Goal: Task Accomplishment & Management: Manage account settings

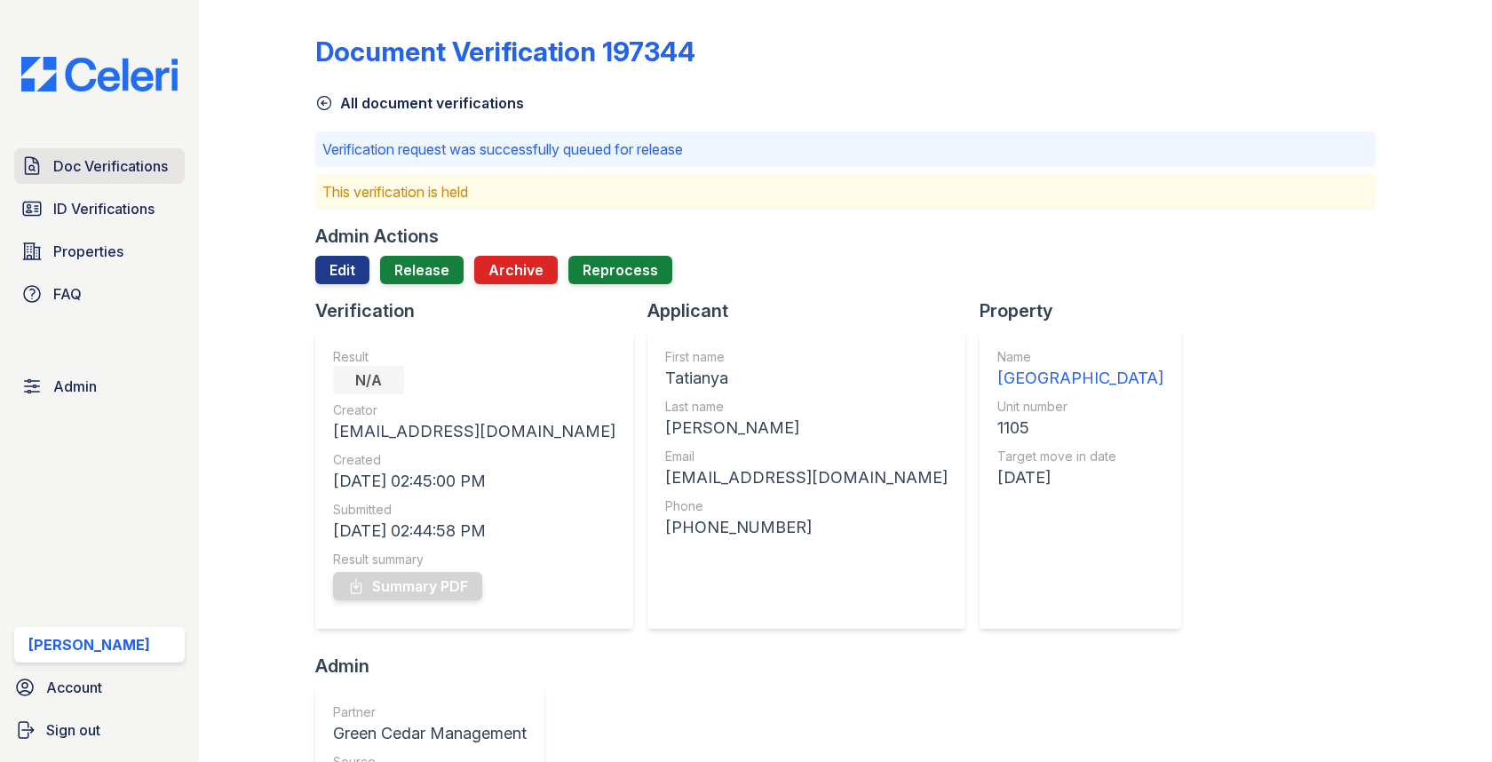
click at [158, 164] on span "Doc Verifications" at bounding box center [110, 165] width 115 height 21
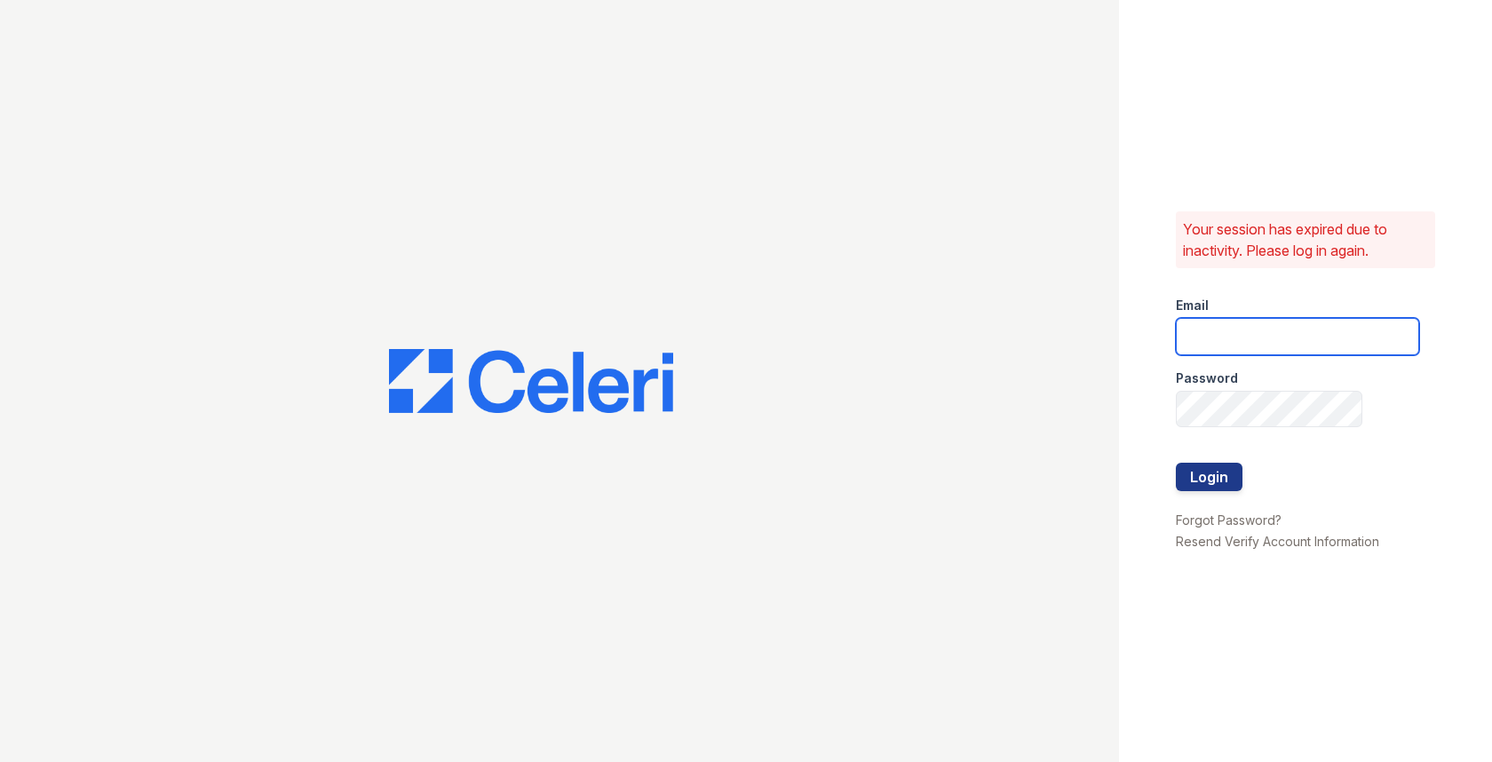
click at [1238, 335] on input "email" at bounding box center [1297, 336] width 243 height 37
click at [0, 761] on com-1password-button at bounding box center [0, 762] width 0 height 0
type input "max@getceleri.com"
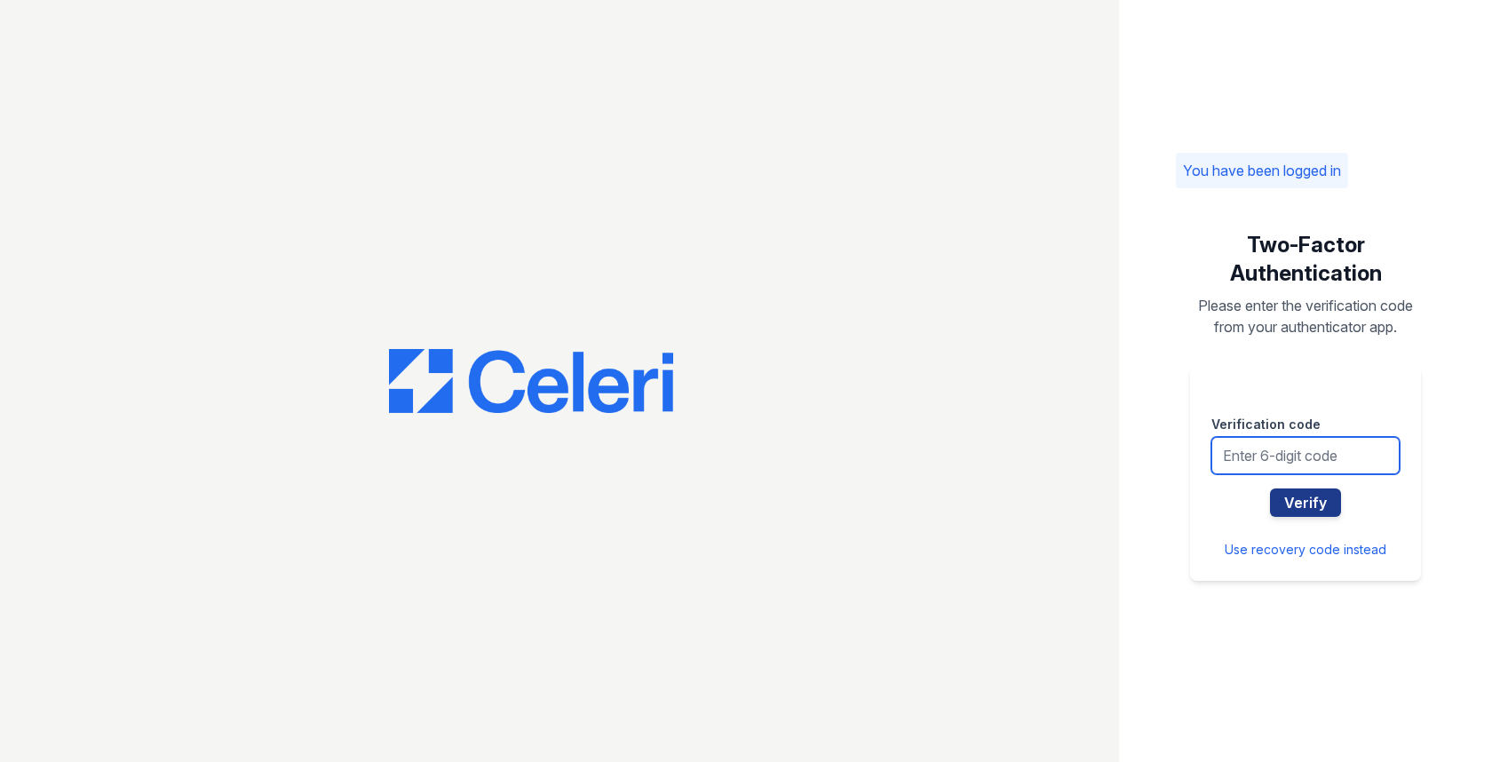
click at [1319, 458] on input "text" at bounding box center [1305, 455] width 188 height 37
type input "181009"
click at [1270, 488] on button "Verify" at bounding box center [1305, 502] width 71 height 28
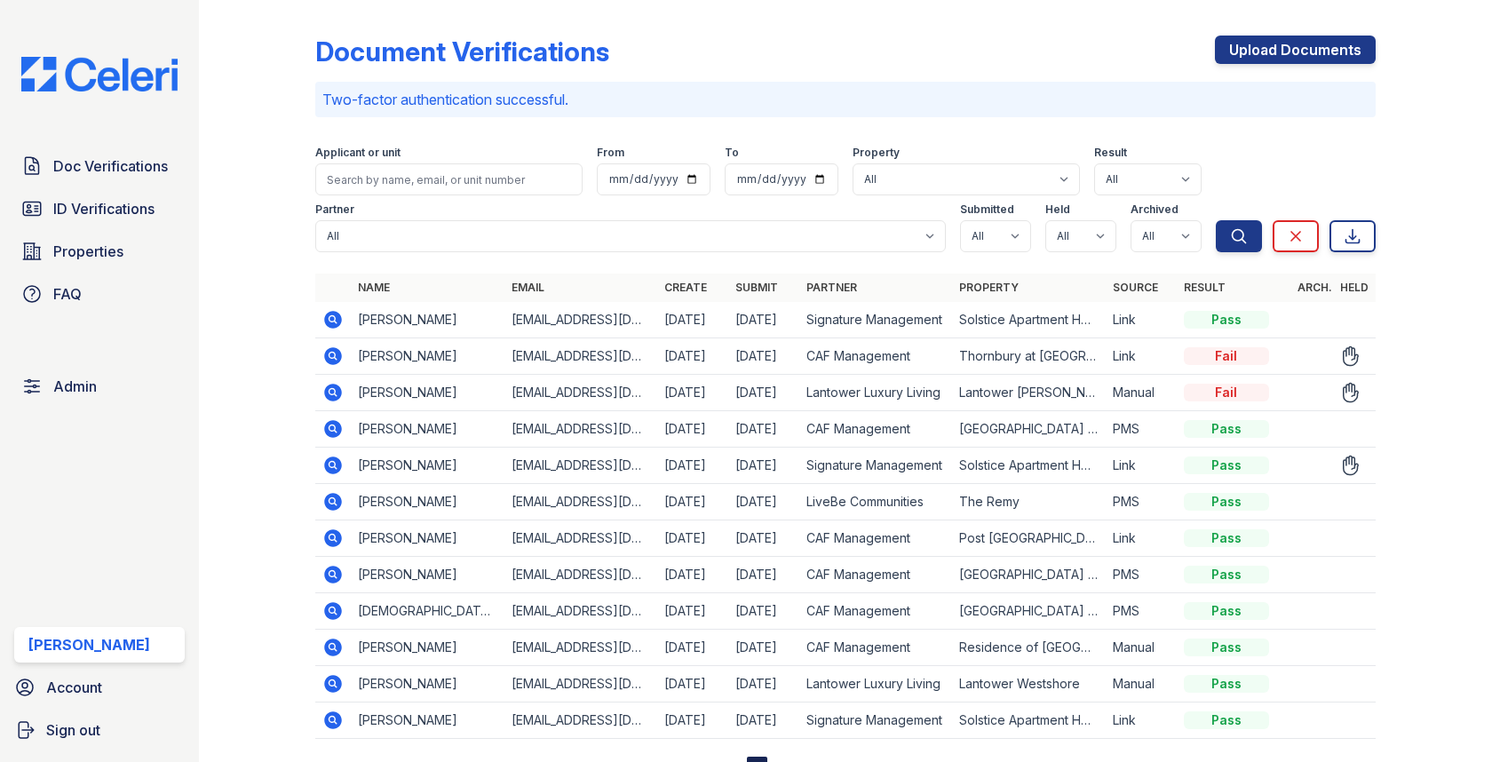
click at [346, 398] on td at bounding box center [333, 393] width 36 height 36
click at [337, 397] on icon at bounding box center [334, 393] width 18 height 18
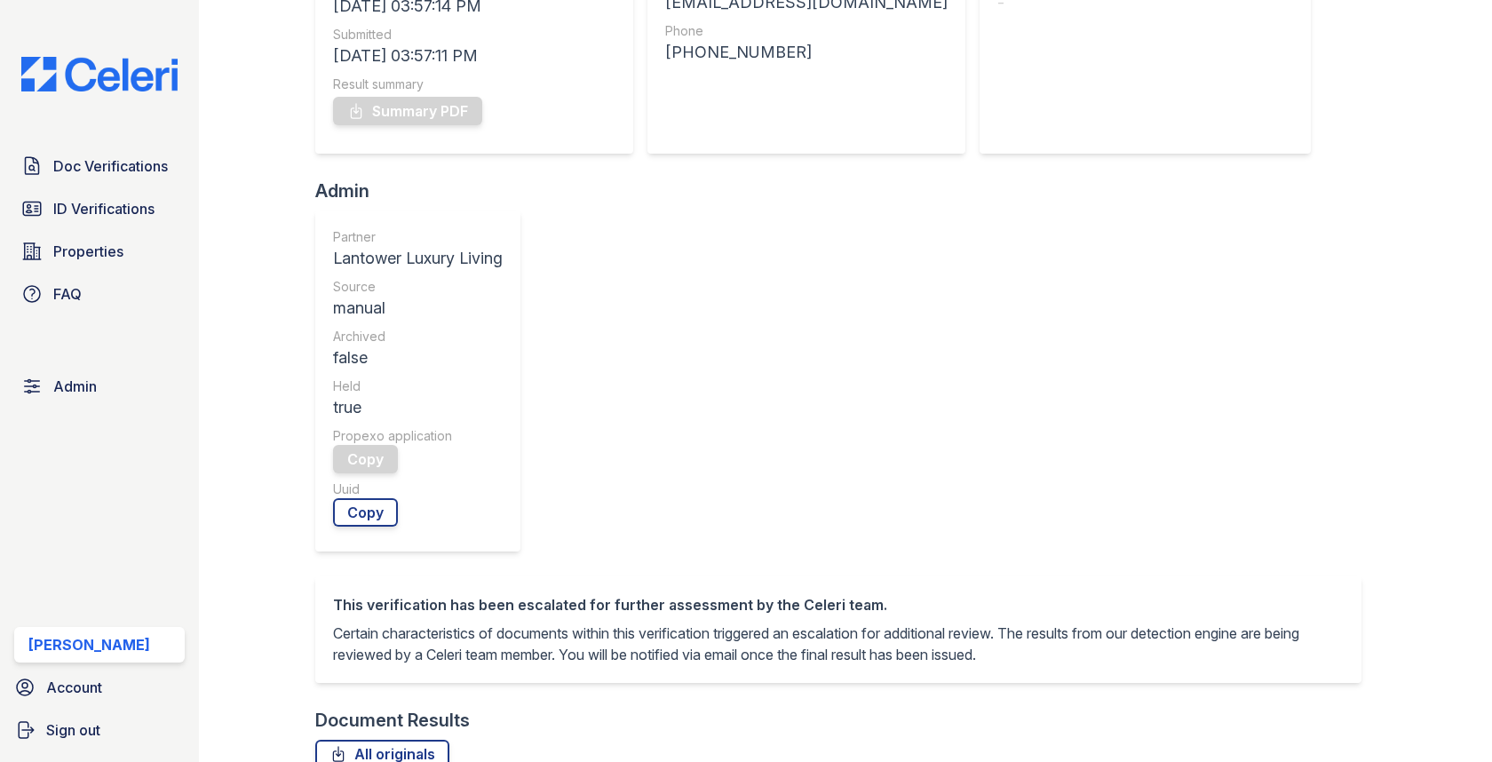
scroll to position [629, 0]
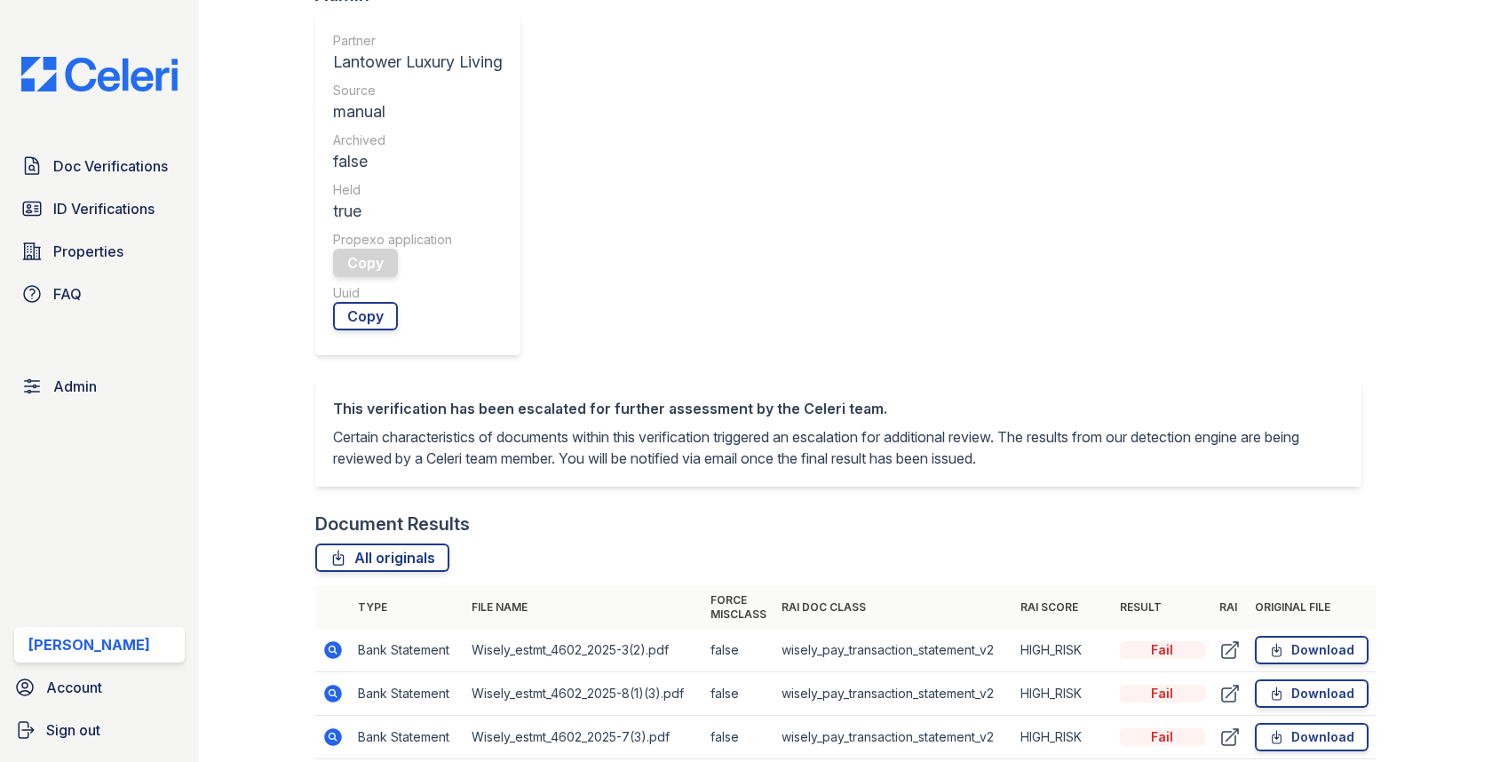
click at [331, 685] on icon at bounding box center [334, 694] width 18 height 18
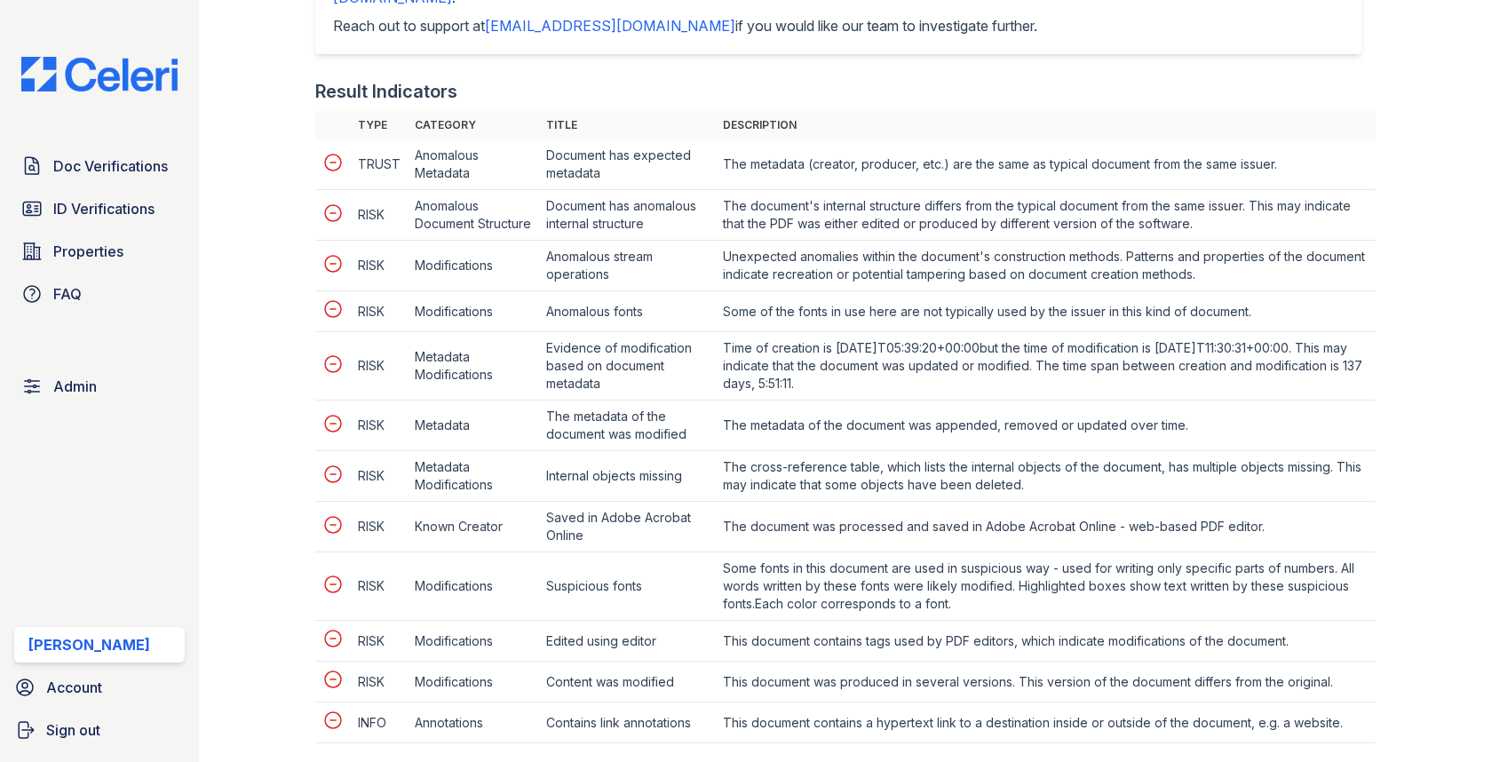
scroll to position [924, 0]
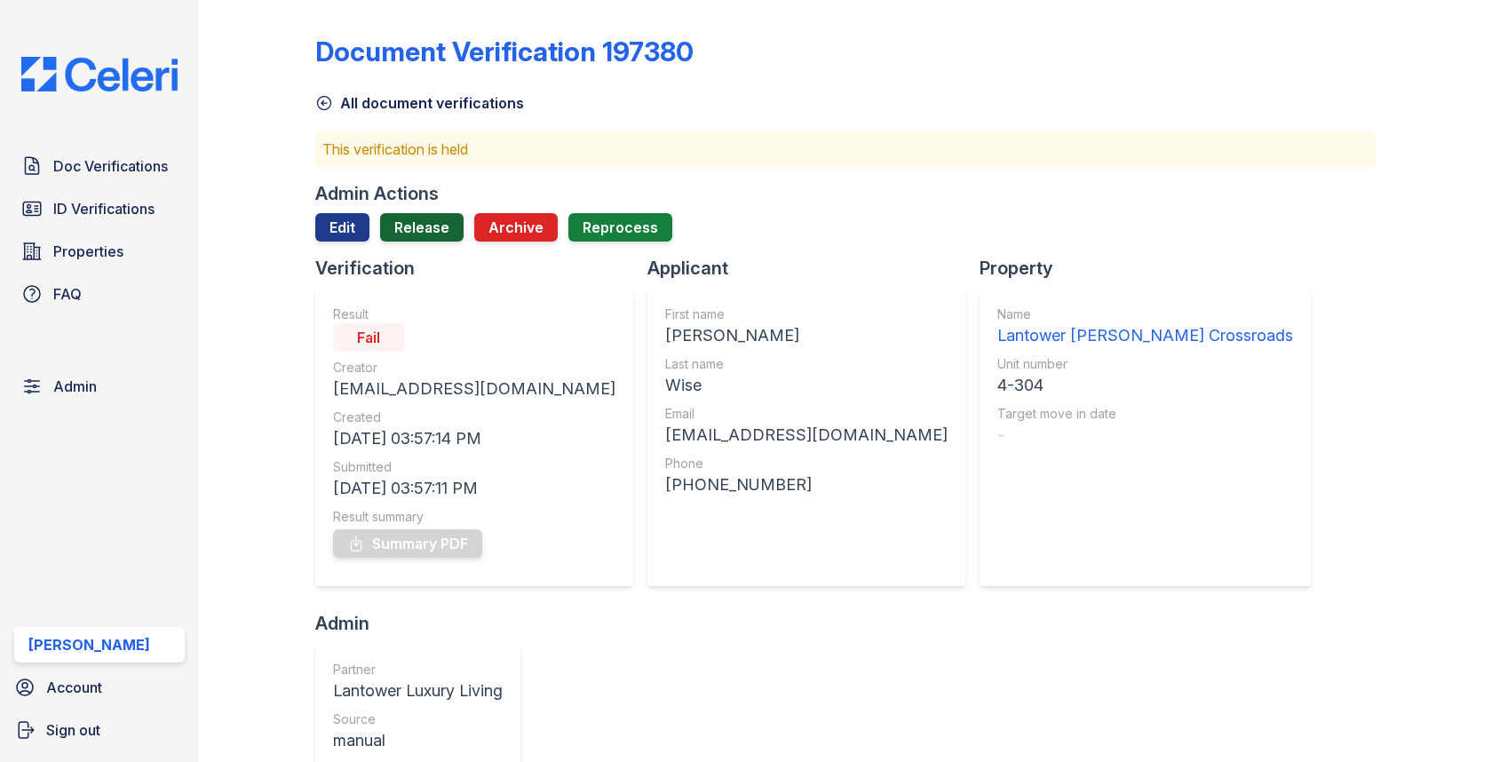
click at [425, 226] on link "Release" at bounding box center [421, 227] width 83 height 28
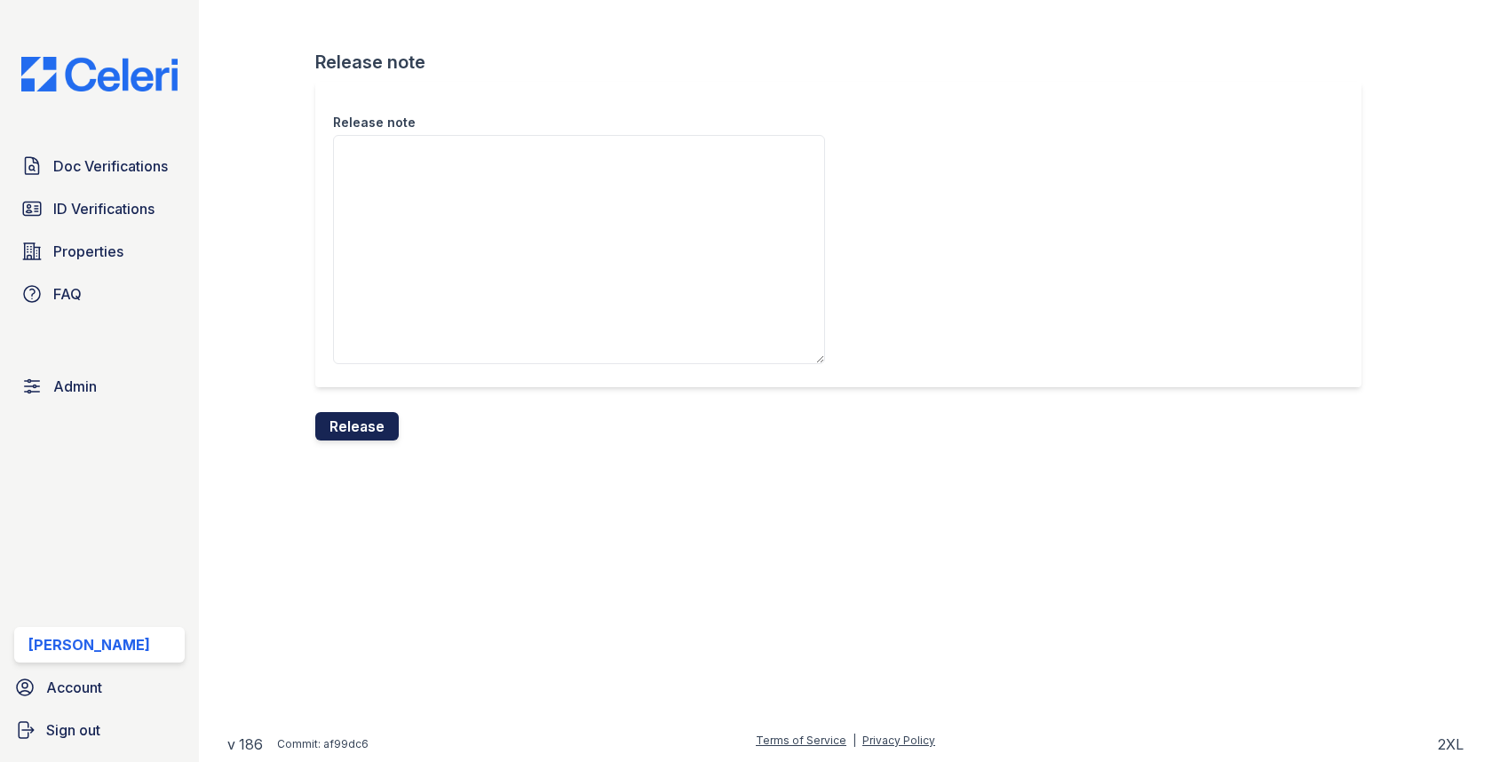
click at [378, 424] on button "Release" at bounding box center [356, 426] width 83 height 28
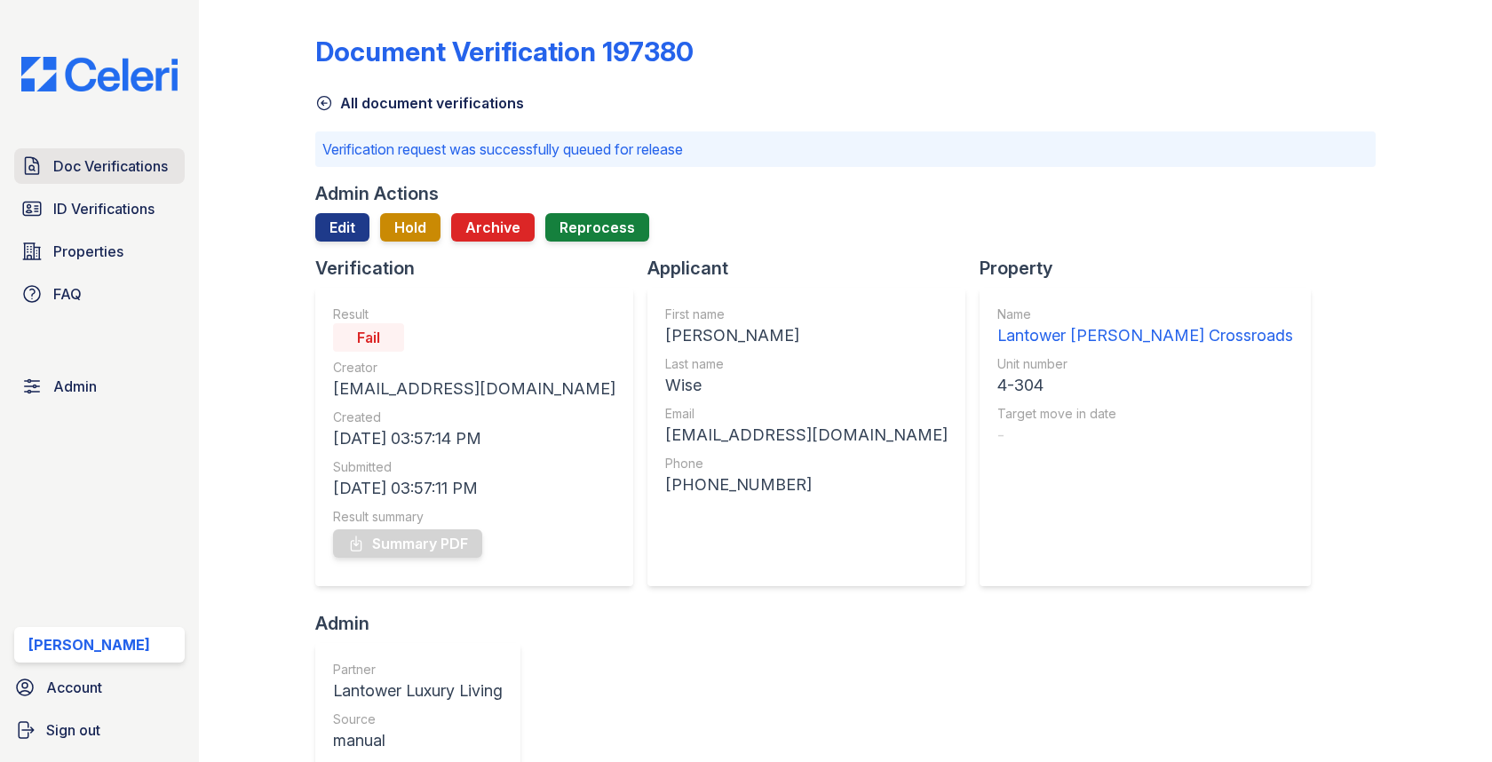
click at [158, 169] on span "Doc Verifications" at bounding box center [110, 165] width 115 height 21
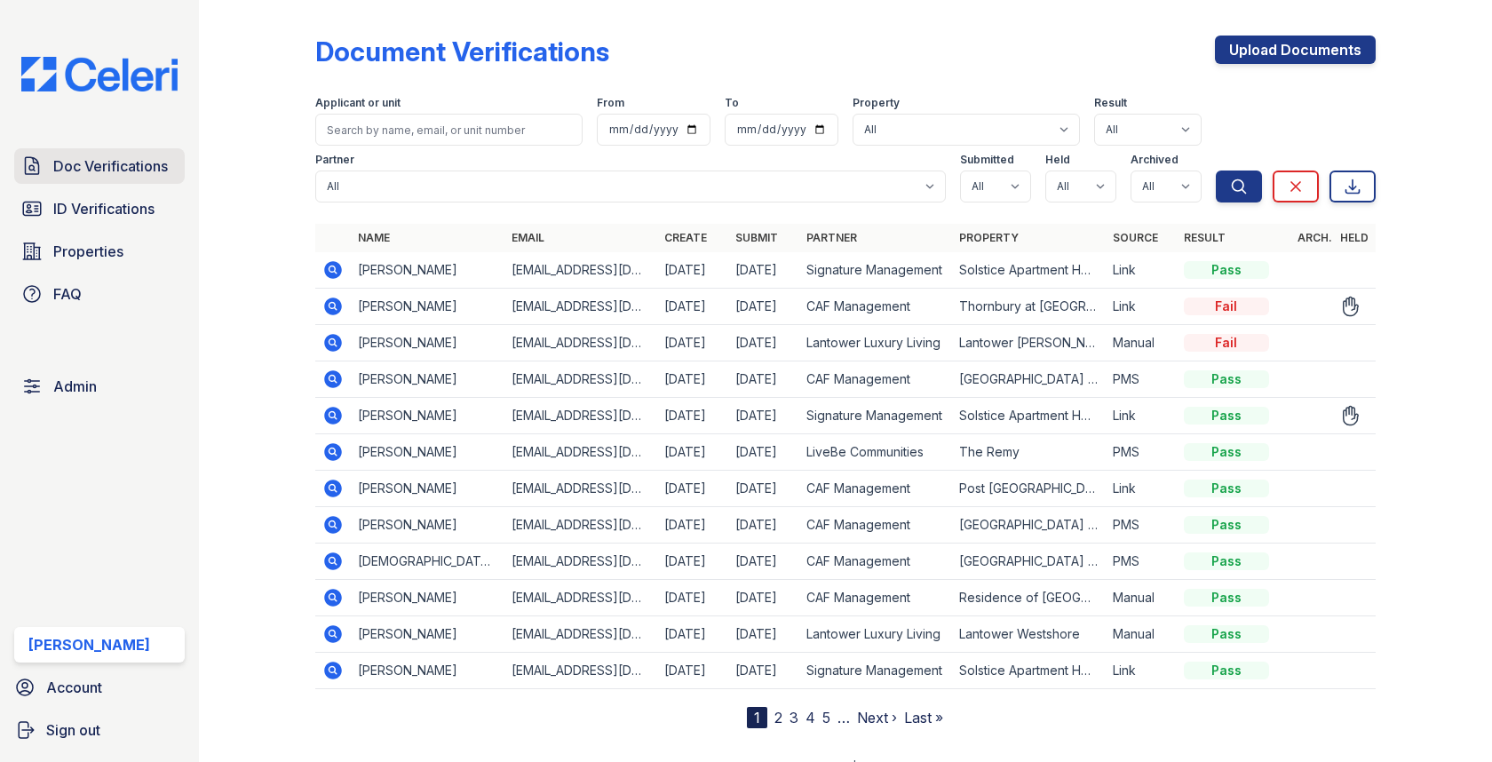
click at [149, 174] on span "Doc Verifications" at bounding box center [110, 165] width 115 height 21
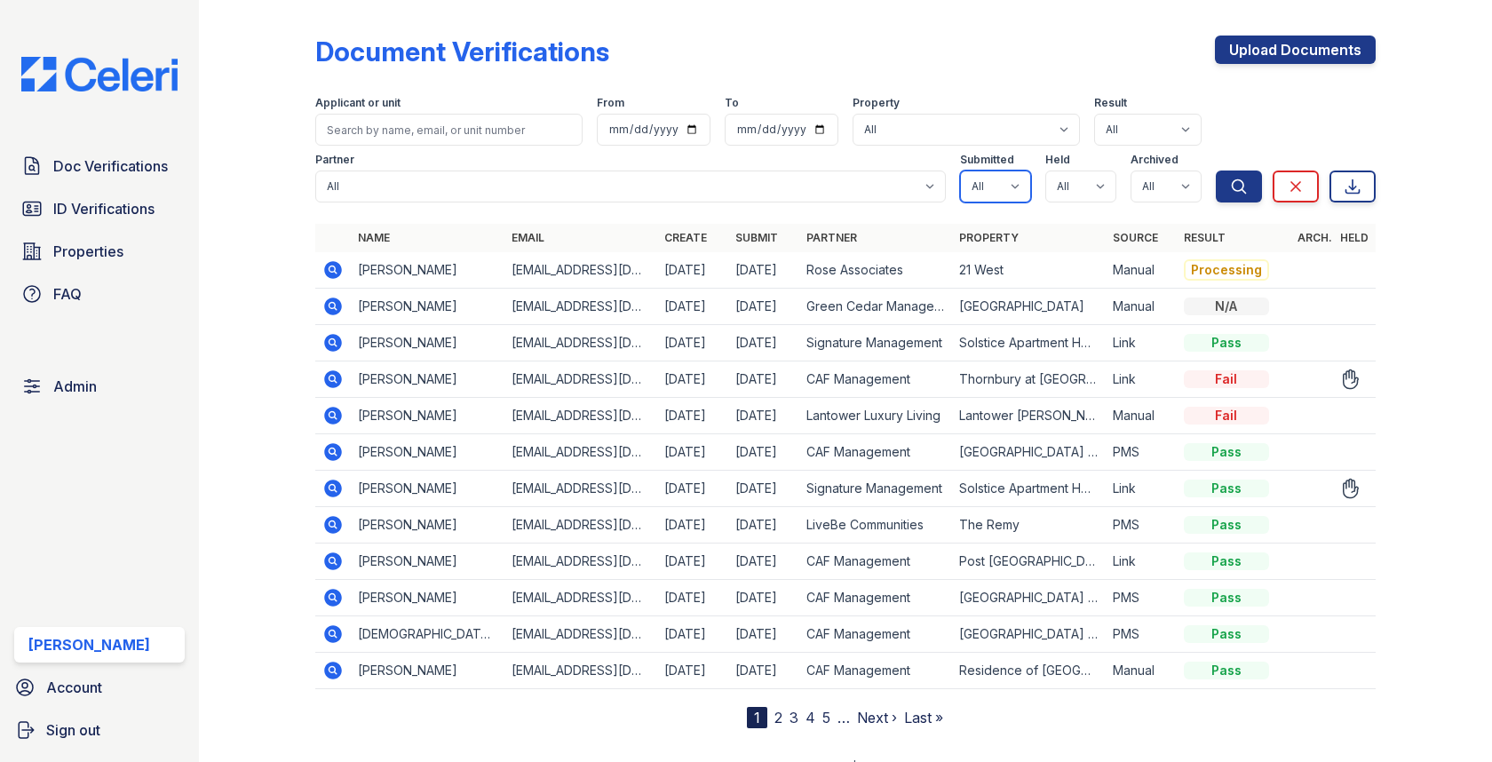
click at [995, 171] on select "All true false" at bounding box center [995, 186] width 71 height 32
select select "true"
click at [1057, 189] on select "All true false" at bounding box center [1080, 186] width 71 height 32
select select "true"
click at [1167, 186] on select "All true false" at bounding box center [1165, 186] width 71 height 32
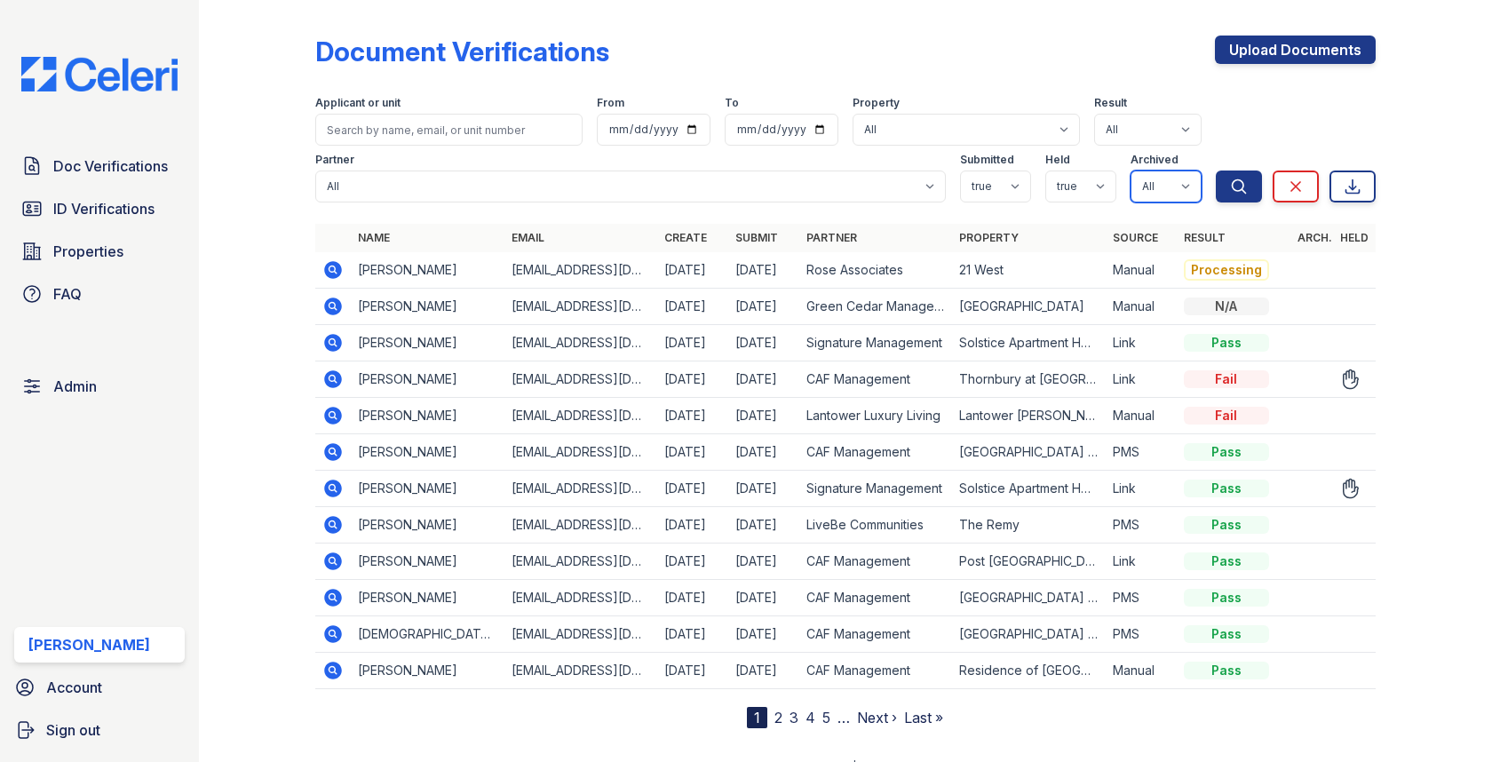
select select "false"
click at [1224, 184] on button "Search" at bounding box center [1239, 186] width 46 height 32
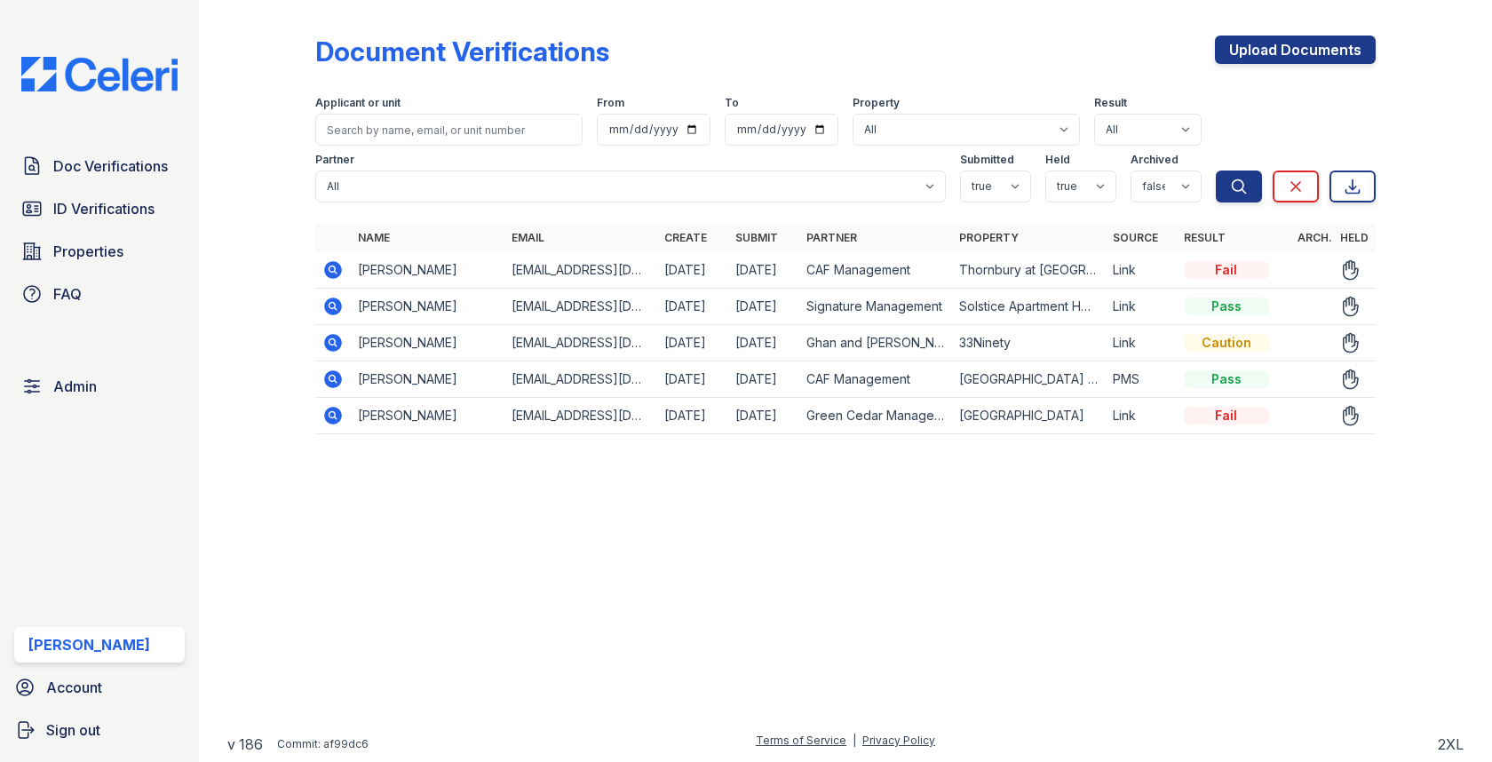
click at [330, 412] on icon at bounding box center [332, 414] width 4 height 4
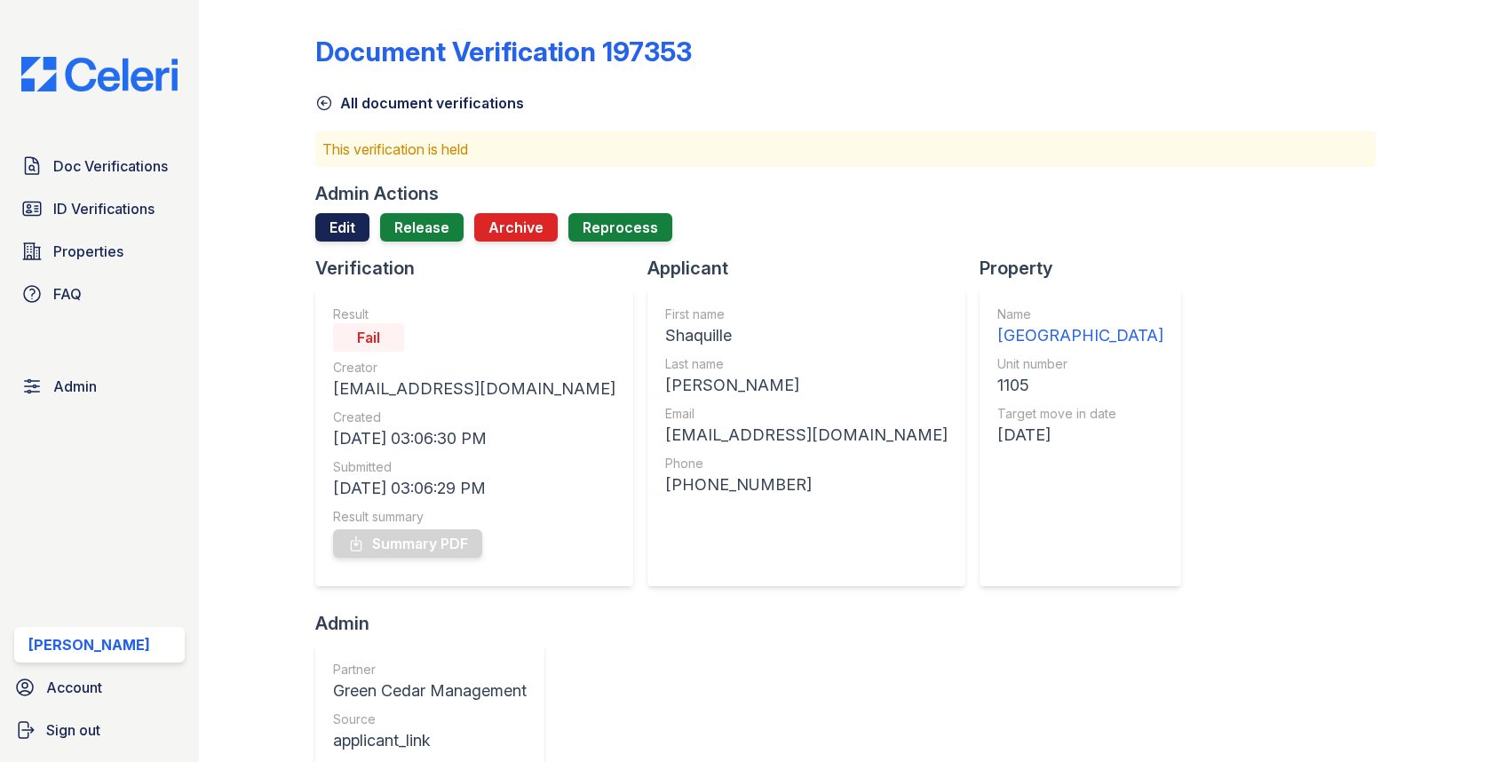
click at [340, 219] on link "Edit" at bounding box center [342, 227] width 54 height 28
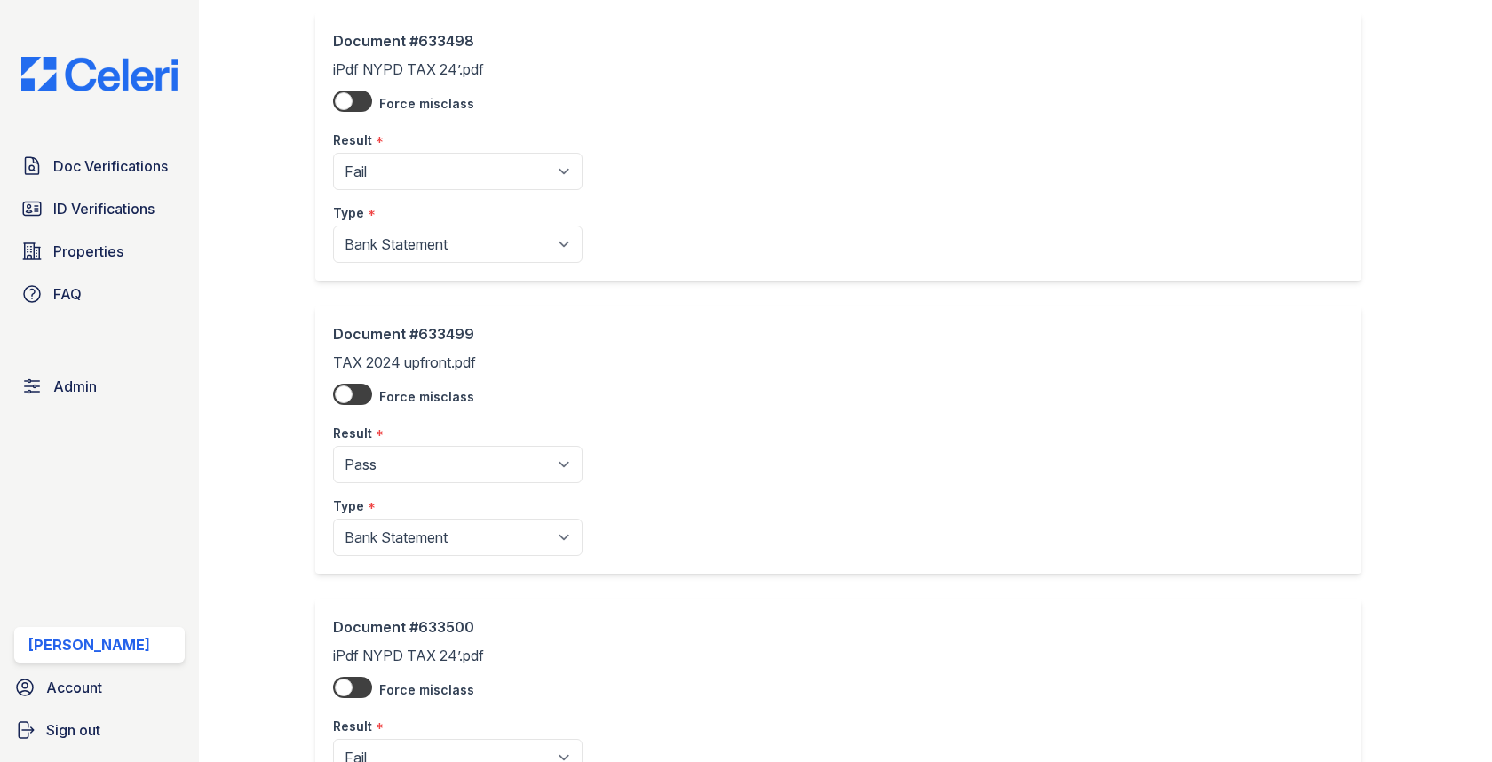
scroll to position [152, 0]
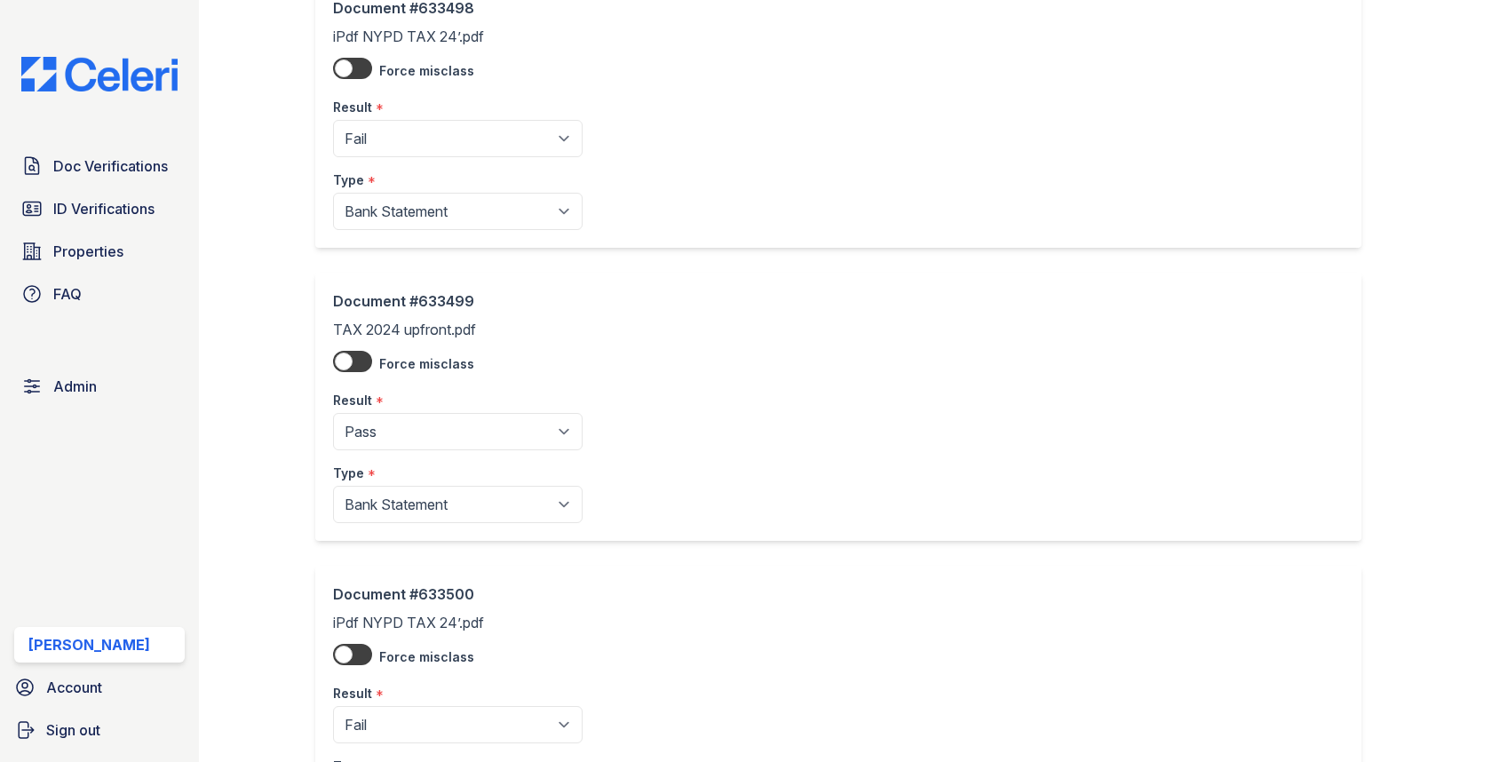
click at [411, 178] on div "Type *" at bounding box center [458, 175] width 250 height 36
click at [410, 213] on select "Paystub Bank Statement Offer Letter Tax Documents Benefit Award Letter Investme…" at bounding box center [458, 211] width 250 height 37
select select "tax_documents"
click at [438, 490] on select "Paystub Bank Statement Offer Letter Tax Documents Benefit Award Letter Investme…" at bounding box center [458, 504] width 250 height 37
select select "tax_documents"
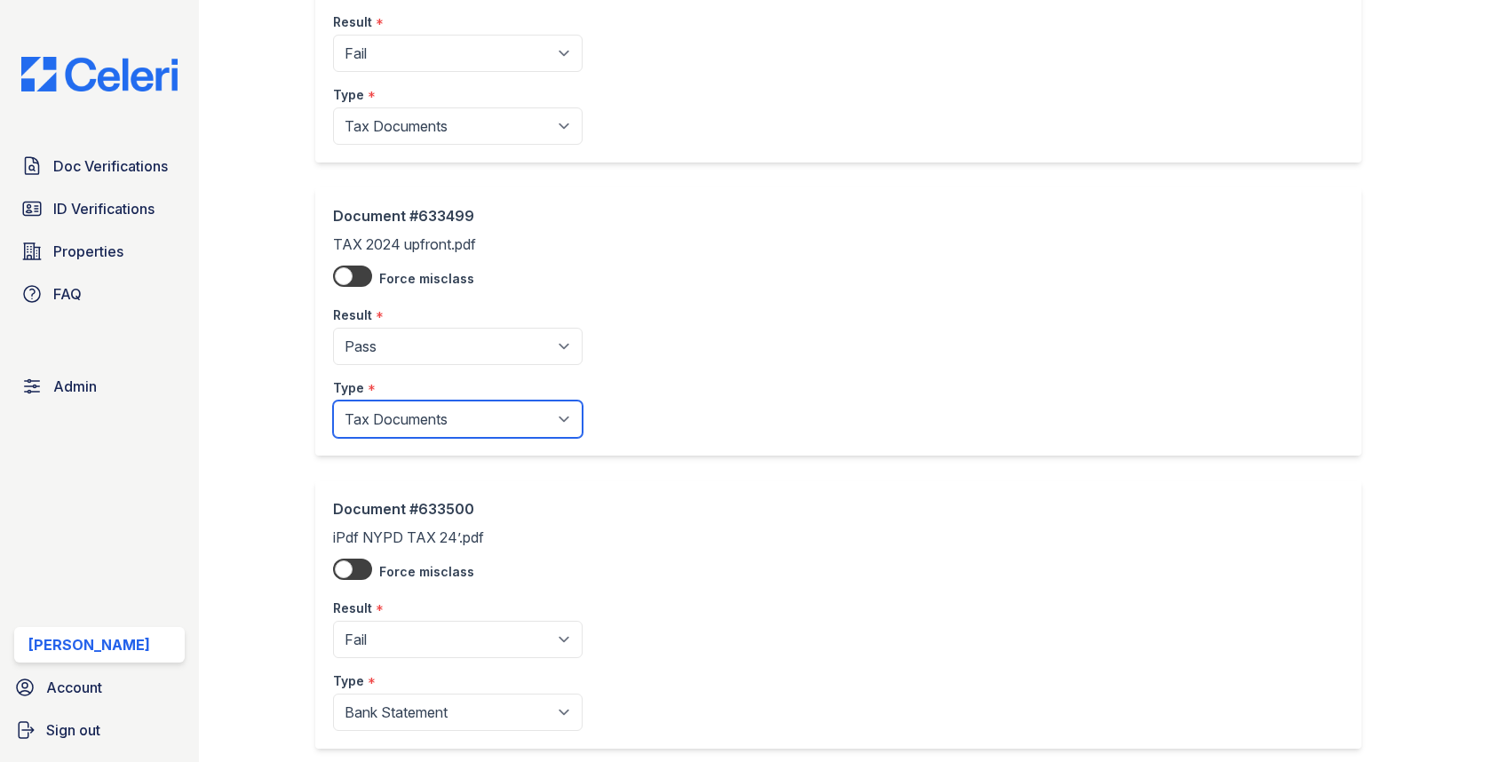
scroll to position [333, 0]
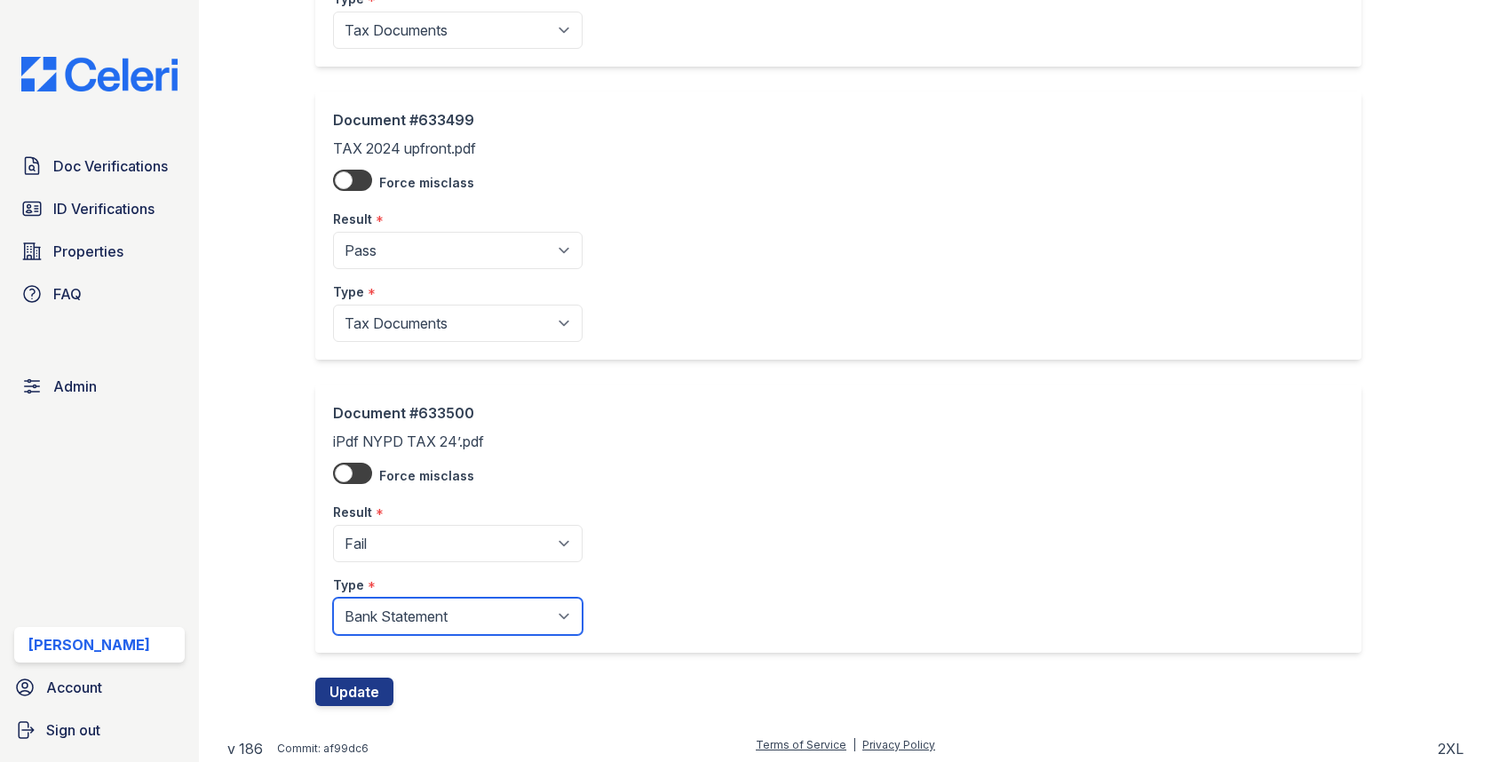
click at [416, 630] on select "Paystub Bank Statement Offer Letter Tax Documents Benefit Award Letter Investme…" at bounding box center [458, 616] width 250 height 37
select select "tax_documents"
click at [366, 680] on button "Update" at bounding box center [354, 691] width 78 height 28
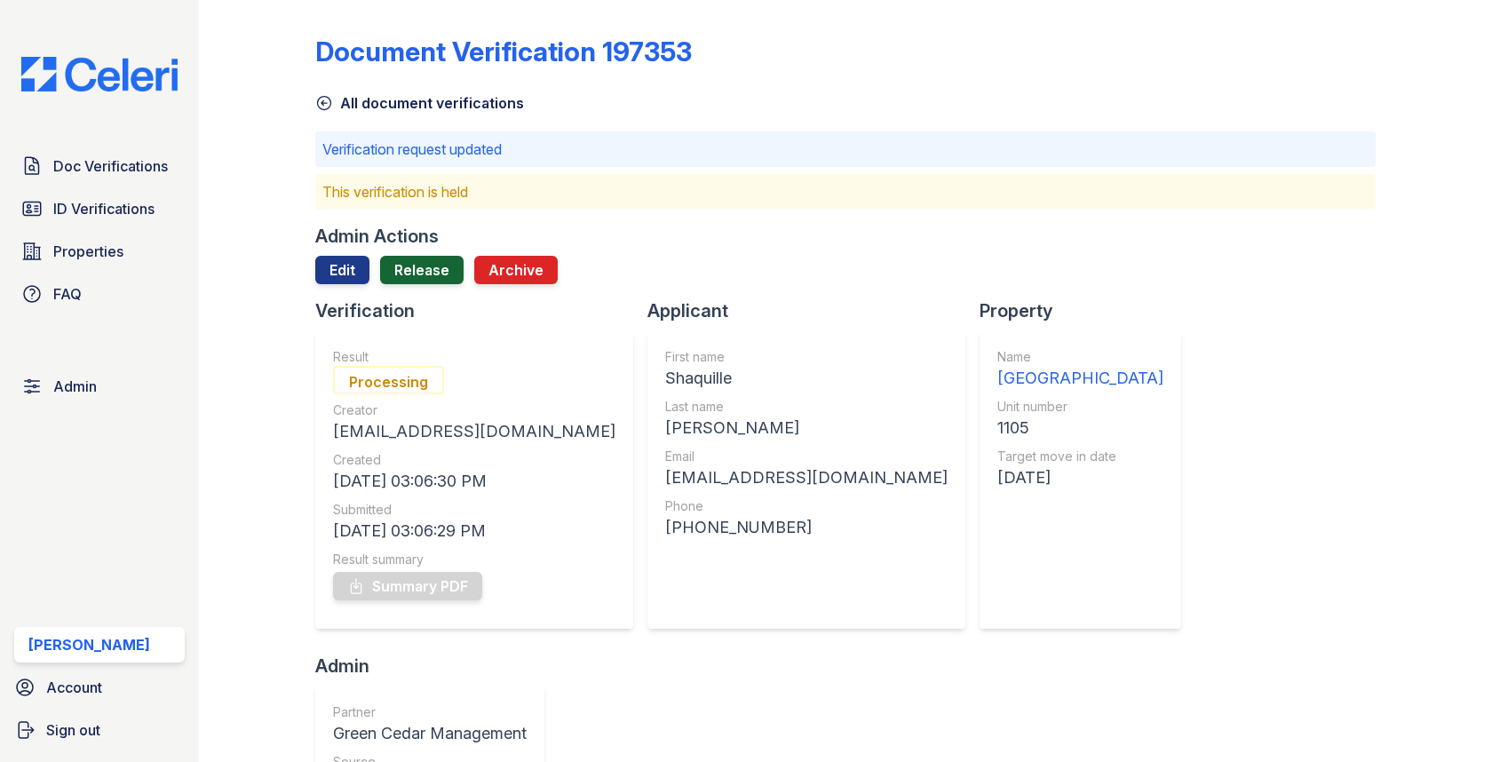
click at [420, 261] on link "Release" at bounding box center [421, 270] width 83 height 28
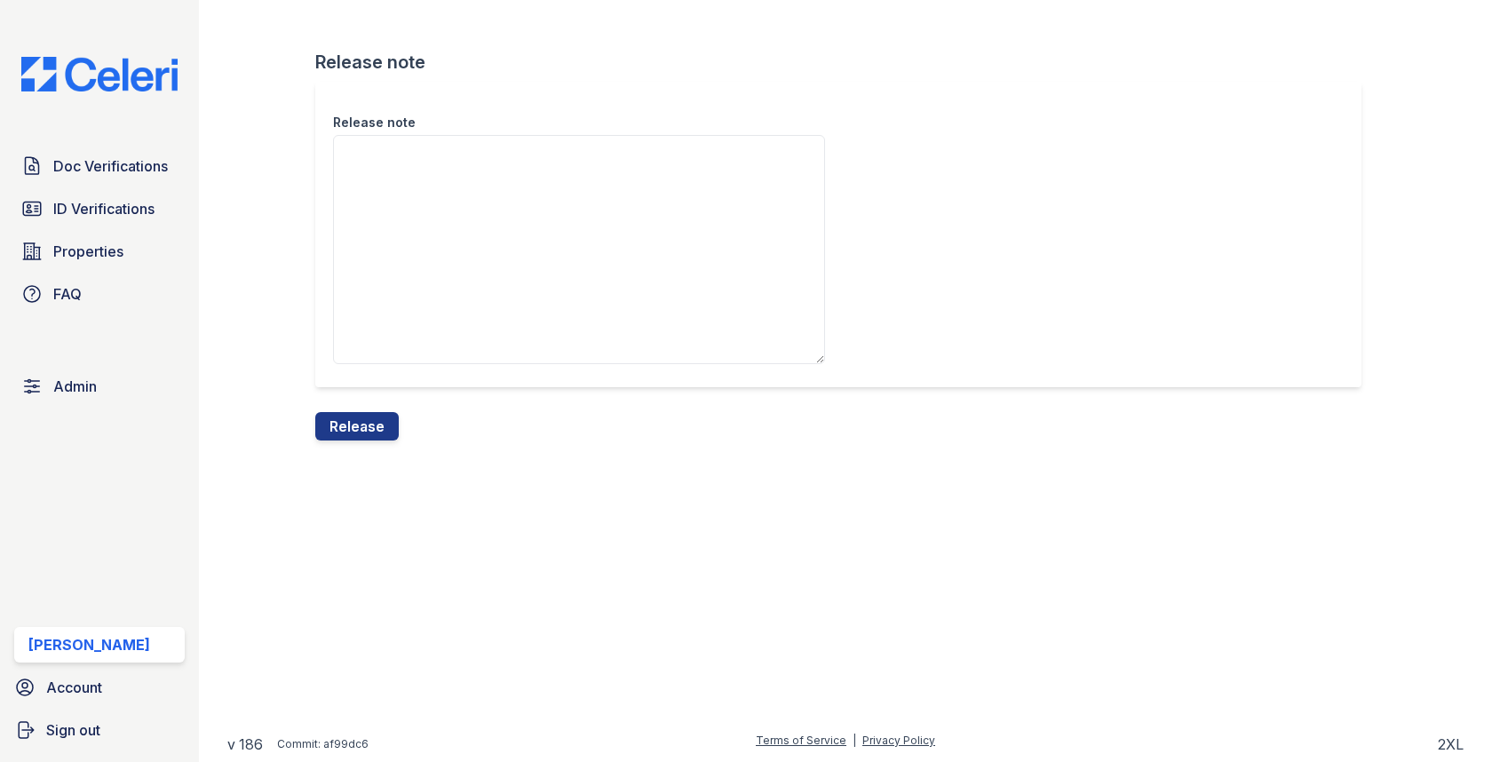
click at [419, 284] on textarea "Release note" at bounding box center [579, 249] width 492 height 229
type textarea "s"
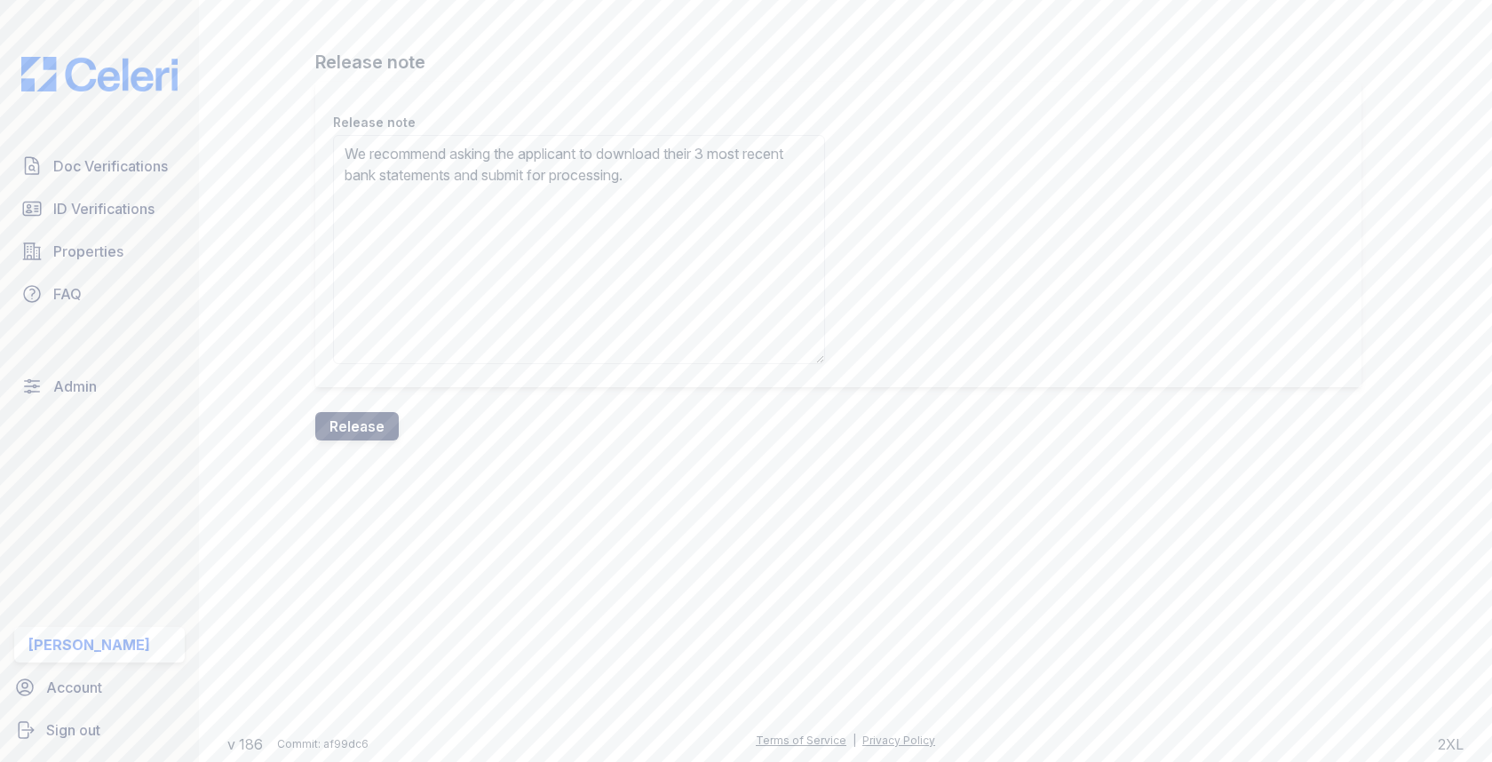
type textarea "We recommend asking the applicant to download their 3 most recent bank statemen…"
click at [367, 428] on button "Release" at bounding box center [356, 426] width 83 height 28
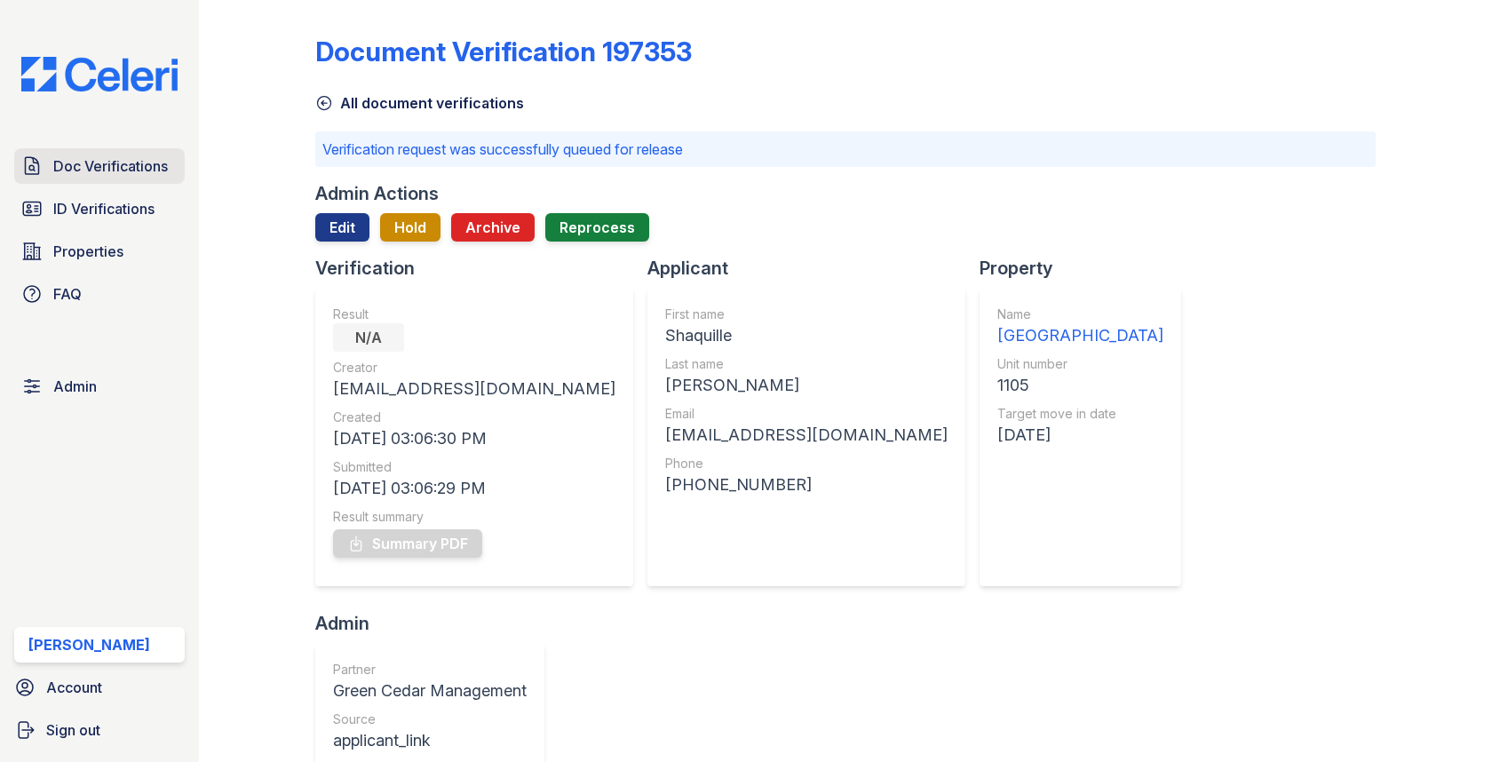
click at [159, 156] on span "Doc Verifications" at bounding box center [110, 165] width 115 height 21
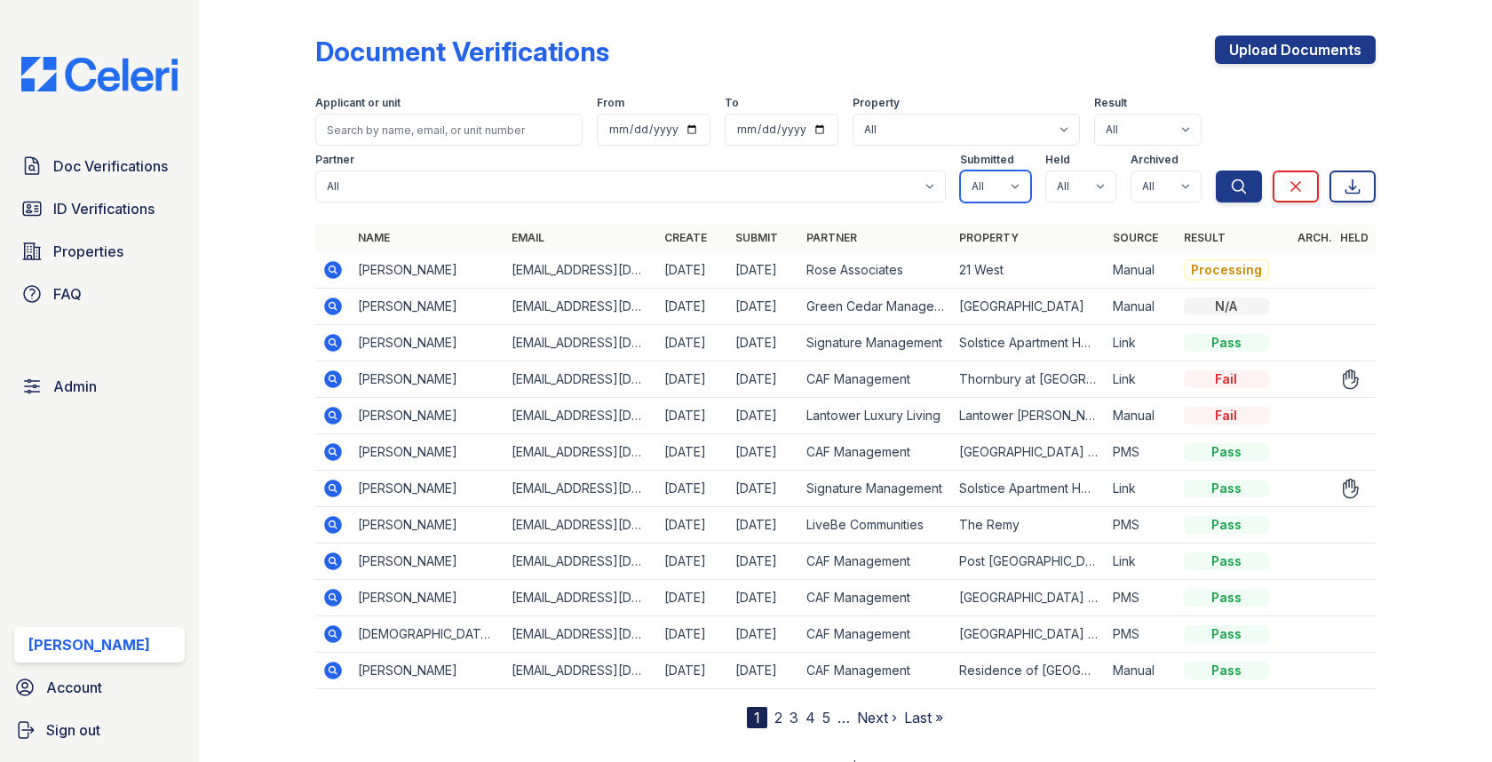
click at [1007, 189] on select "All true false" at bounding box center [995, 186] width 71 height 32
click at [998, 183] on select "All true false" at bounding box center [995, 186] width 71 height 32
select select "true"
click at [1074, 175] on select "All true false" at bounding box center [1080, 186] width 71 height 32
select select "true"
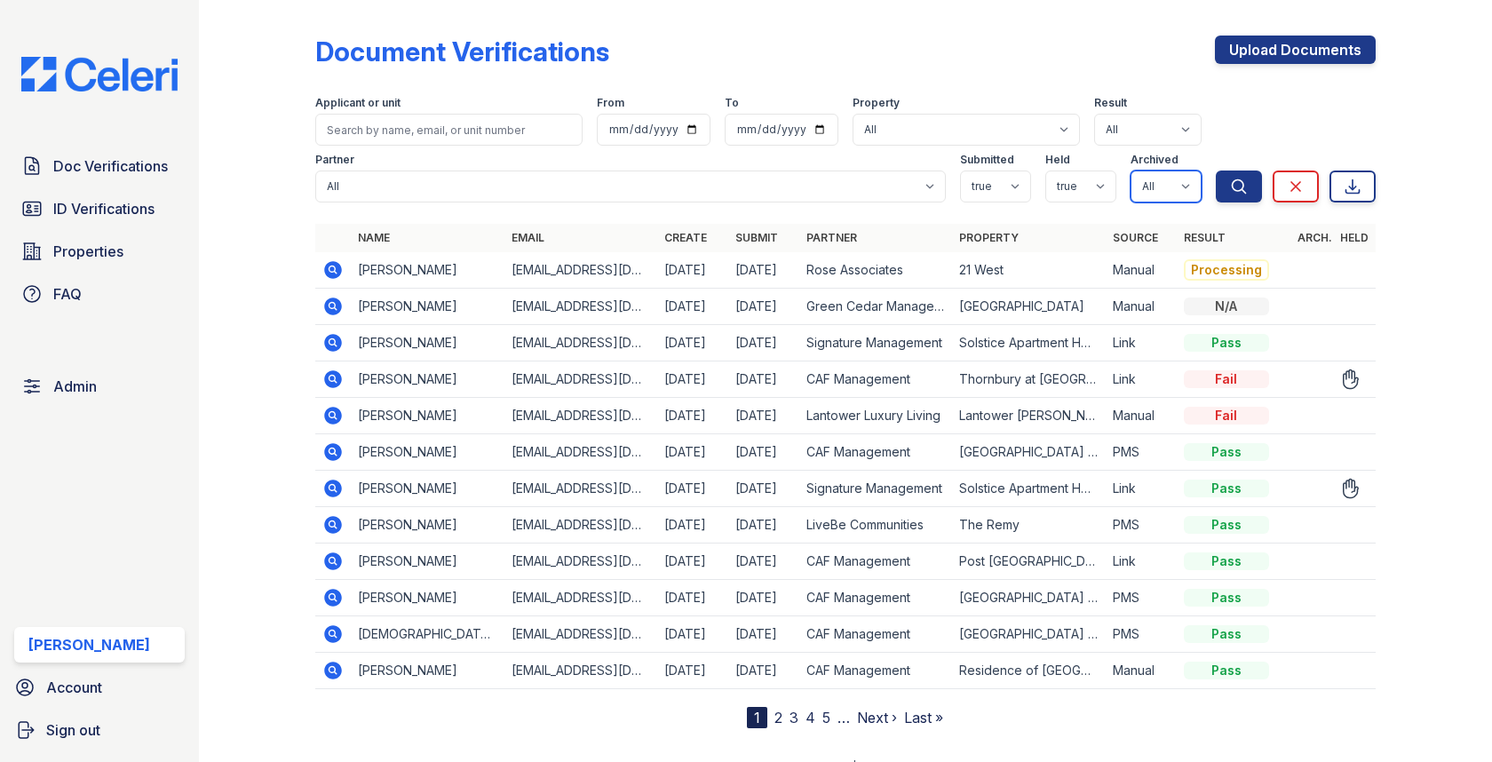
click at [1157, 184] on select "All true false" at bounding box center [1165, 186] width 71 height 32
select select "false"
click at [1241, 178] on icon "submit" at bounding box center [1239, 187] width 18 height 18
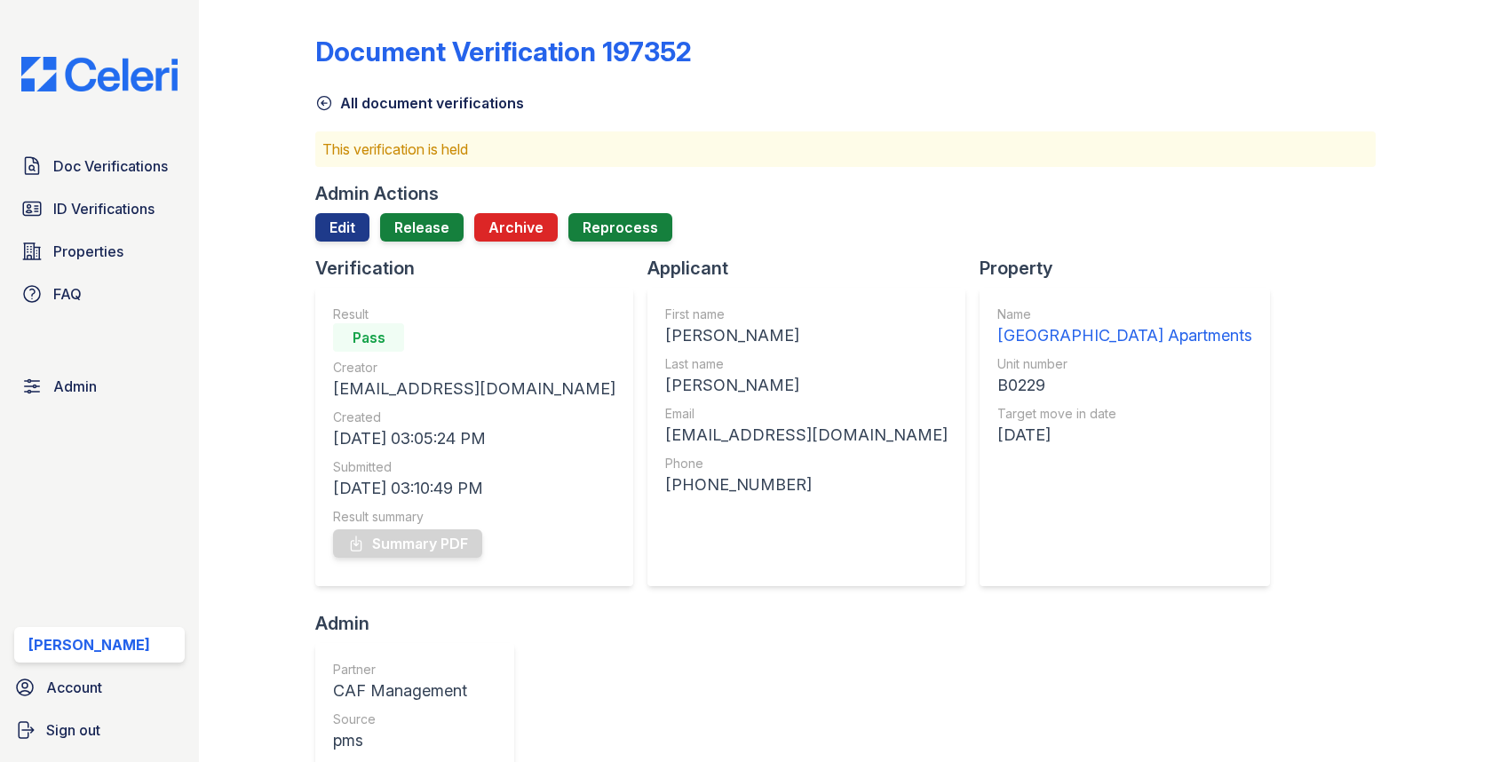
click at [443, 242] on div at bounding box center [844, 249] width 1059 height 14
click at [435, 232] on link "Release" at bounding box center [421, 227] width 83 height 28
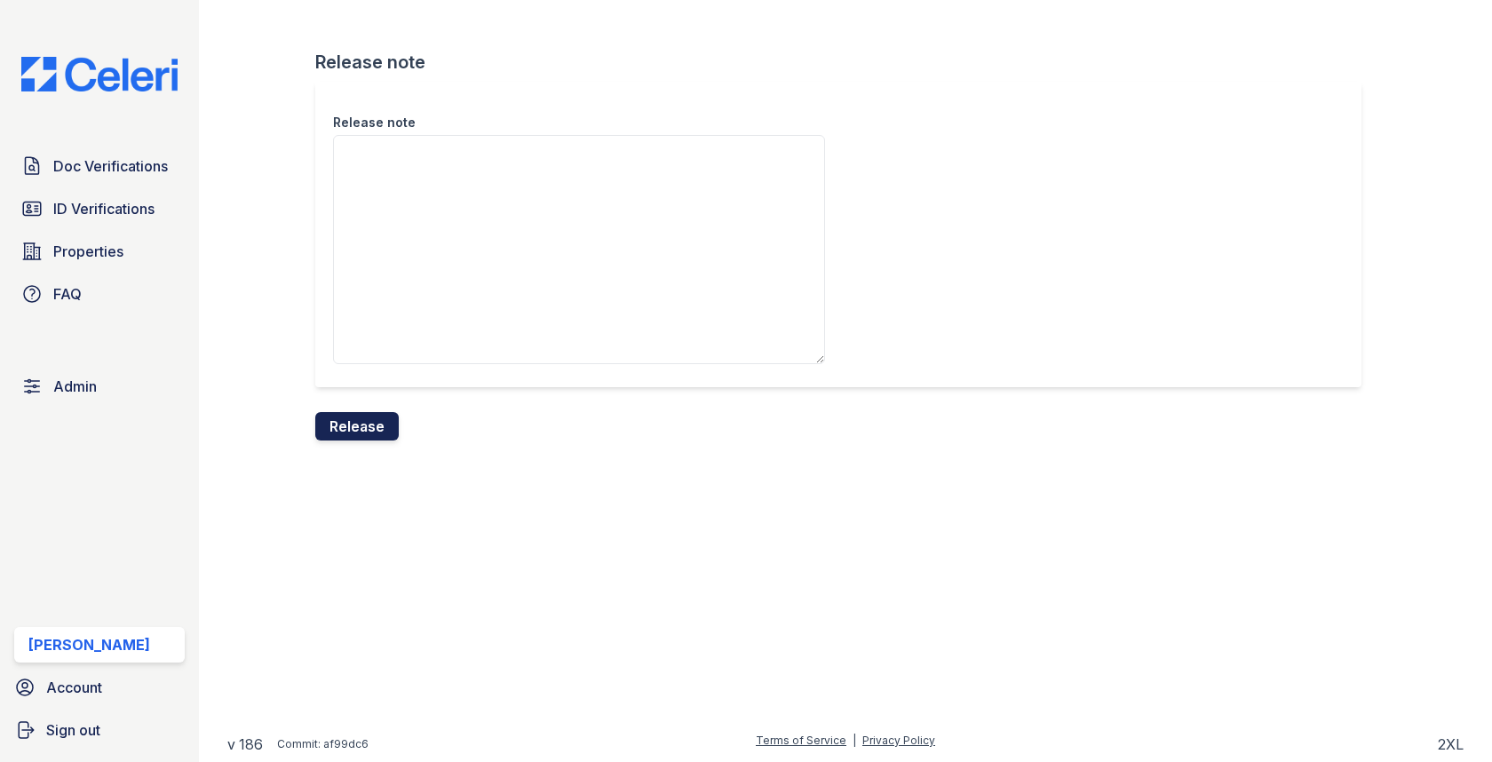
click at [376, 418] on button "Release" at bounding box center [356, 426] width 83 height 28
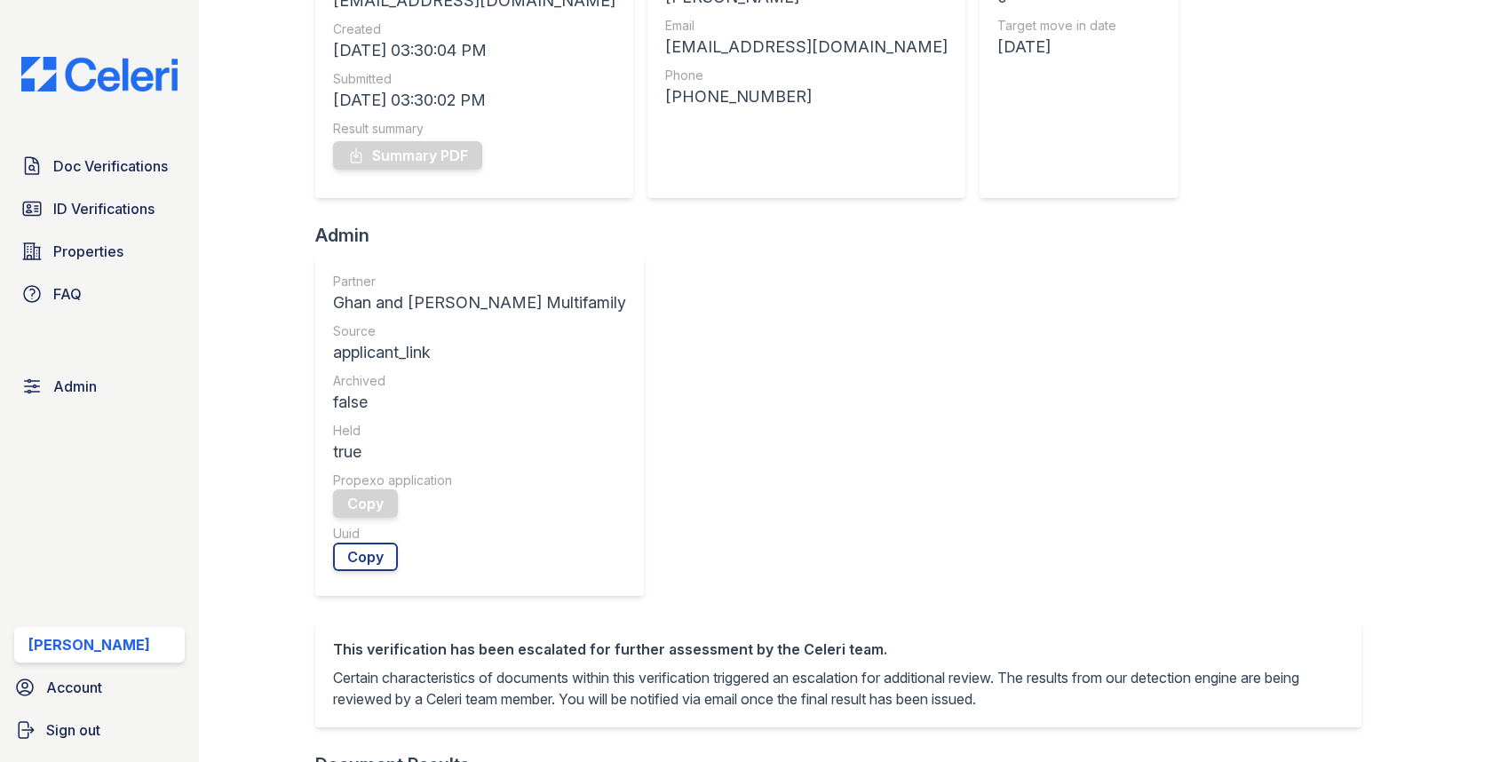
scroll to position [498, 0]
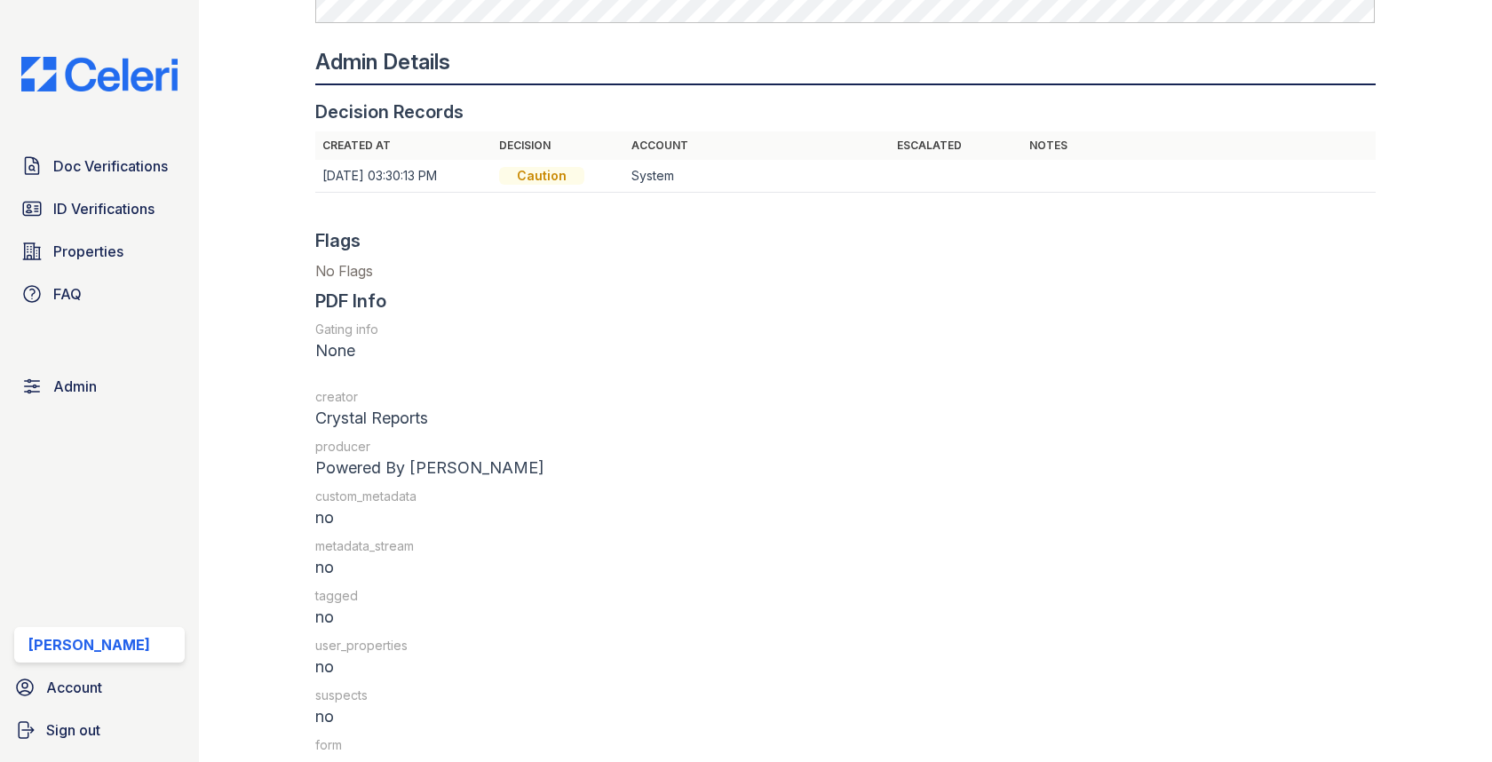
scroll to position [2046, 0]
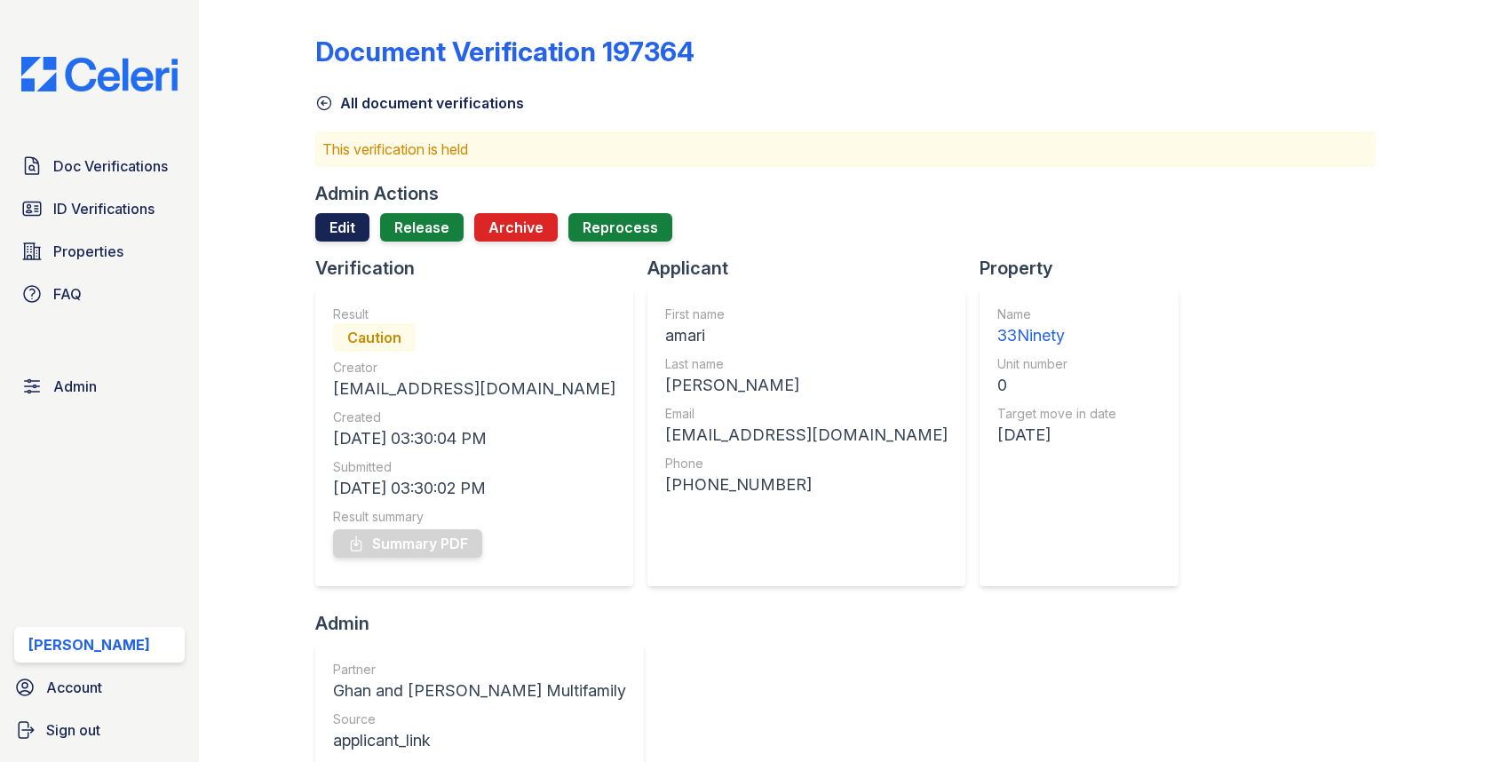
click at [345, 234] on link "Edit" at bounding box center [342, 227] width 54 height 28
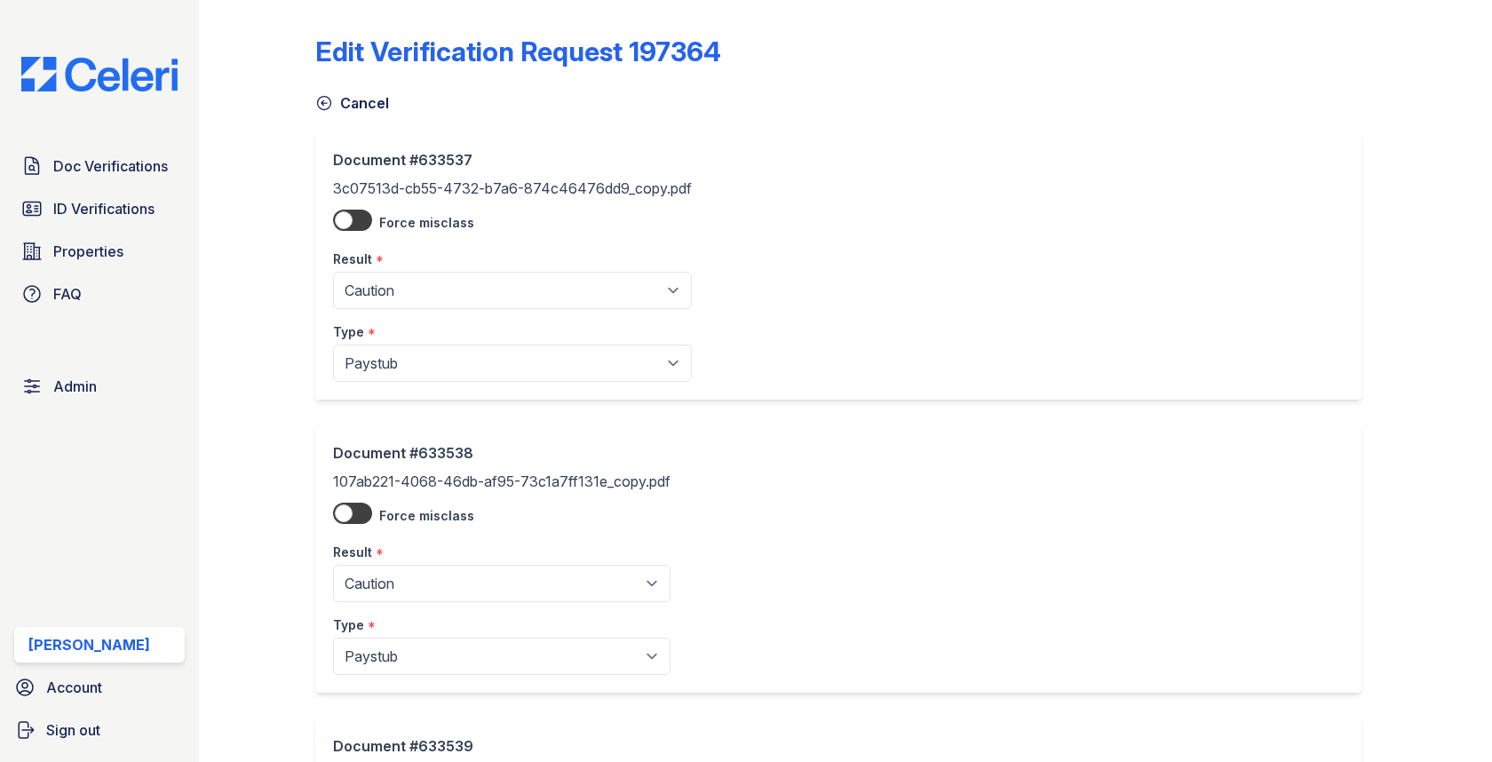
click at [366, 271] on div "Result *" at bounding box center [512, 254] width 359 height 36
click at [366, 289] on select "Pending Sent Started Processing Pass Fail Caution Error N/A" at bounding box center [512, 290] width 359 height 37
select select "pass"
click at [413, 582] on select "Pending Sent Started Processing Pass Fail Caution Error N/A" at bounding box center [501, 583] width 337 height 37
select select "pass"
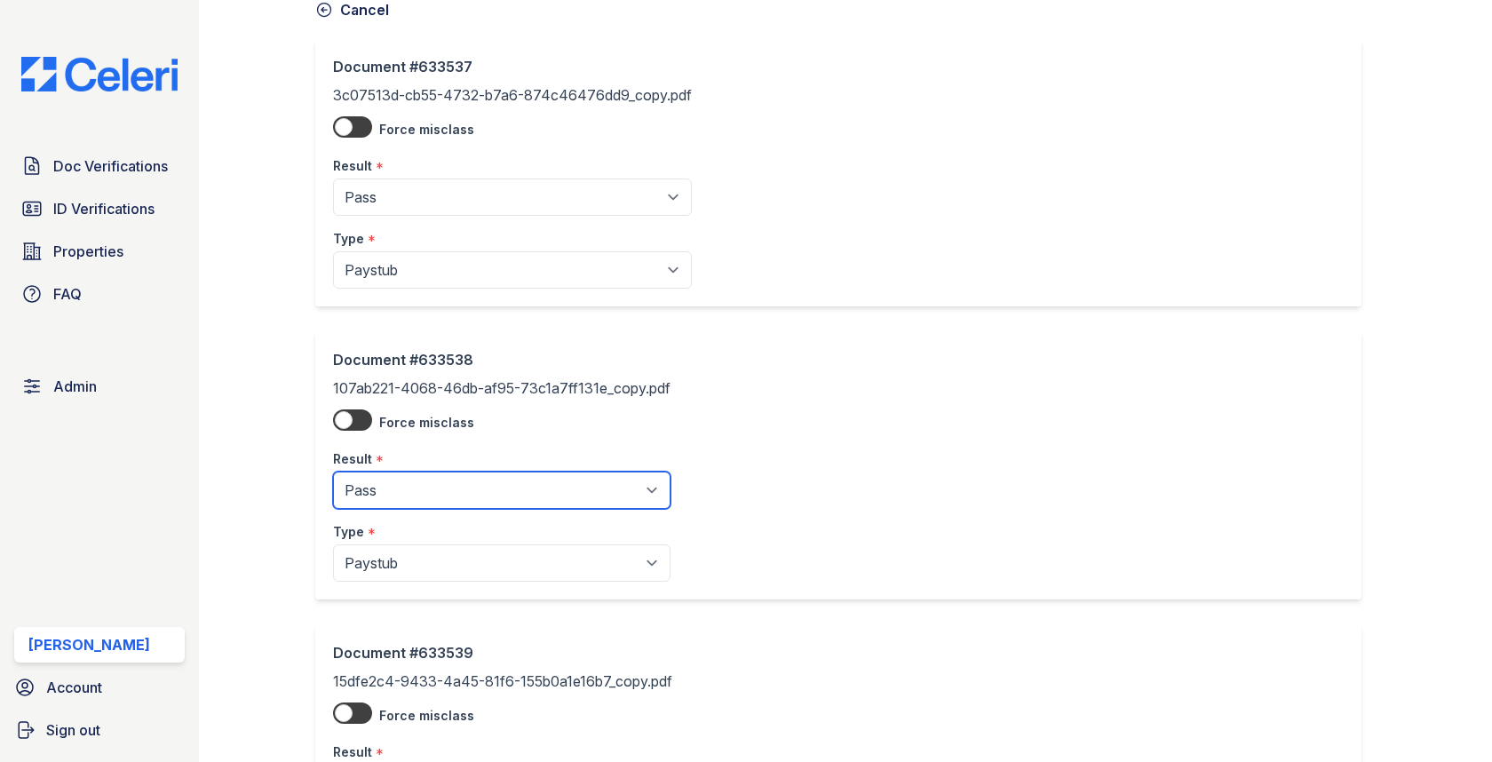
scroll to position [289, 0]
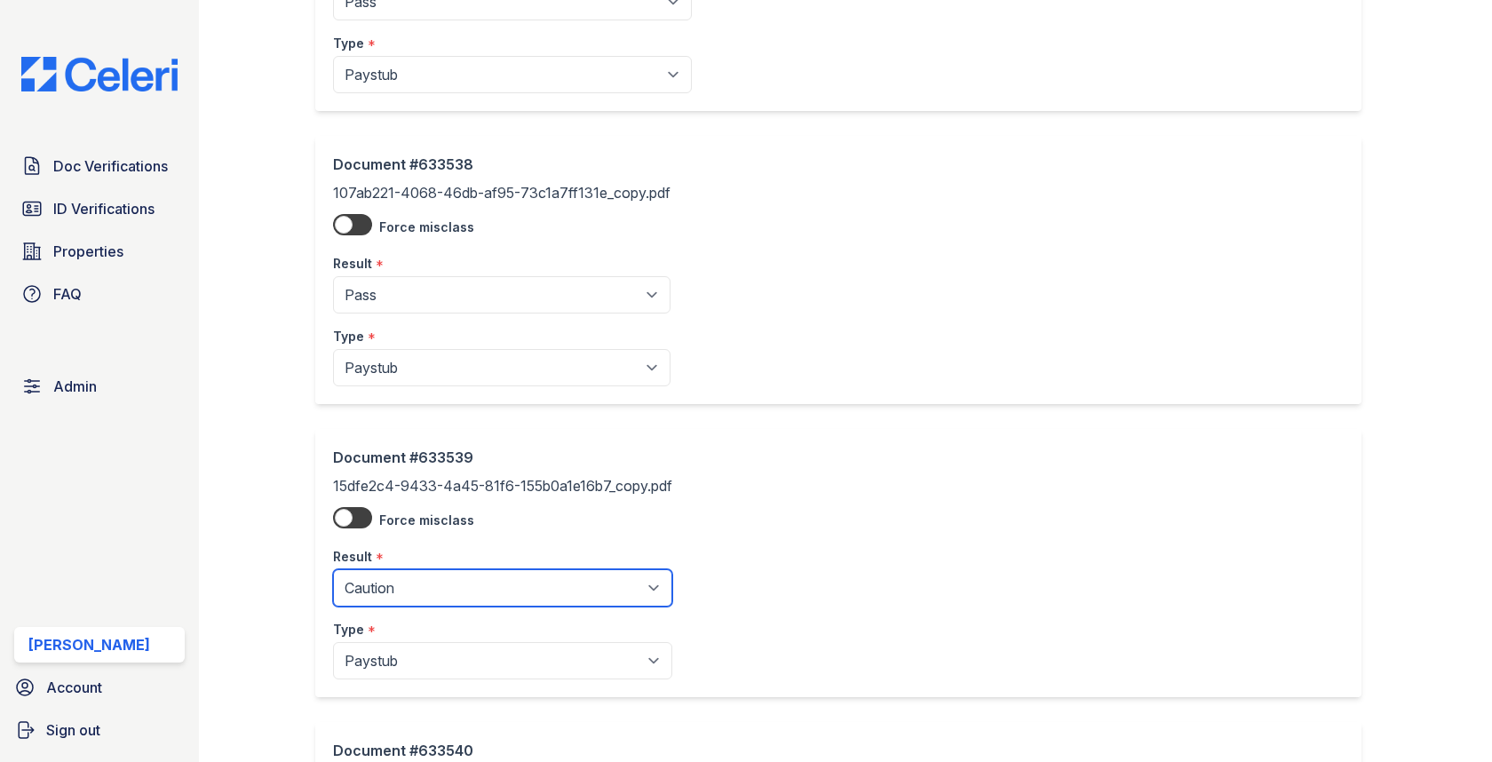
click at [414, 583] on select "Pending Sent Started Processing Pass Fail Caution Error N/A" at bounding box center [502, 587] width 339 height 37
select select "pass"
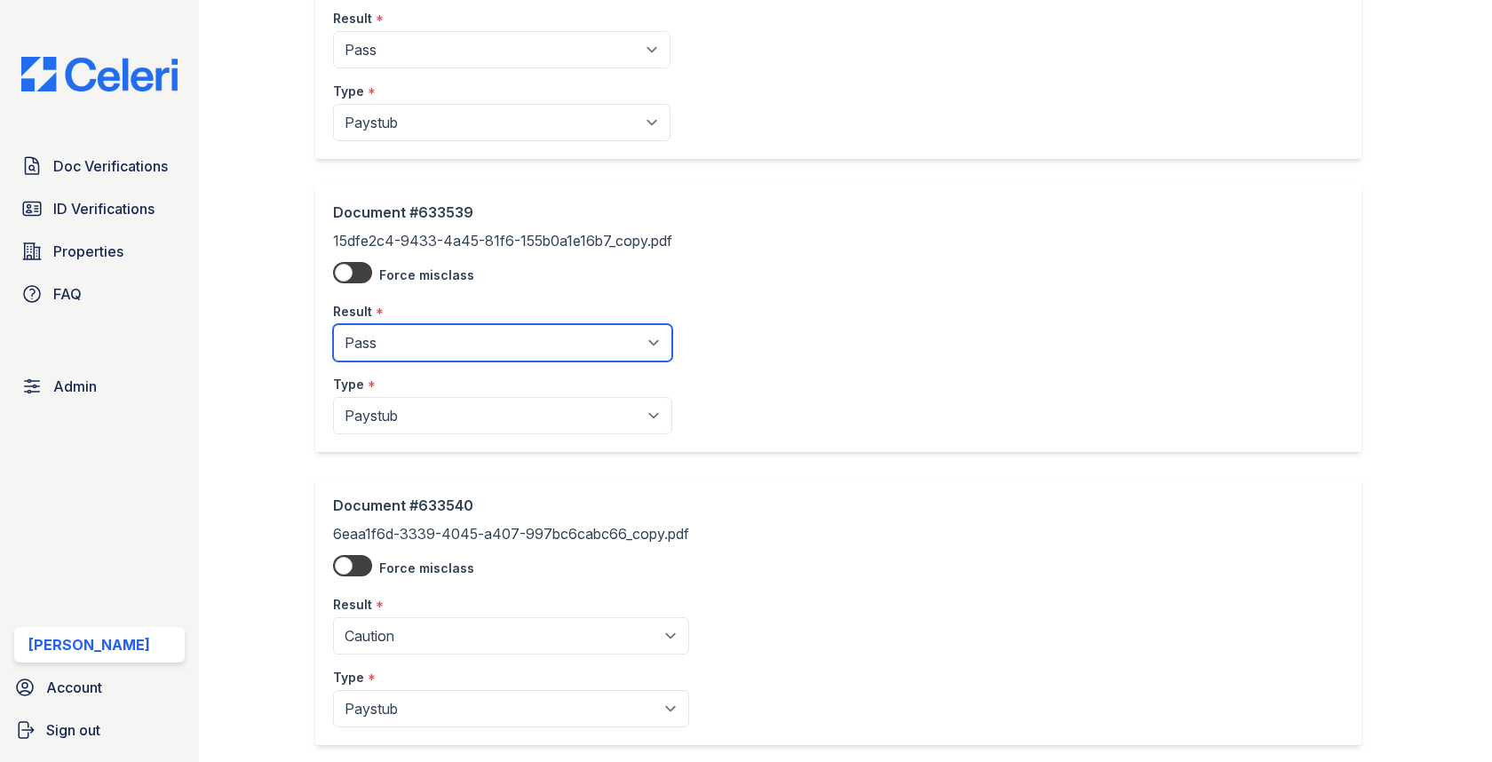
scroll to position [589, 0]
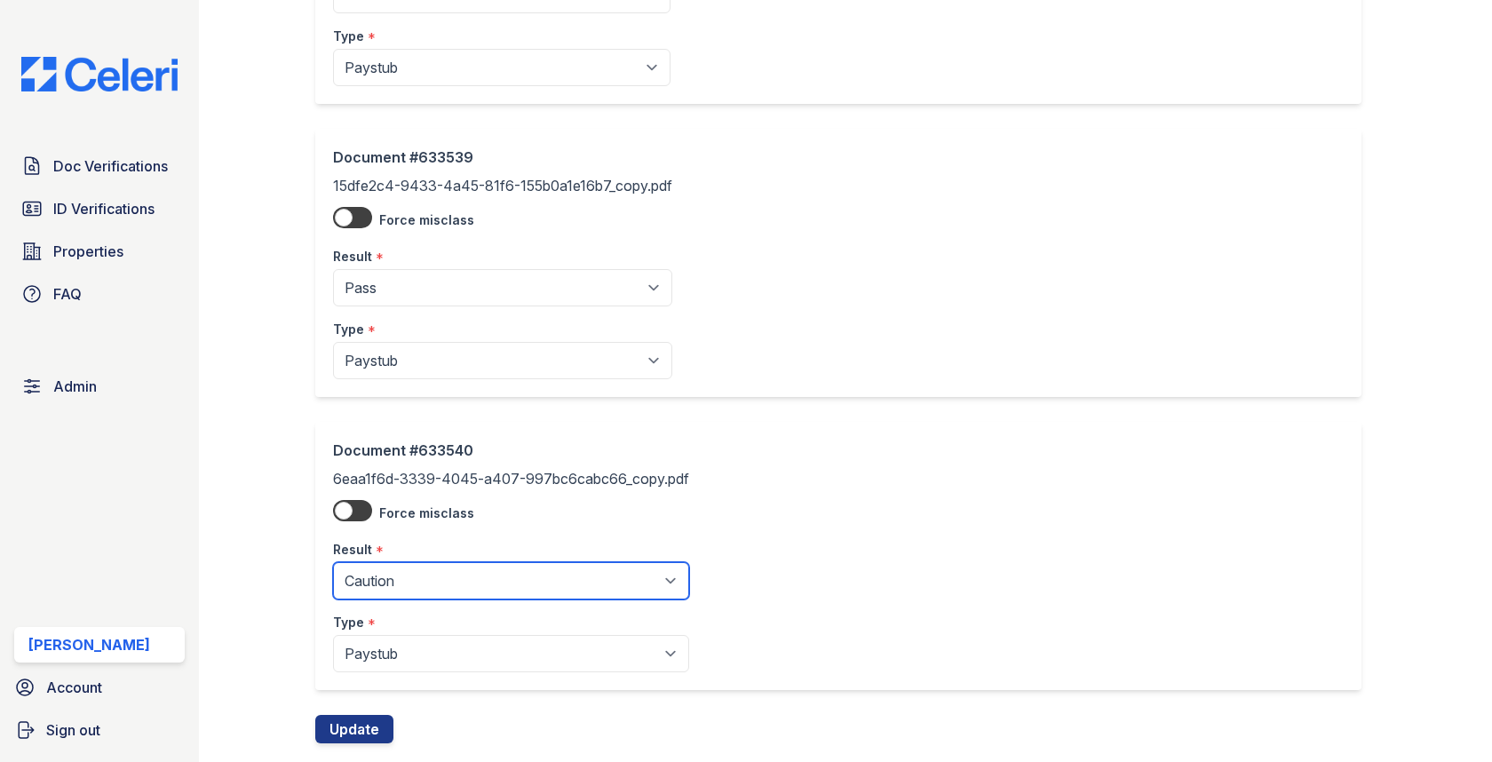
click at [432, 578] on select "Pending Sent Started Processing Pass Fail Caution Error N/A" at bounding box center [511, 580] width 356 height 37
select select "pass"
click at [352, 715] on button "Update" at bounding box center [354, 729] width 78 height 28
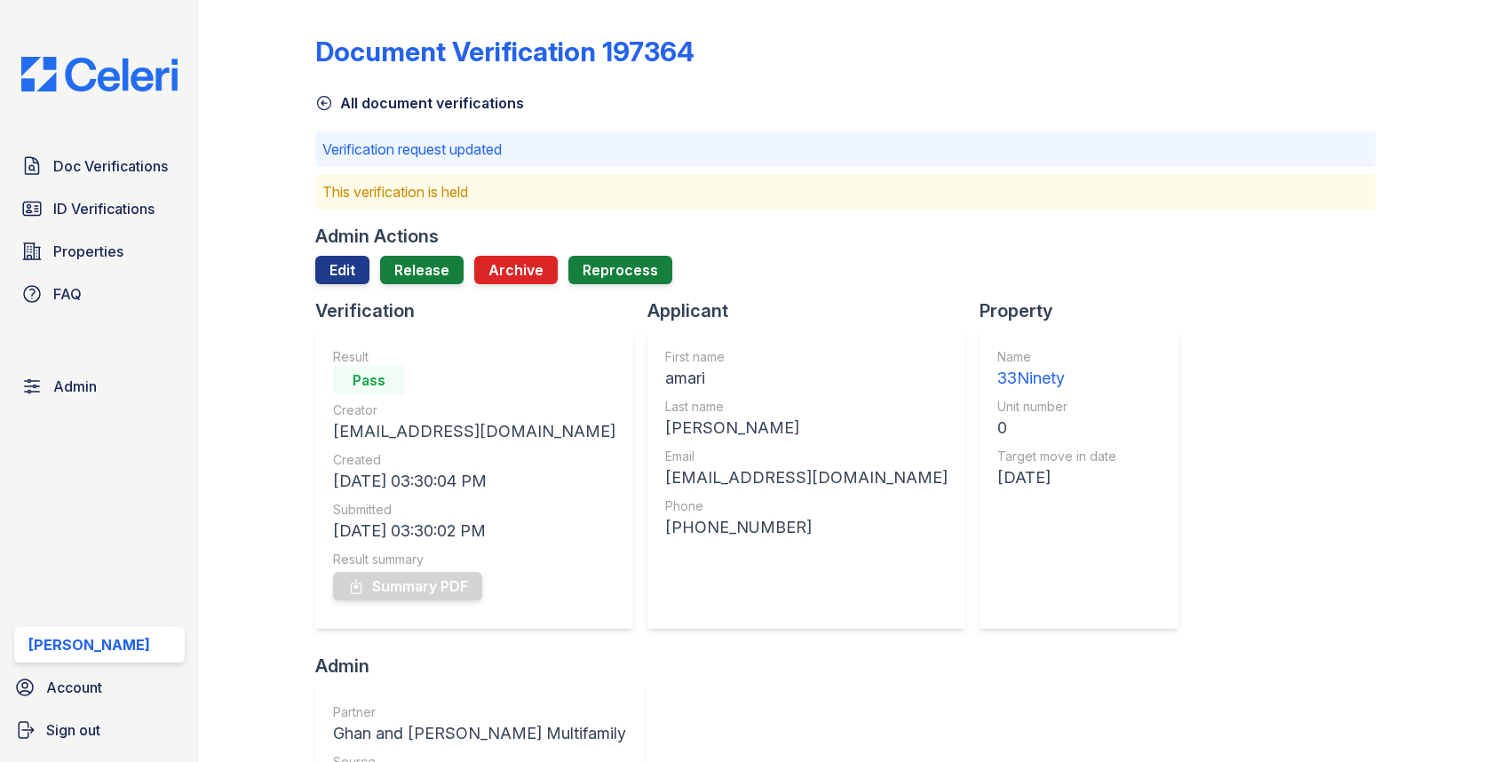
click at [432, 248] on div "Admin Actions" at bounding box center [376, 236] width 123 height 25
click at [430, 261] on link "Release" at bounding box center [421, 270] width 83 height 28
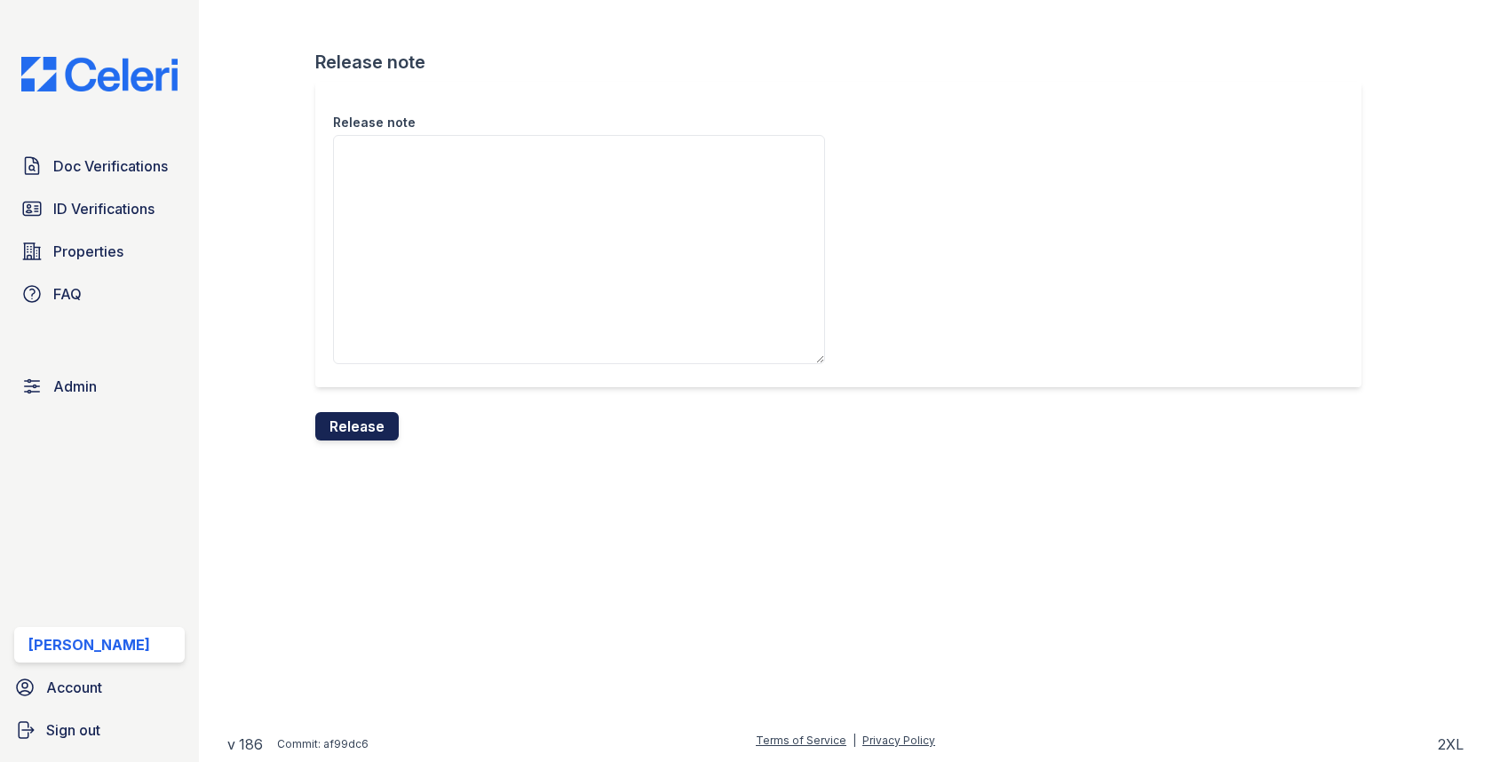
click at [373, 416] on button "Release" at bounding box center [356, 426] width 83 height 28
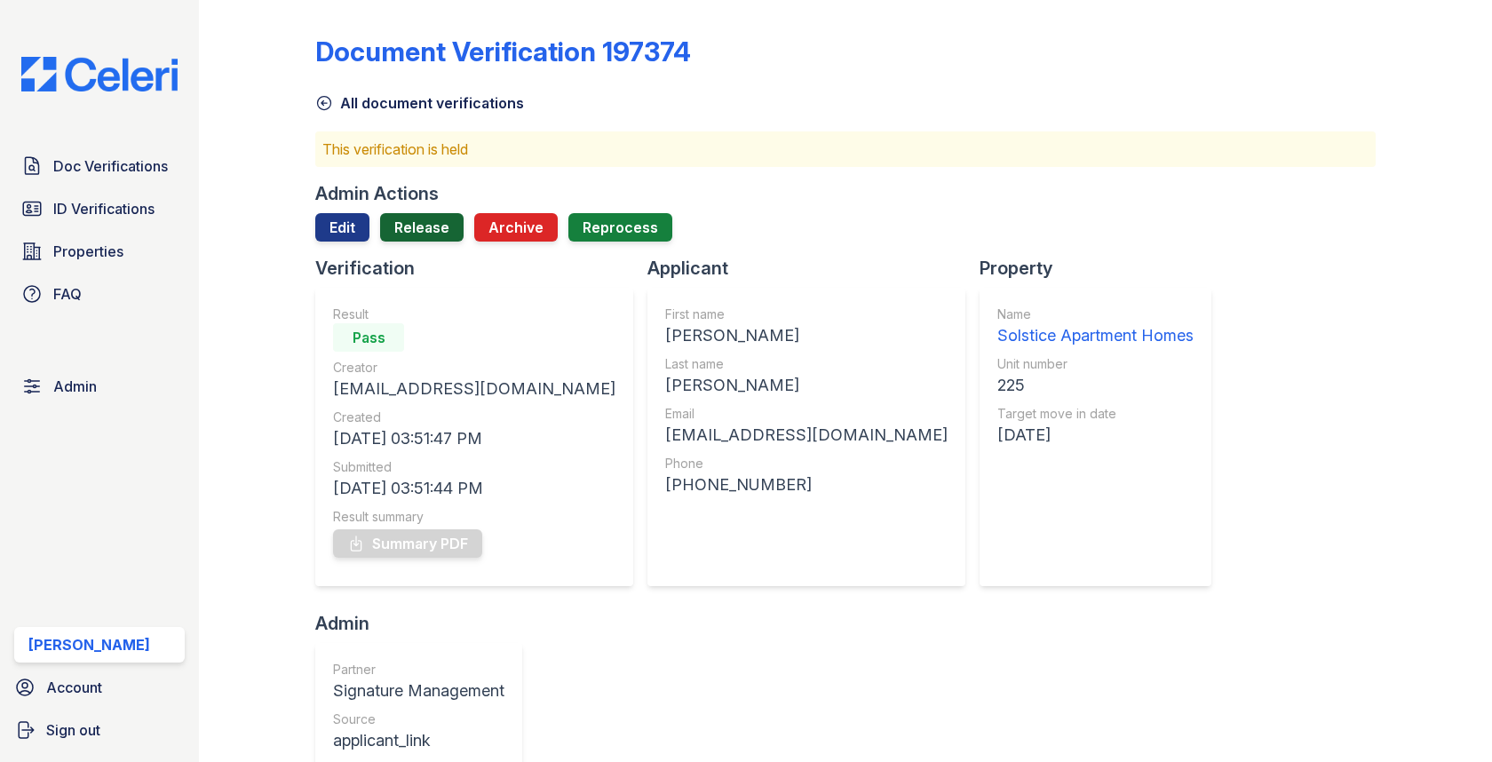
click at [440, 218] on link "Release" at bounding box center [421, 227] width 83 height 28
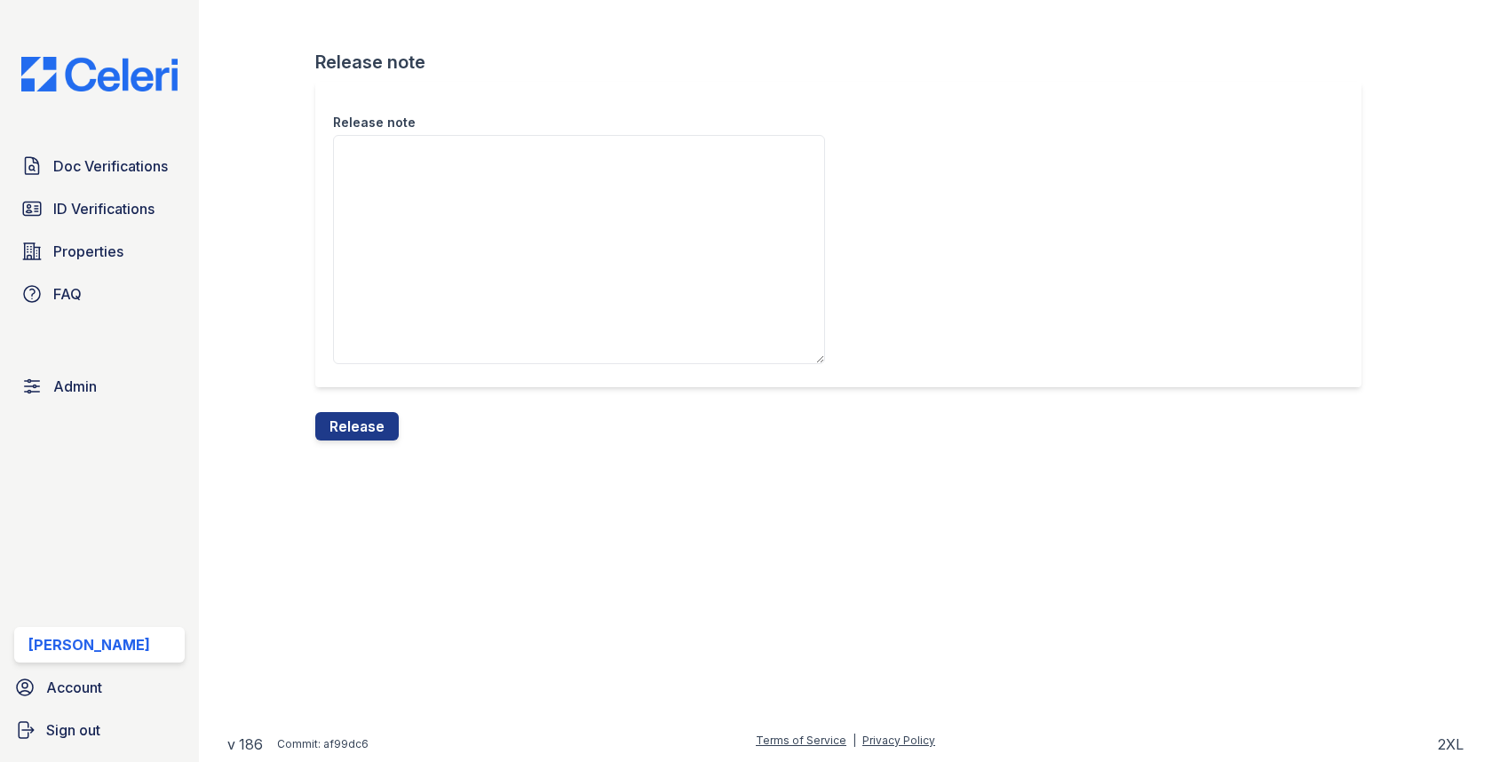
click at [376, 407] on div "Release note" at bounding box center [844, 247] width 1059 height 330
click at [376, 422] on button "Release" at bounding box center [356, 426] width 83 height 28
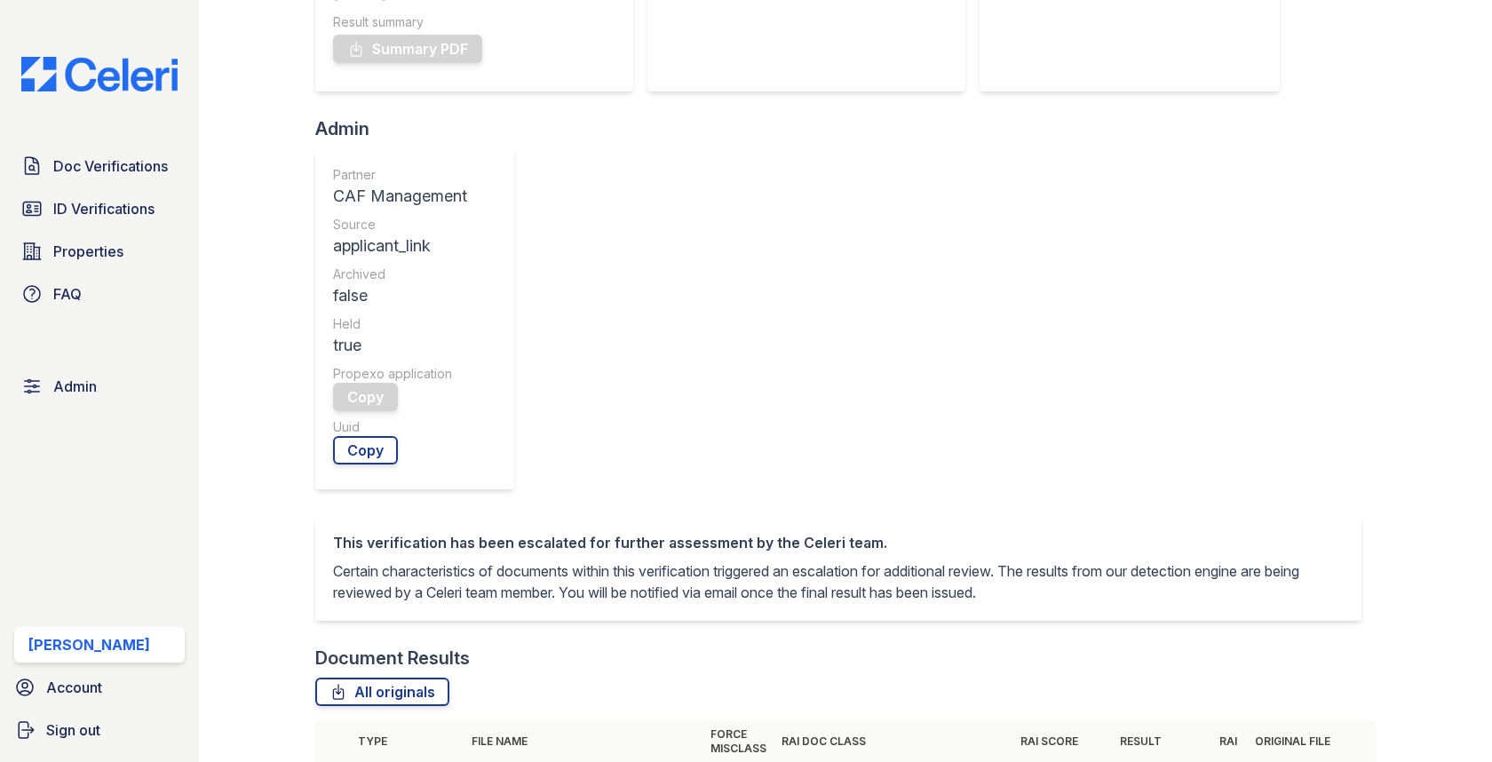
scroll to position [539, 0]
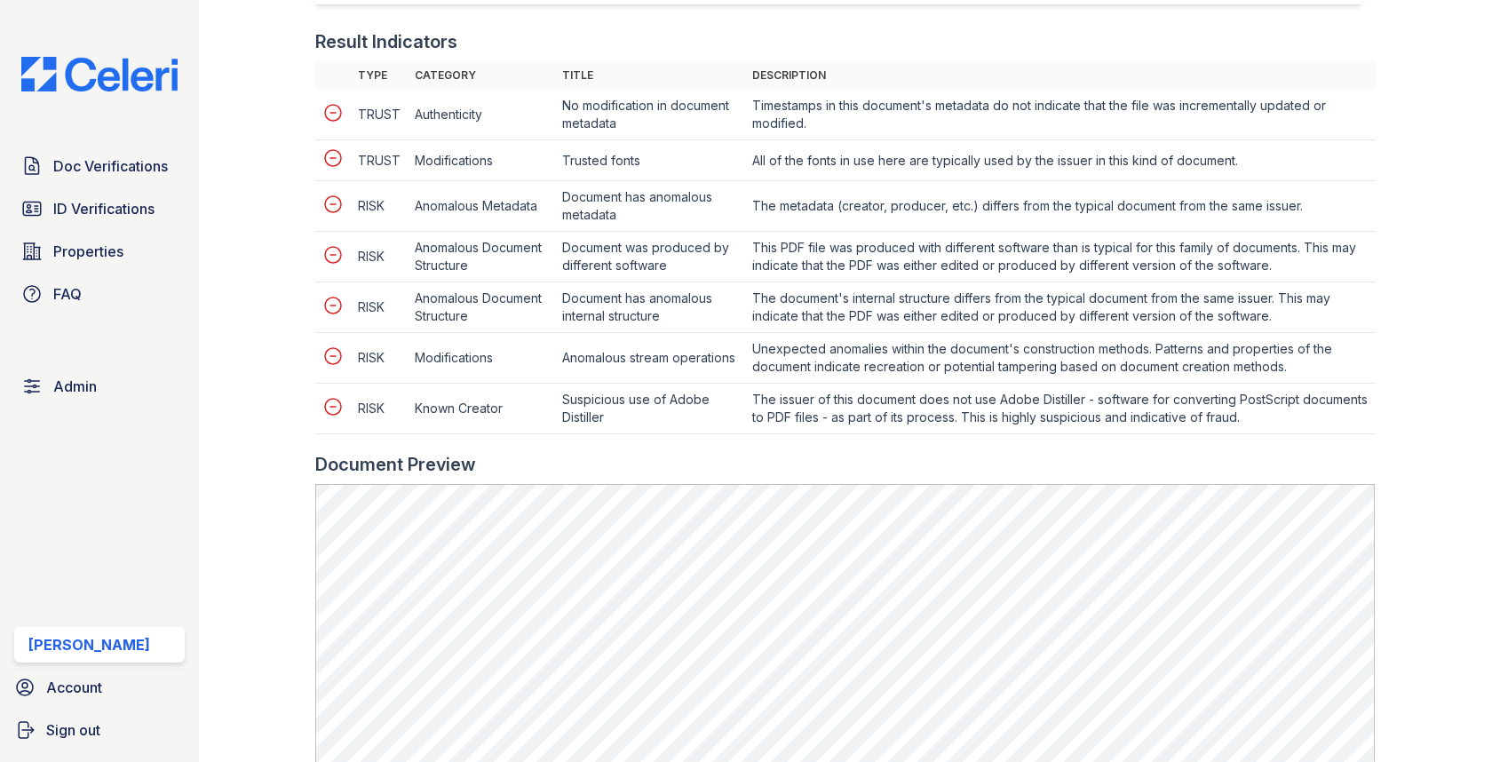
scroll to position [880, 0]
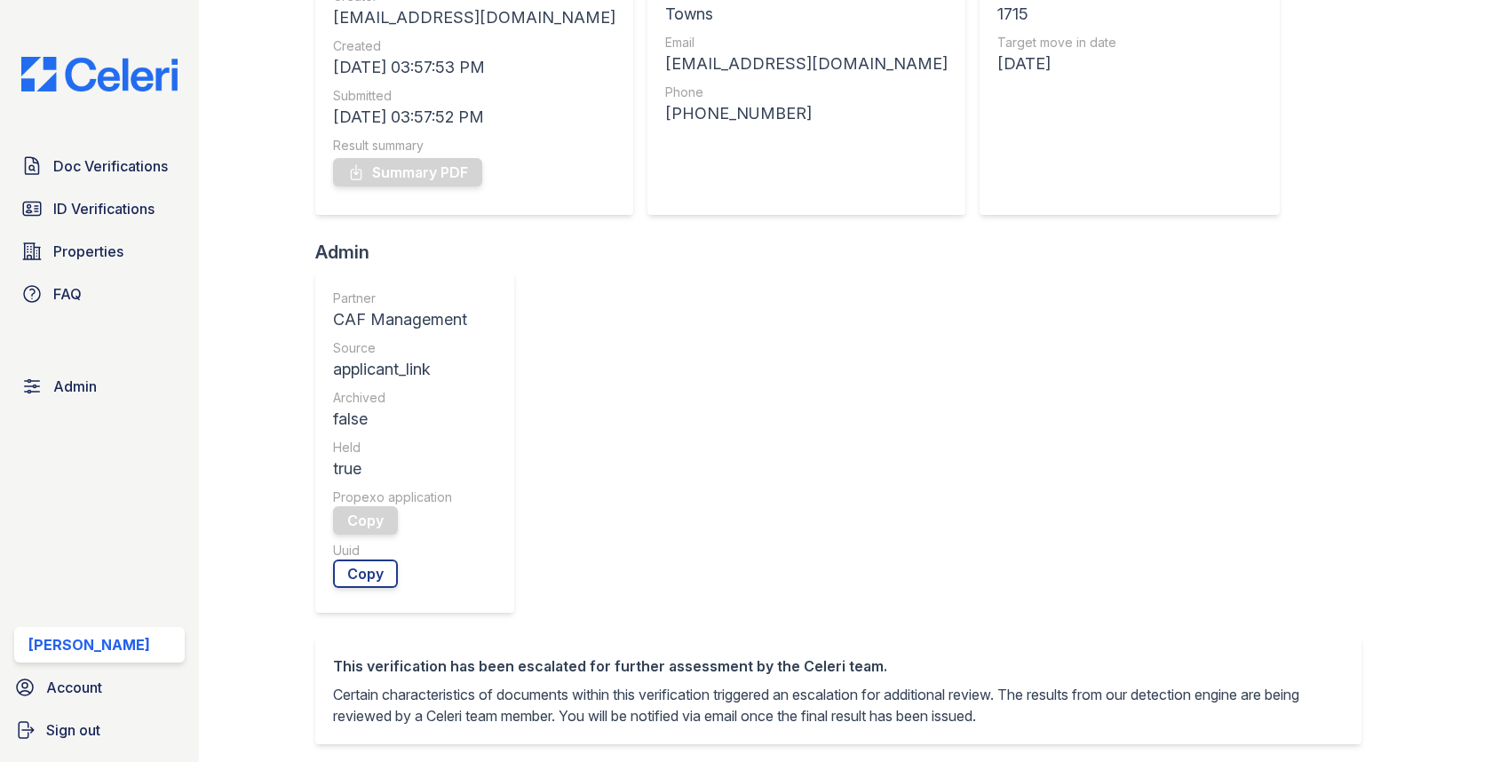
scroll to position [489, 0]
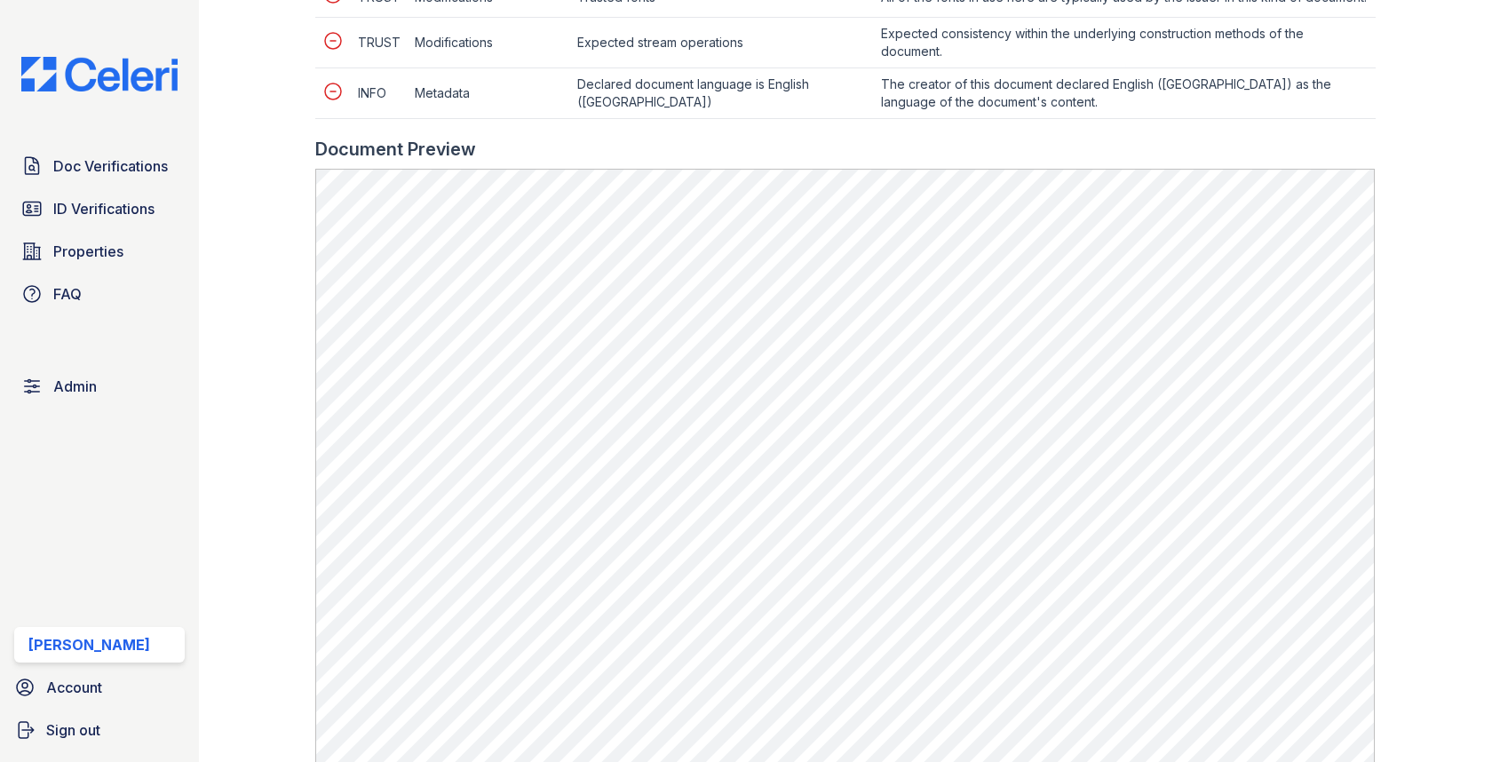
scroll to position [979, 0]
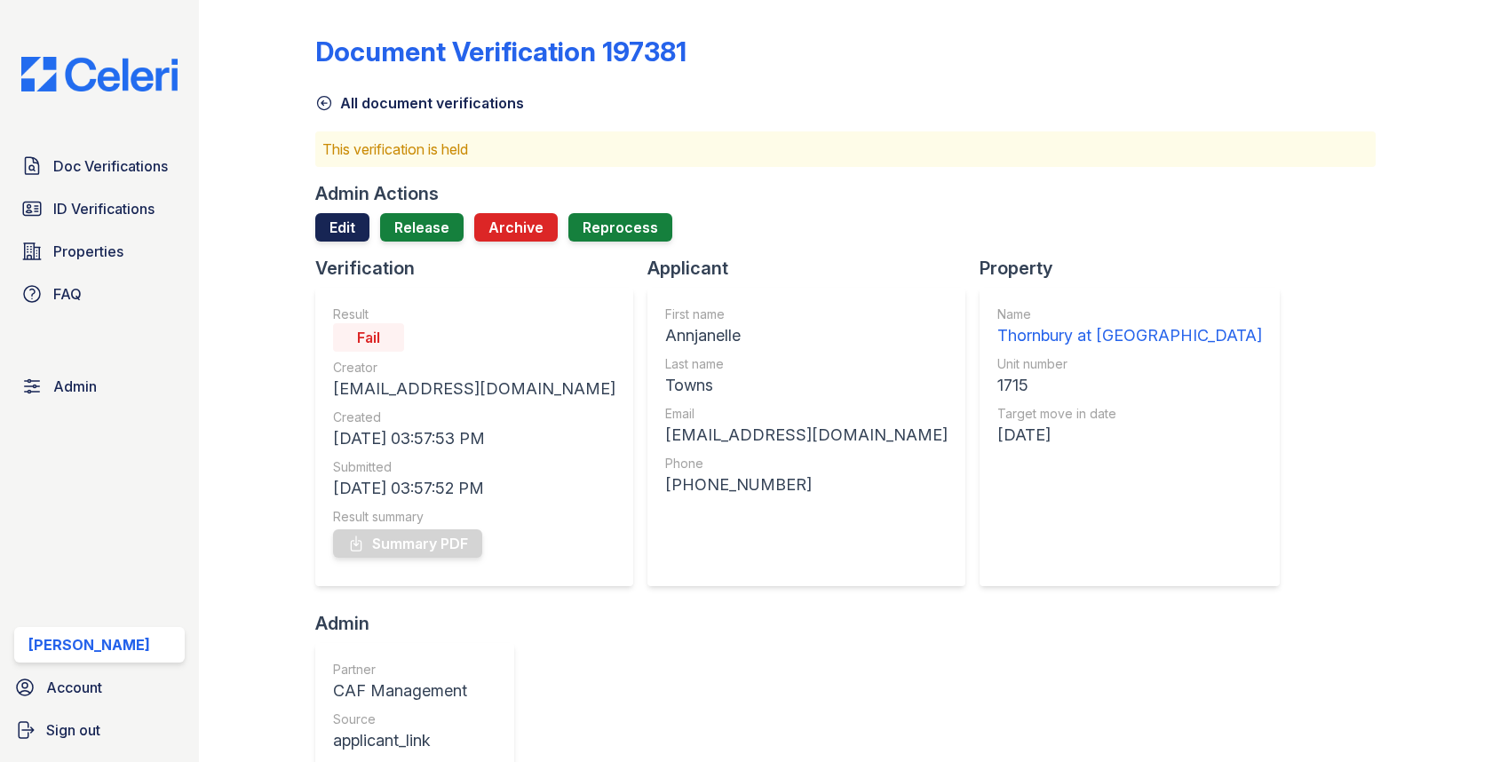
click at [334, 227] on link "Edit" at bounding box center [342, 227] width 54 height 28
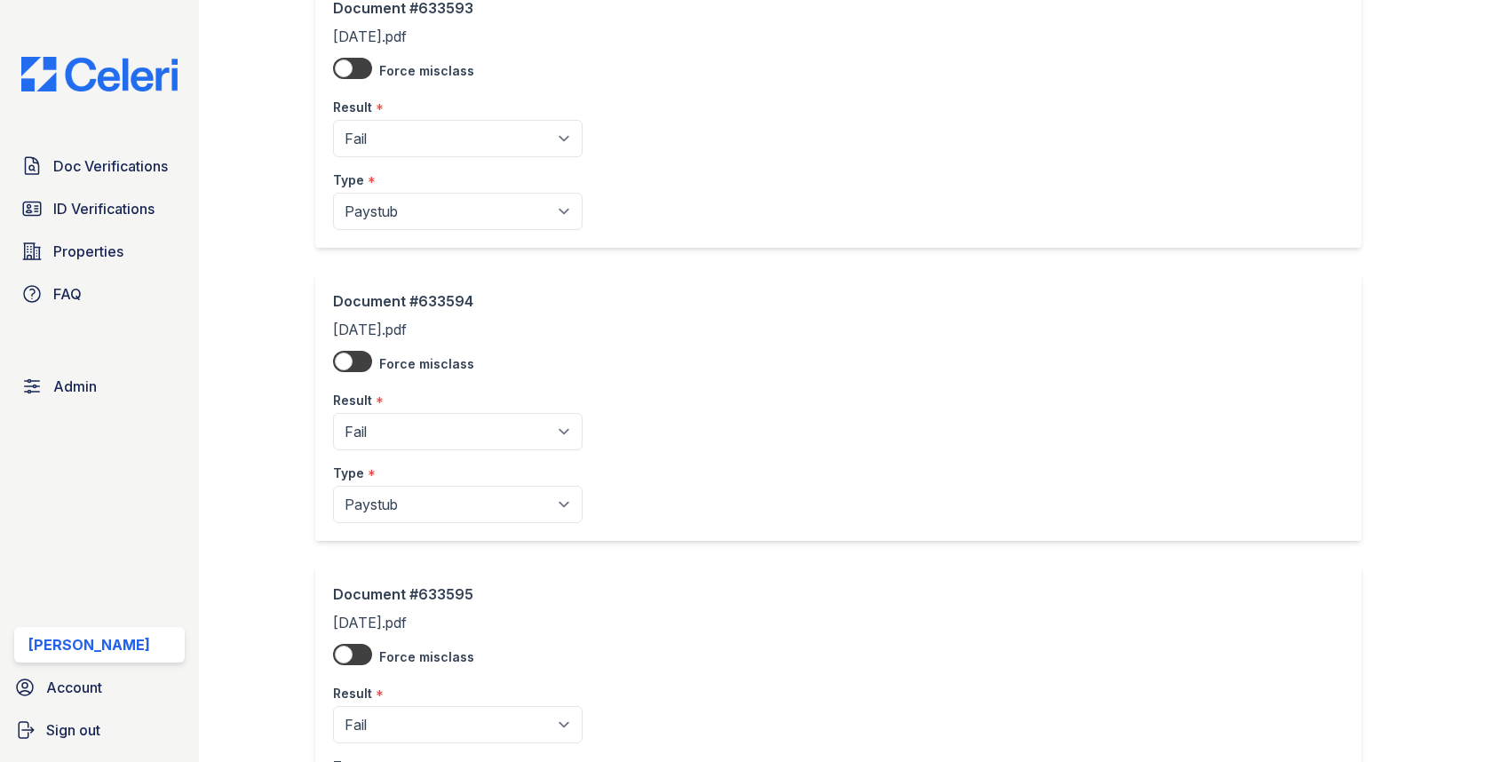
scroll to position [424, 0]
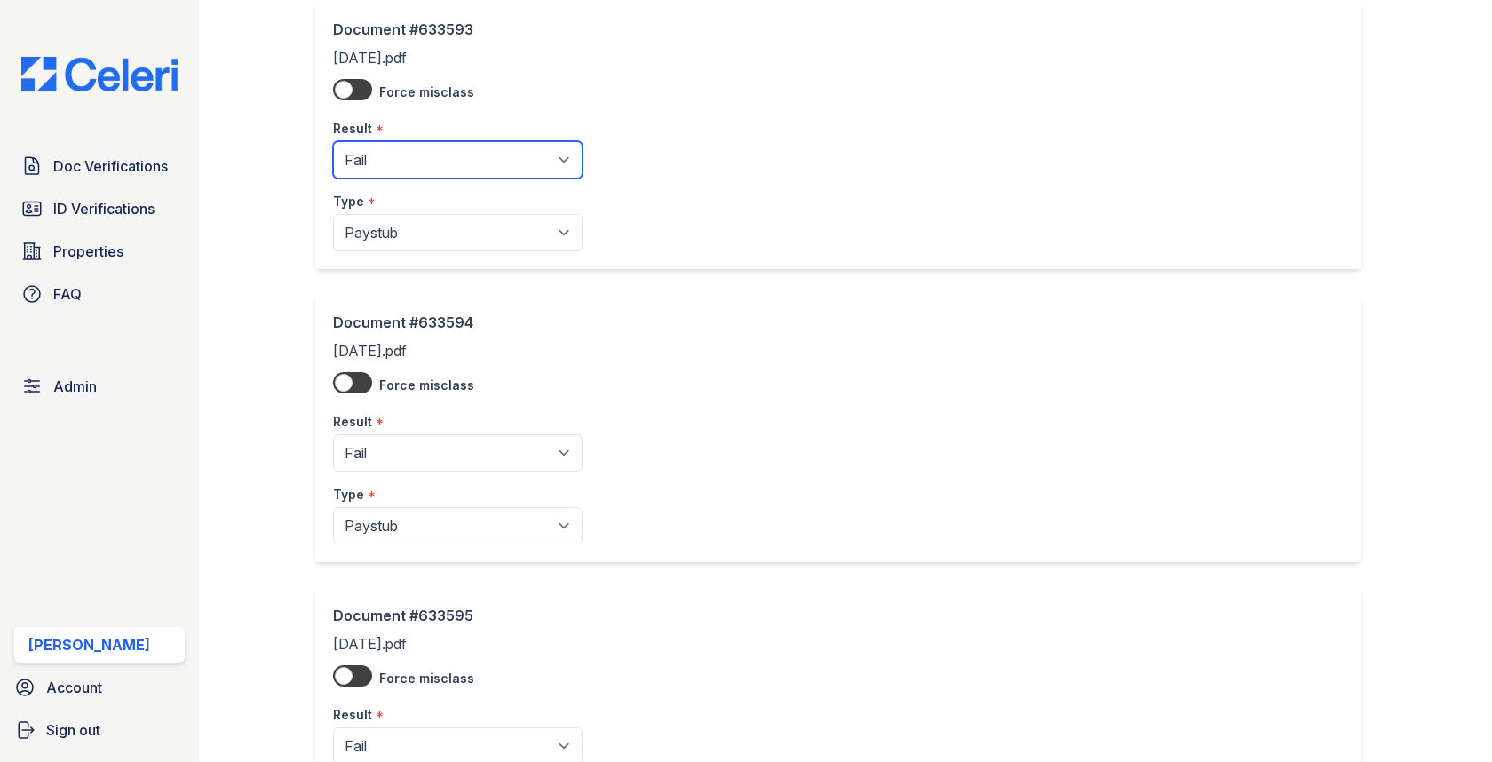
click at [418, 168] on select "Pending Sent Started Processing Pass Fail Caution Error N/A" at bounding box center [458, 159] width 250 height 37
select select "pass"
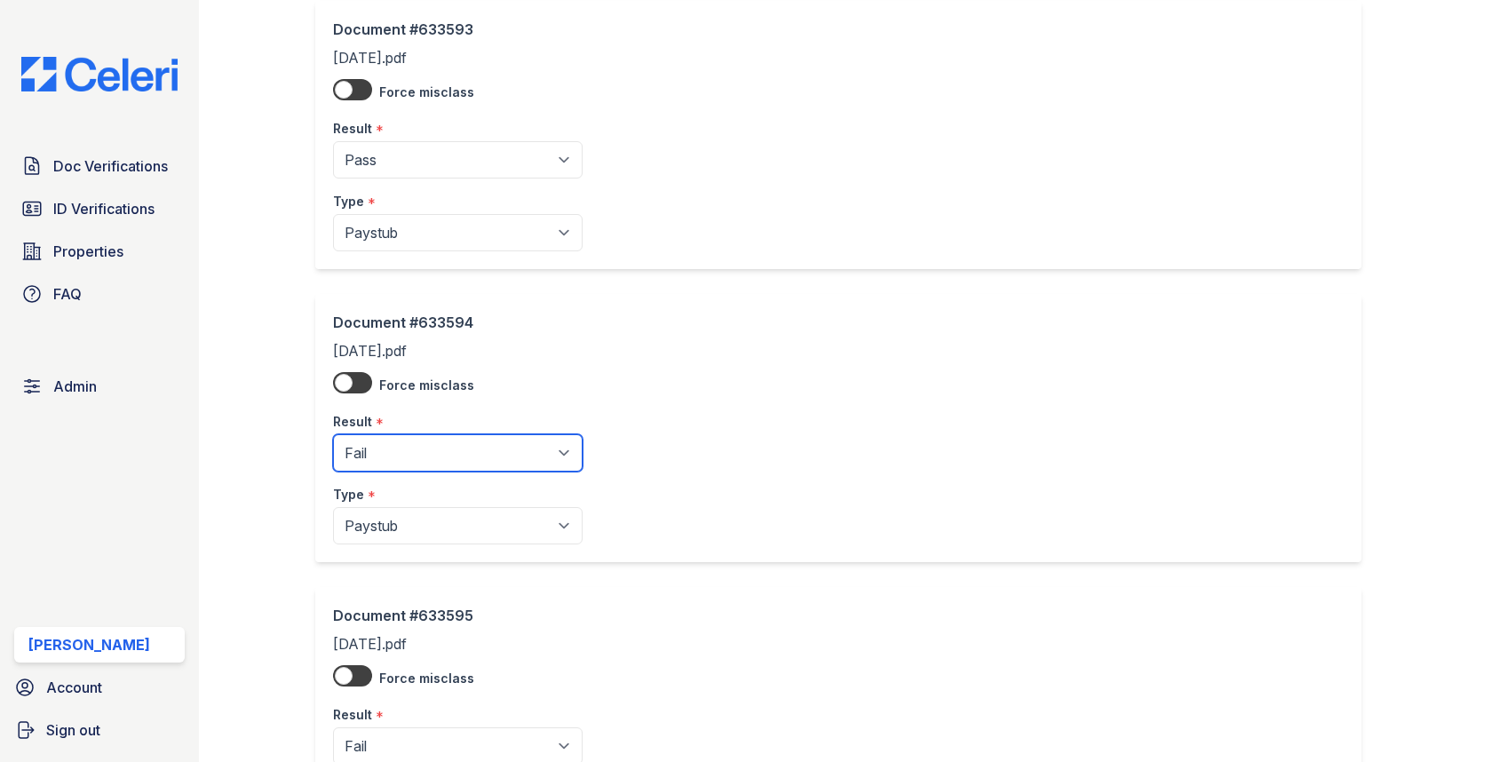
click at [416, 443] on select "Pending Sent Started Processing Pass Fail Caution Error N/A" at bounding box center [458, 452] width 250 height 37
select select "pass"
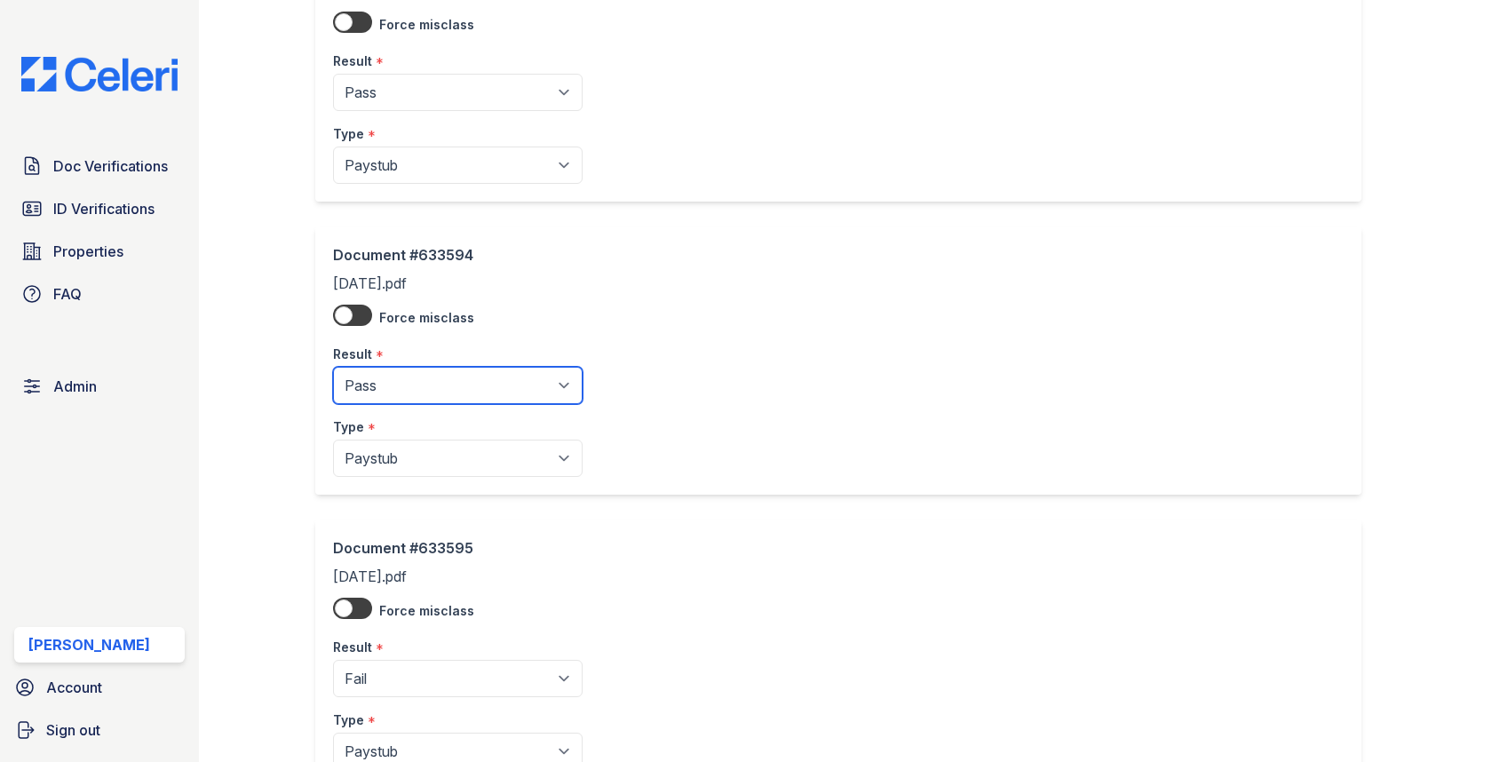
scroll to position [624, 0]
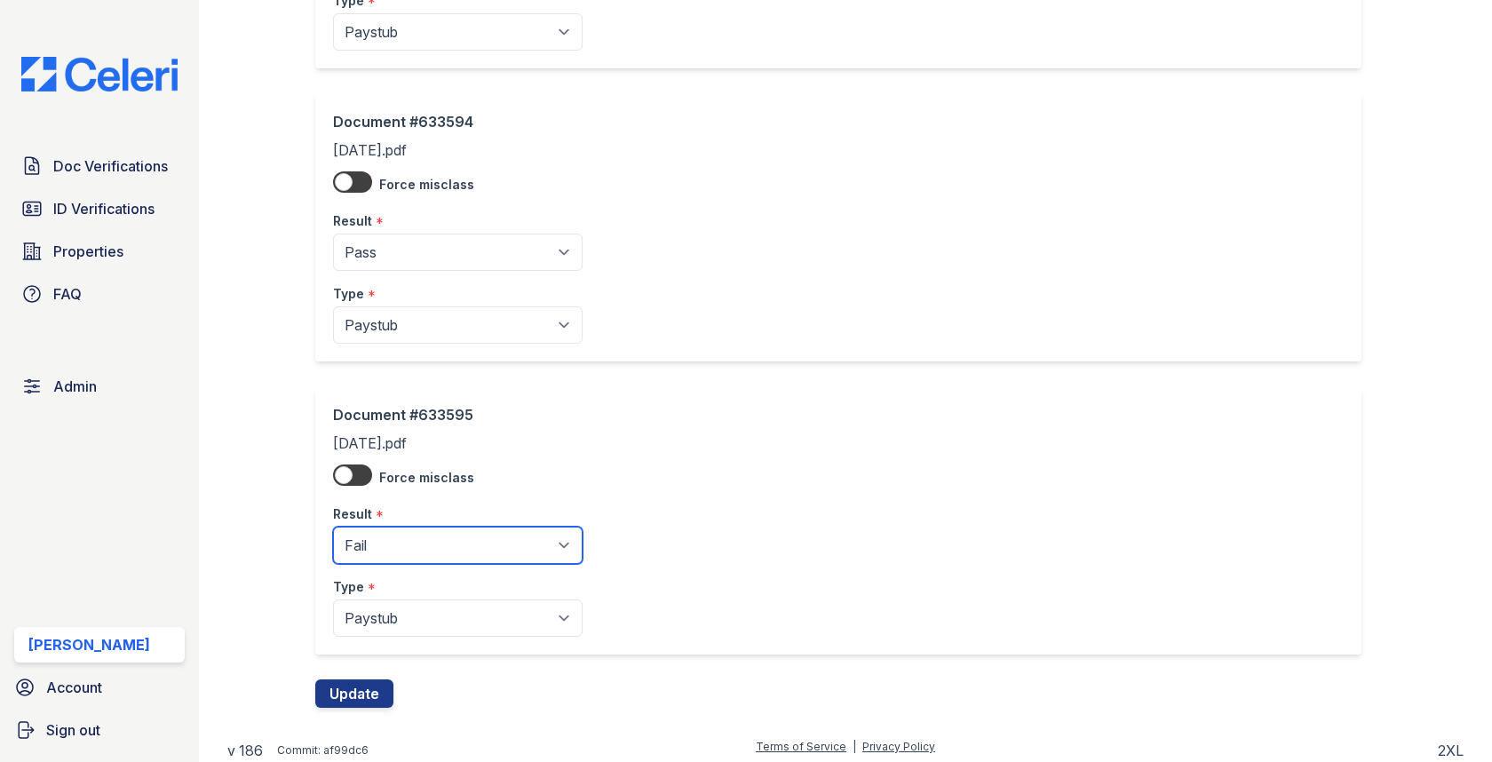
click at [424, 527] on select "Pending Sent Started Processing Pass Fail Caution Error N/A" at bounding box center [458, 545] width 250 height 37
select select "pass"
click at [353, 680] on button "Update" at bounding box center [354, 693] width 78 height 28
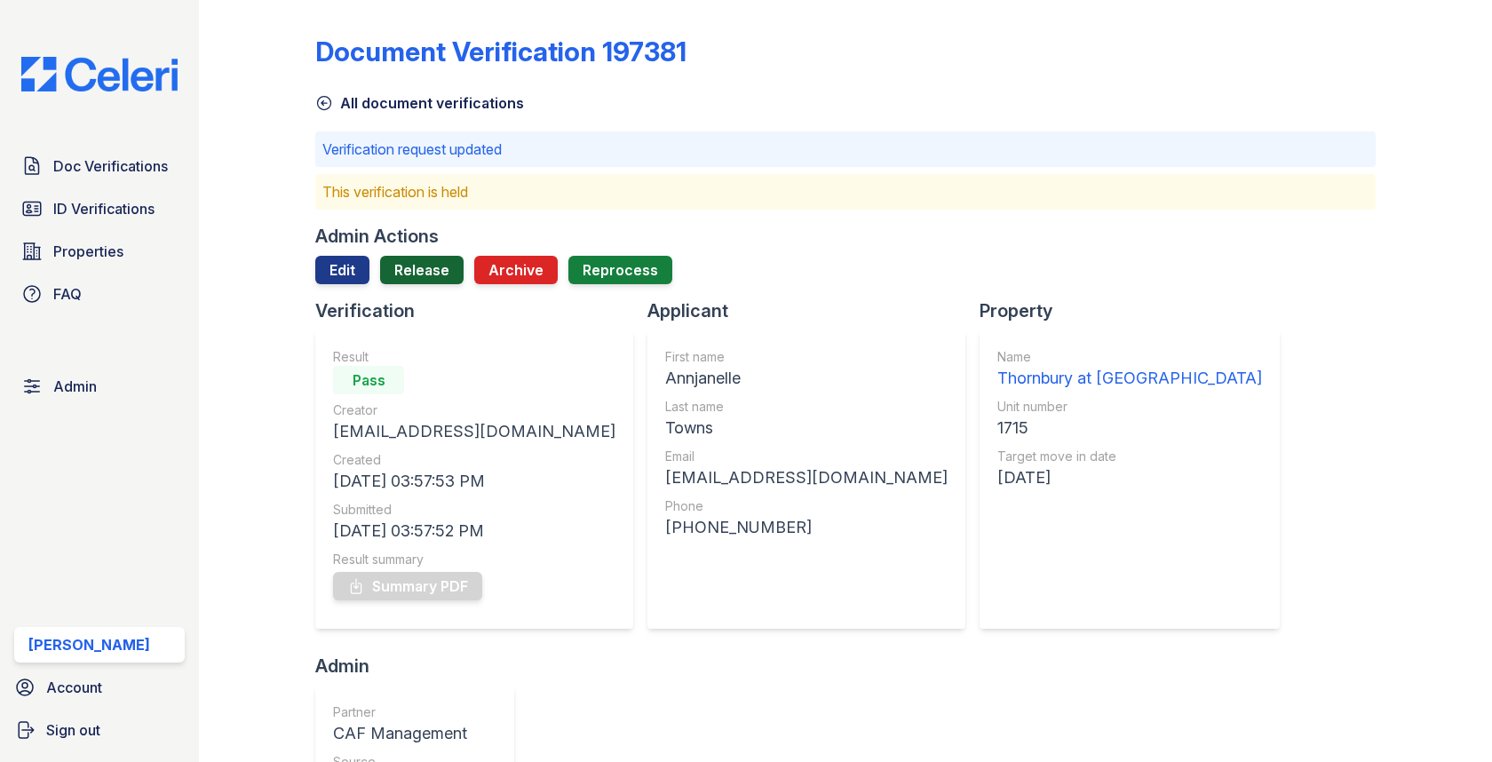
click at [403, 267] on link "Release" at bounding box center [421, 270] width 83 height 28
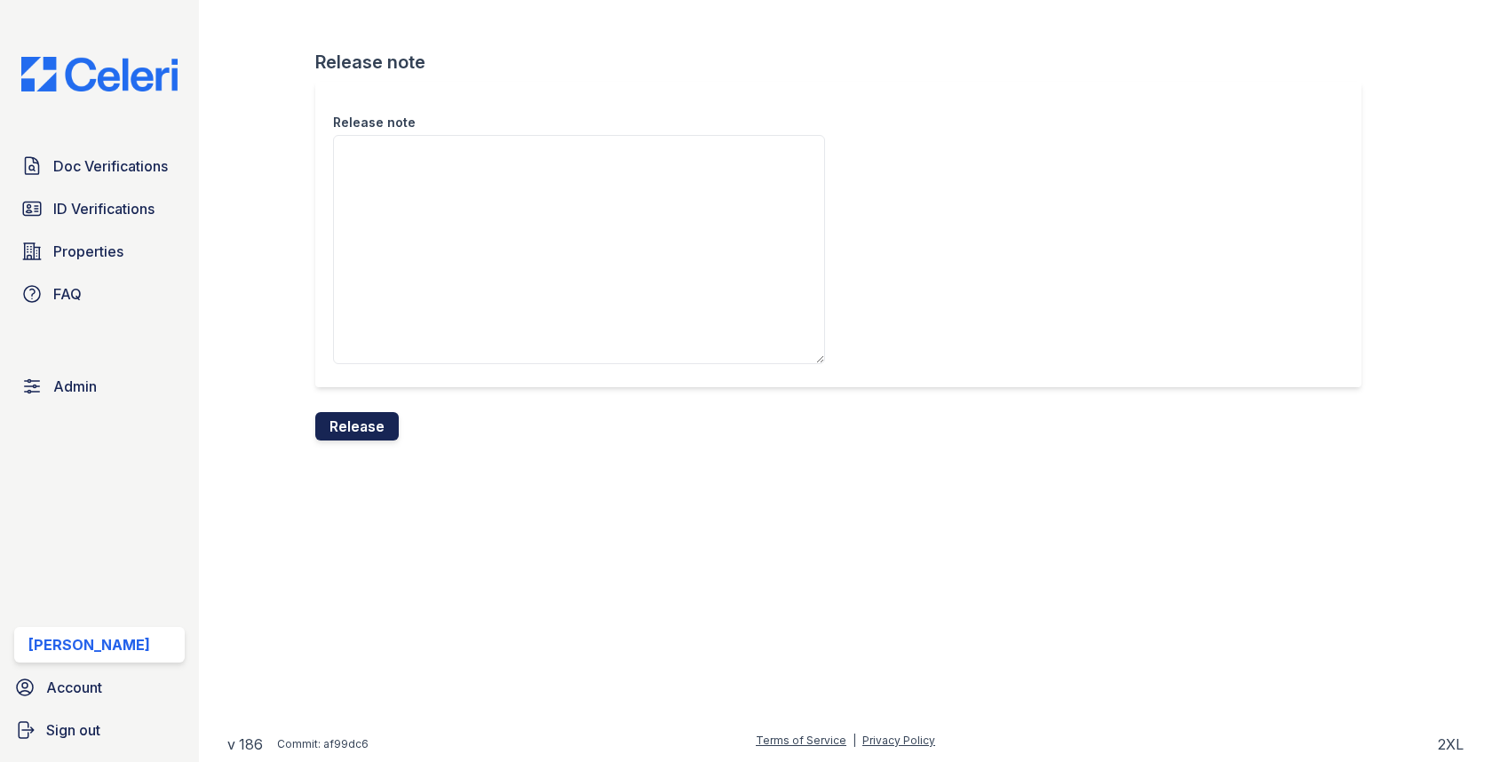
click at [352, 416] on button "Release" at bounding box center [356, 426] width 83 height 28
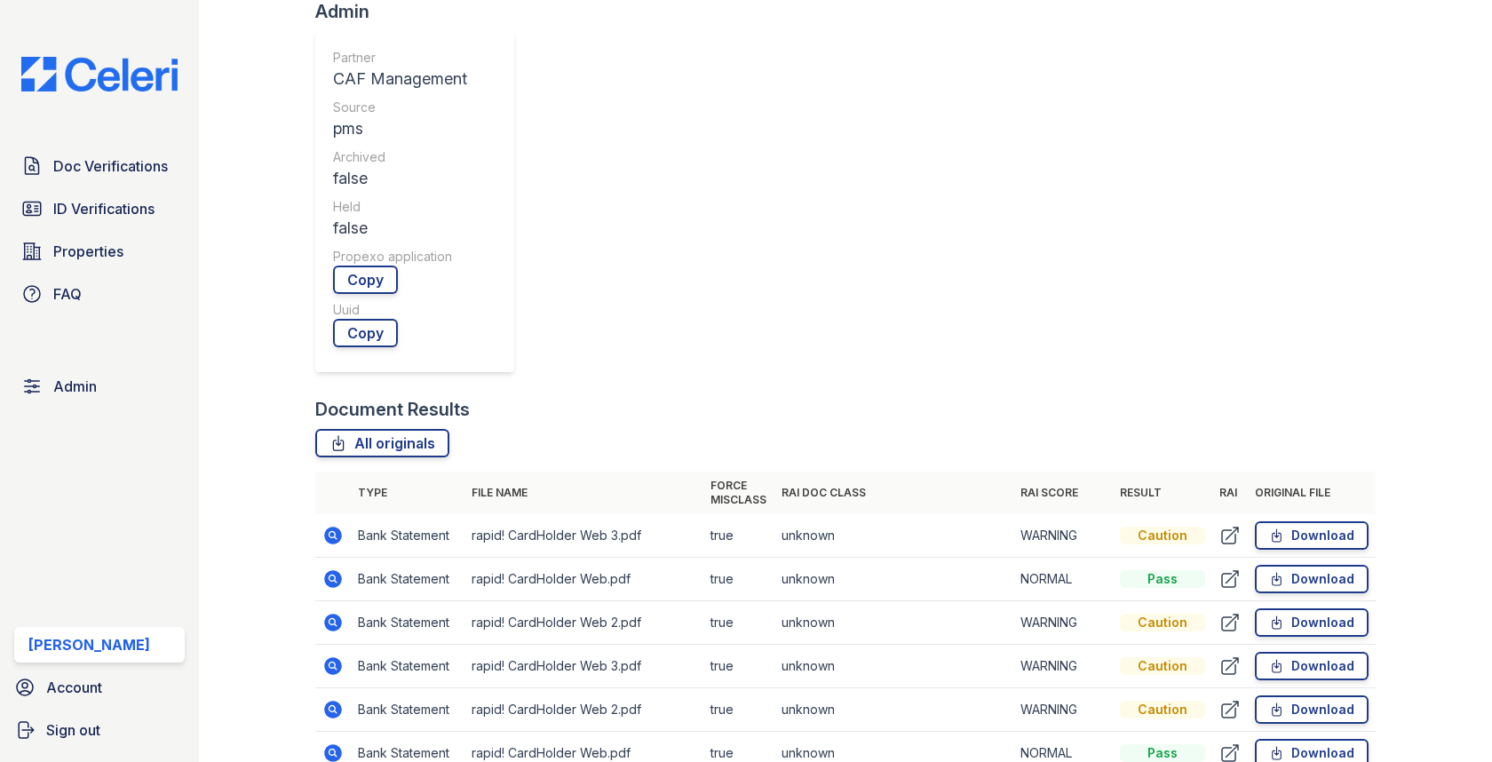
scroll to position [631, 0]
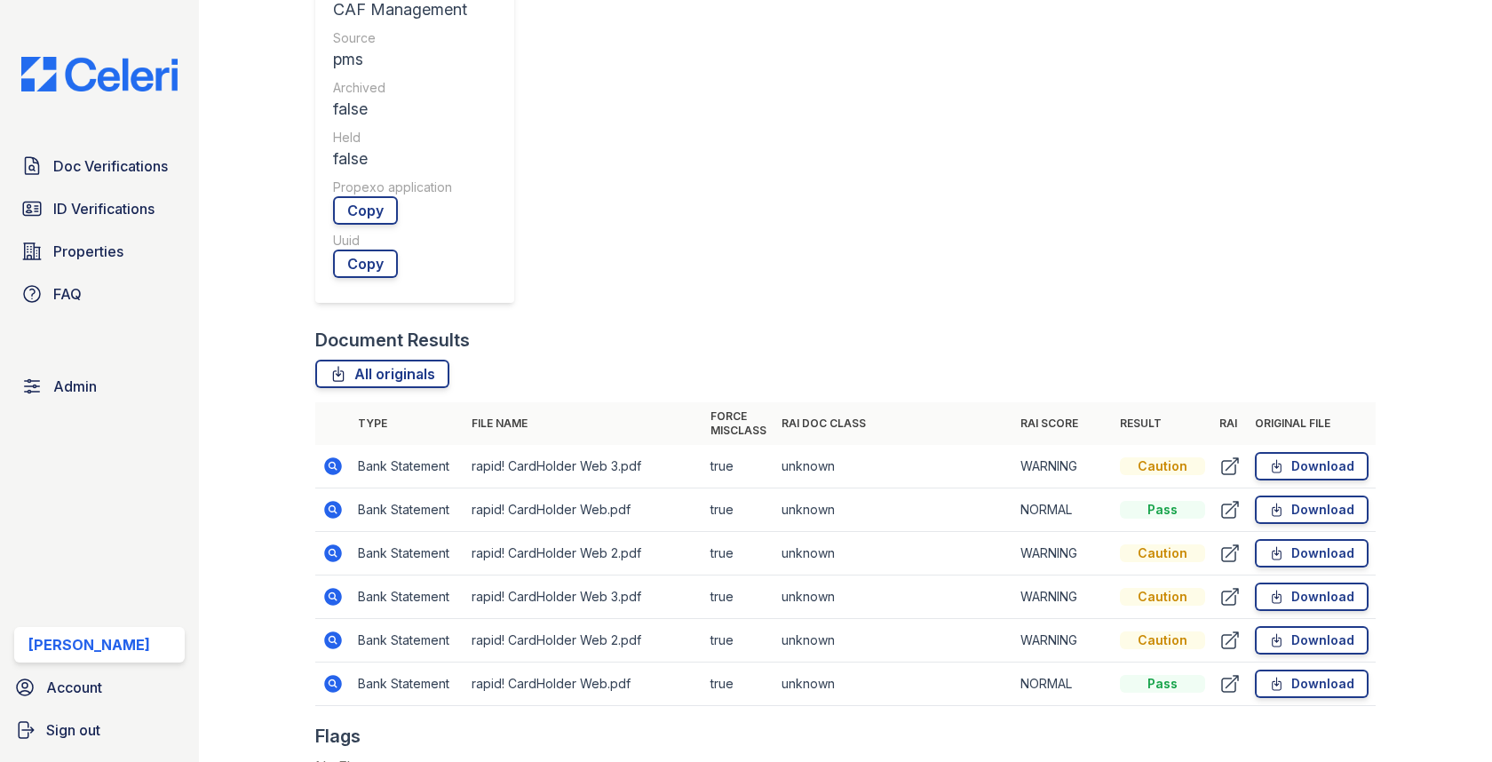
click at [329, 457] on icon at bounding box center [334, 466] width 18 height 18
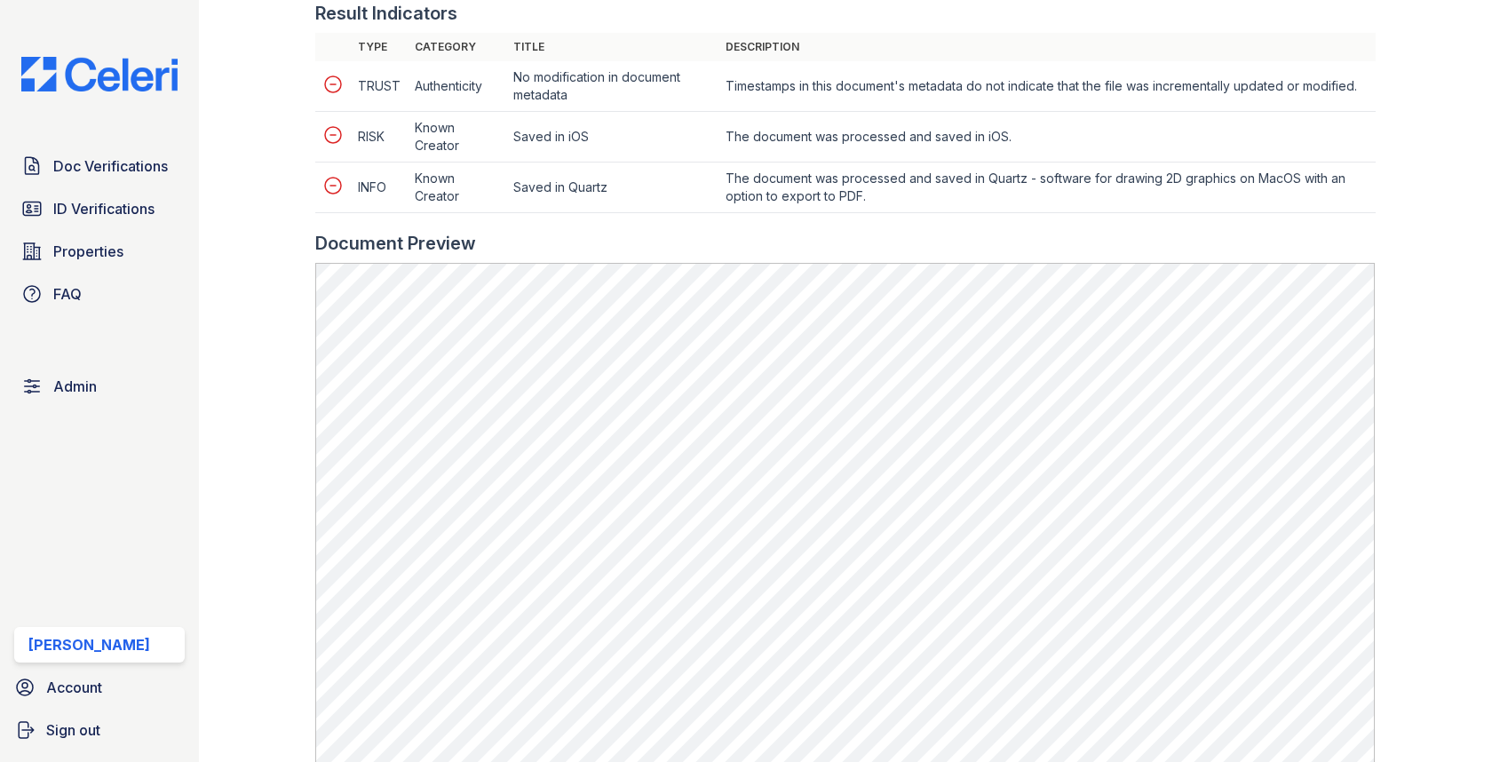
scroll to position [845, 0]
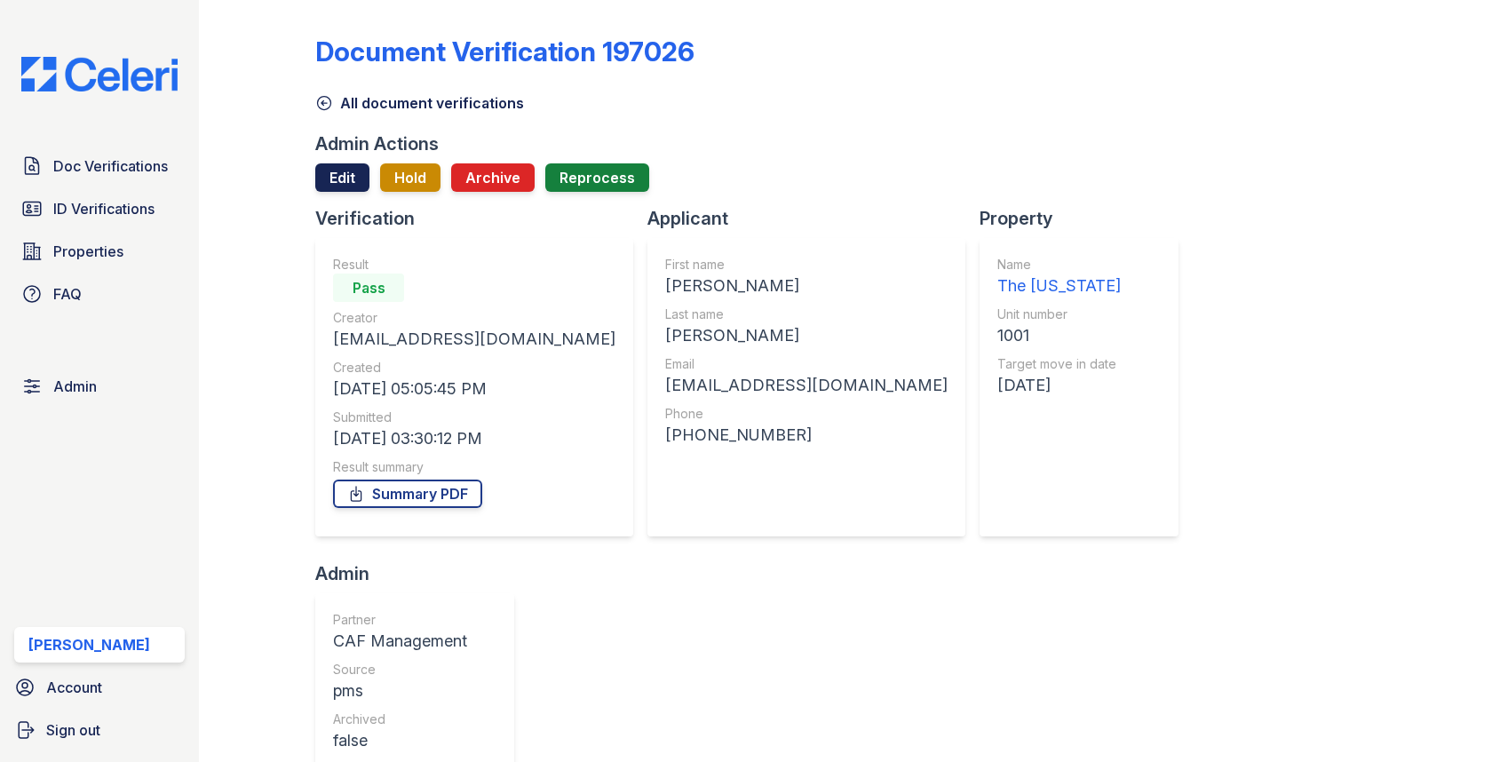
click at [360, 186] on link "Edit" at bounding box center [342, 177] width 54 height 28
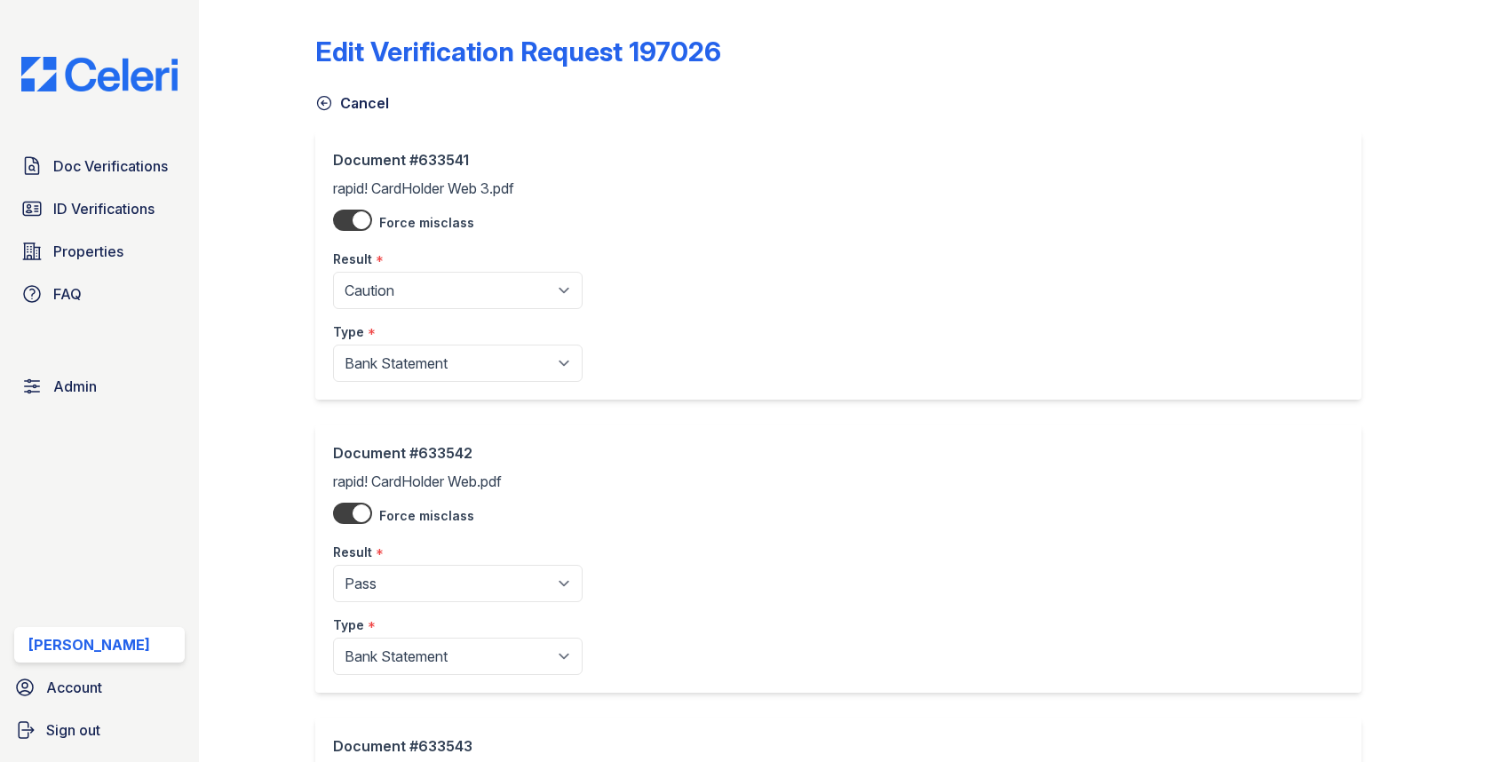
click at [376, 267] on div "*" at bounding box center [380, 260] width 8 height 21
click at [376, 274] on select "Pending Sent Started Processing Pass Fail Caution Error N/A" at bounding box center [458, 290] width 250 height 37
select select "pass"
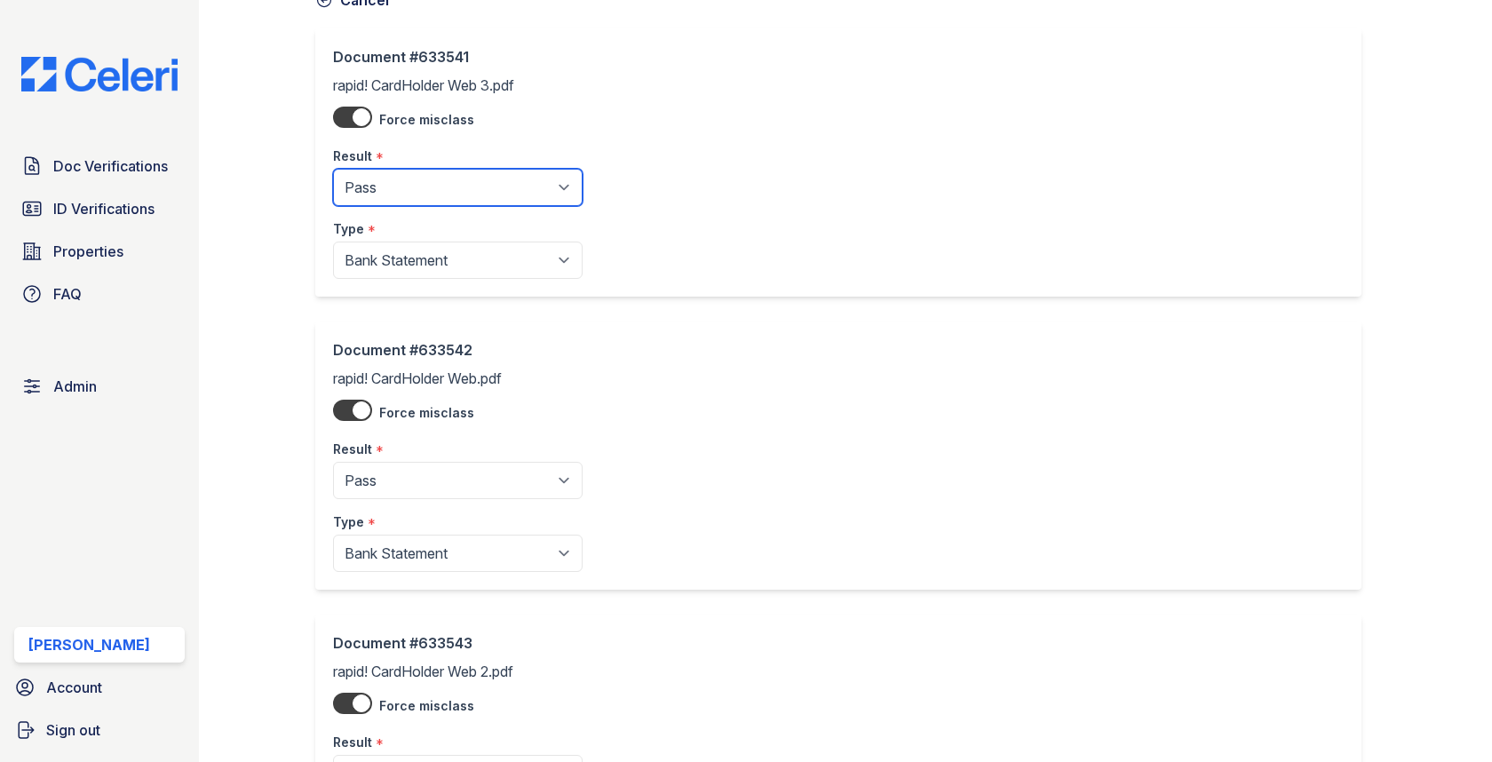
scroll to position [579, 0]
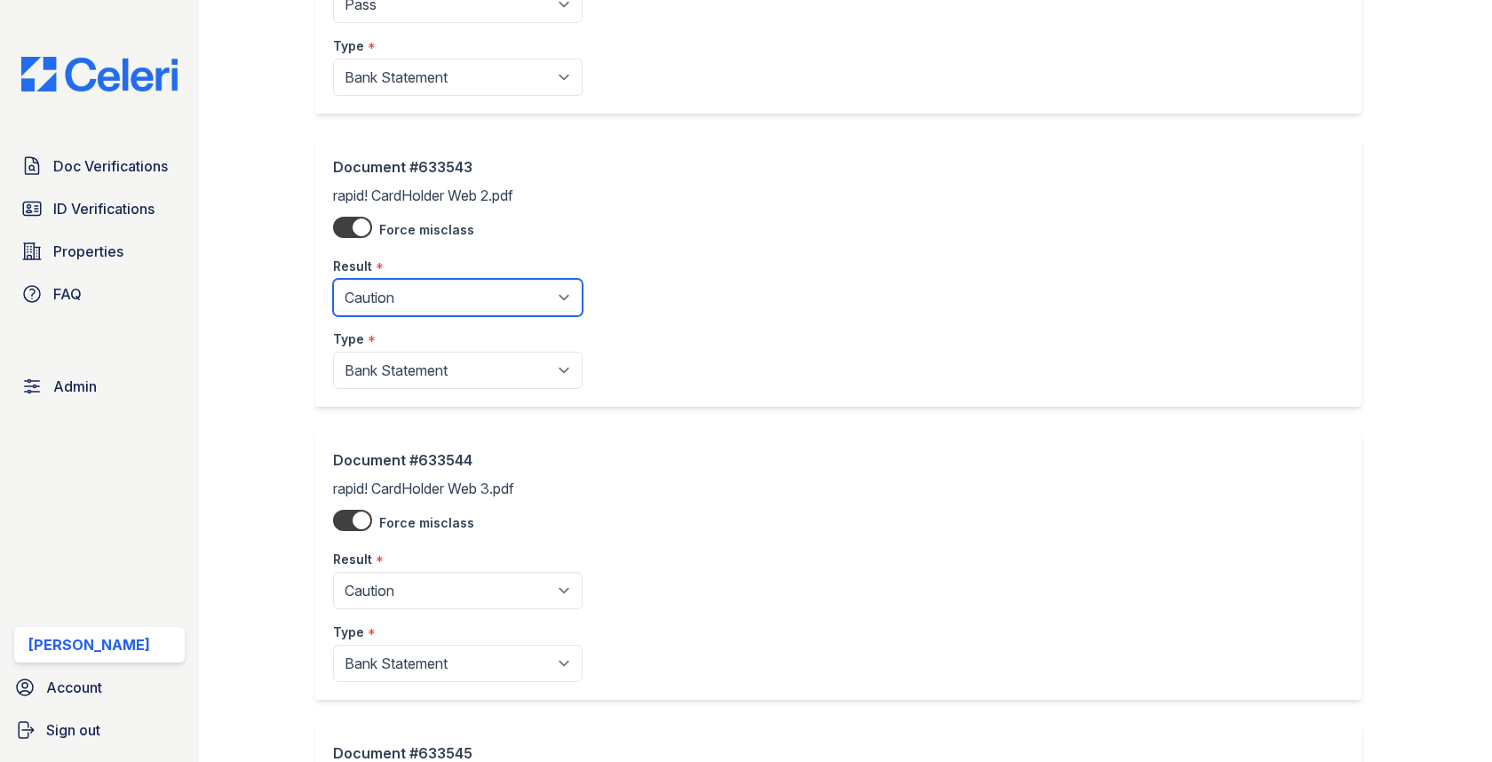
click at [435, 297] on select "Pending Sent Started Processing Pass Fail Caution Error N/A" at bounding box center [458, 297] width 250 height 37
select select "pass"
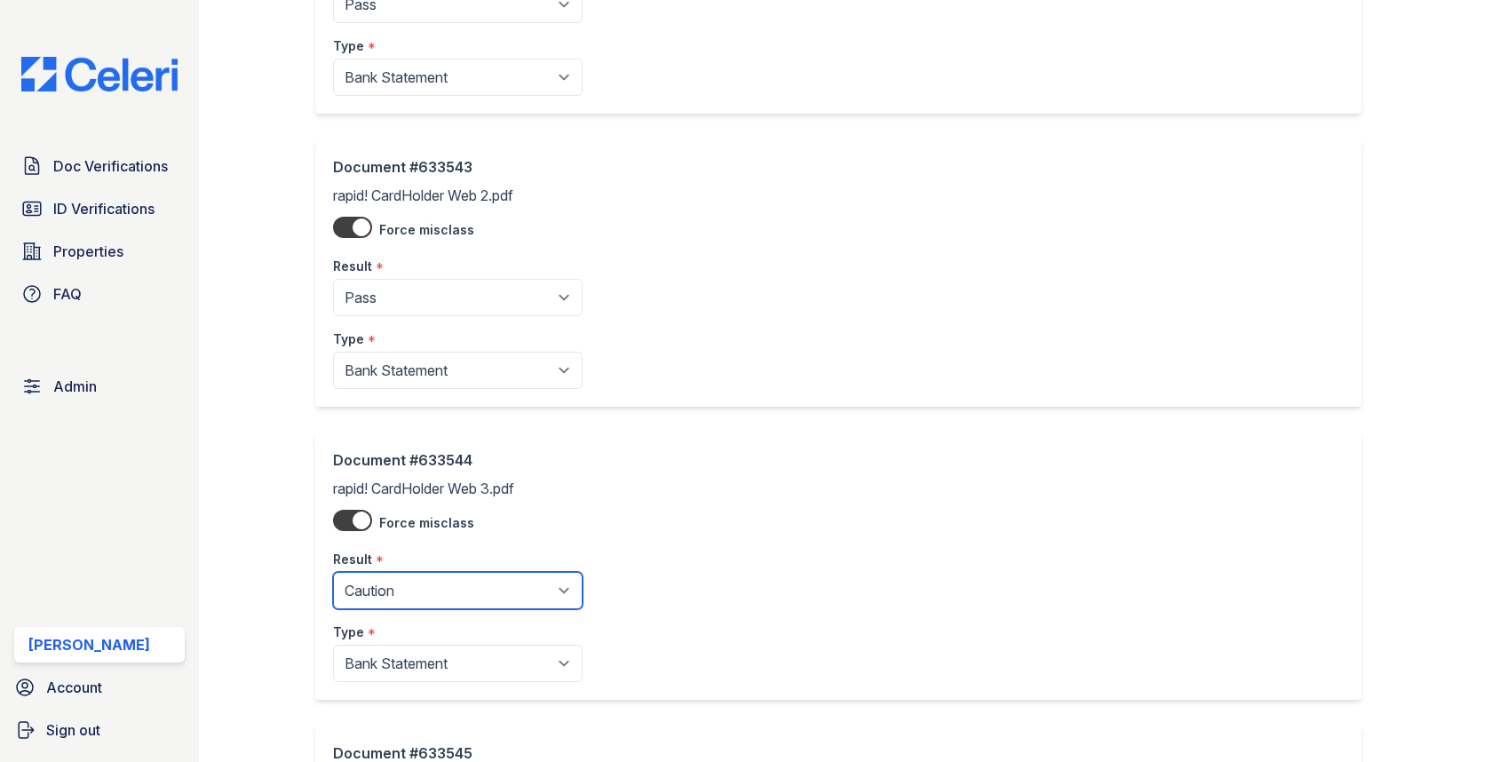
click at [435, 584] on select "Pending Sent Started Processing Pass Fail Caution Error N/A" at bounding box center [458, 590] width 250 height 37
click at [431, 578] on select "Pending Sent Started Processing Pass Fail Caution Error N/A" at bounding box center [458, 590] width 250 height 37
select select "pass"
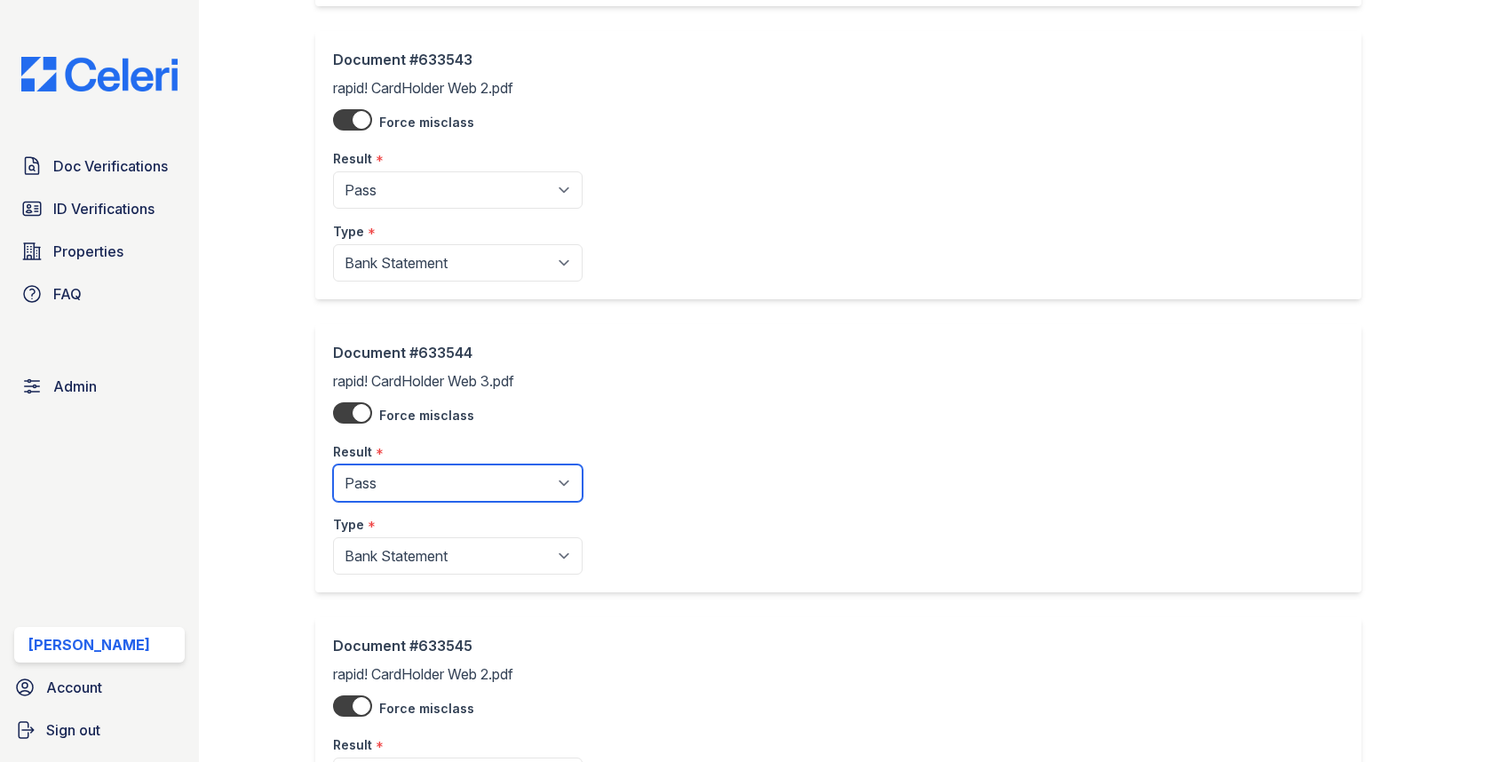
scroll to position [1116, 0]
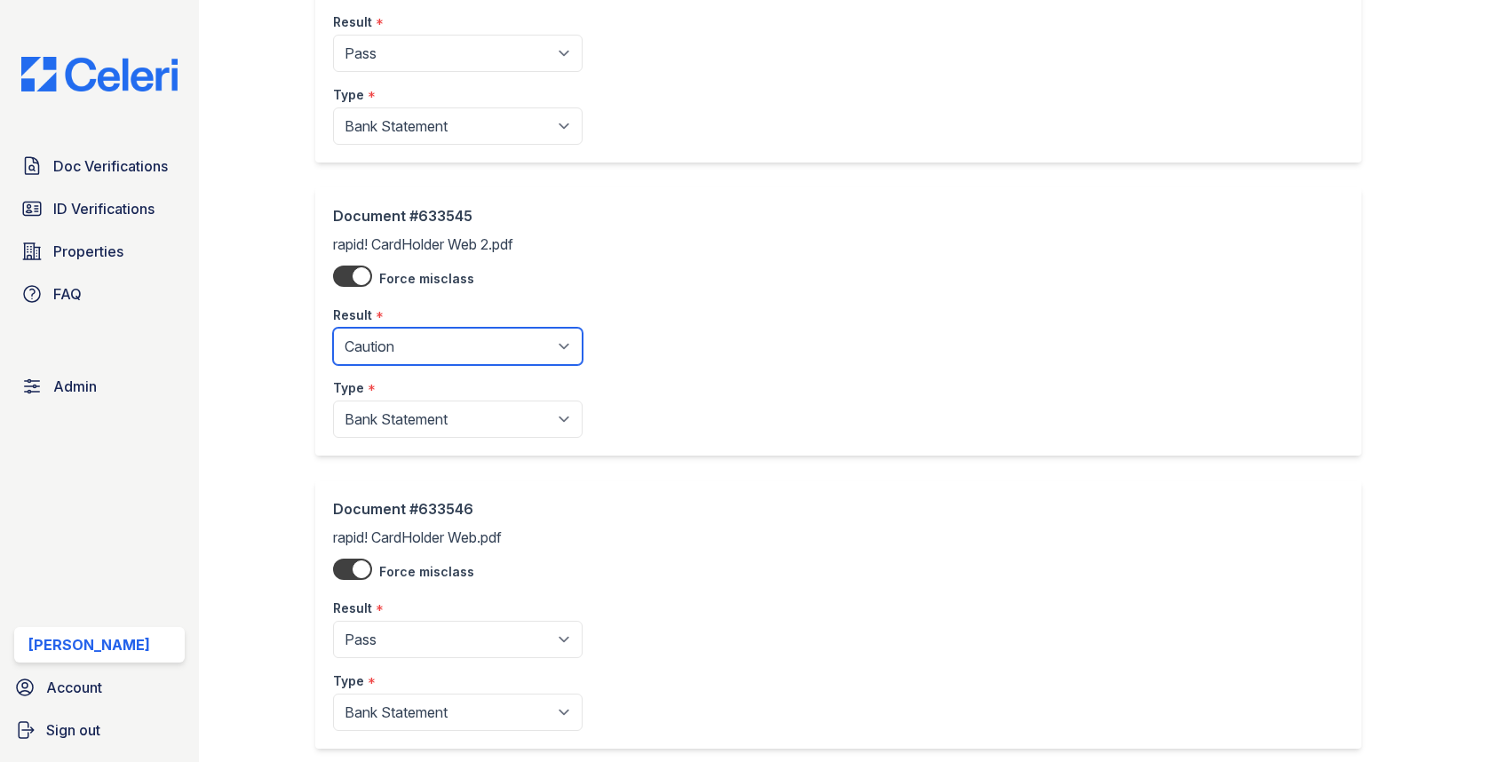
click at [442, 345] on select "Pending Sent Started Processing Pass Fail Caution Error N/A" at bounding box center [458, 346] width 250 height 37
select select "pass"
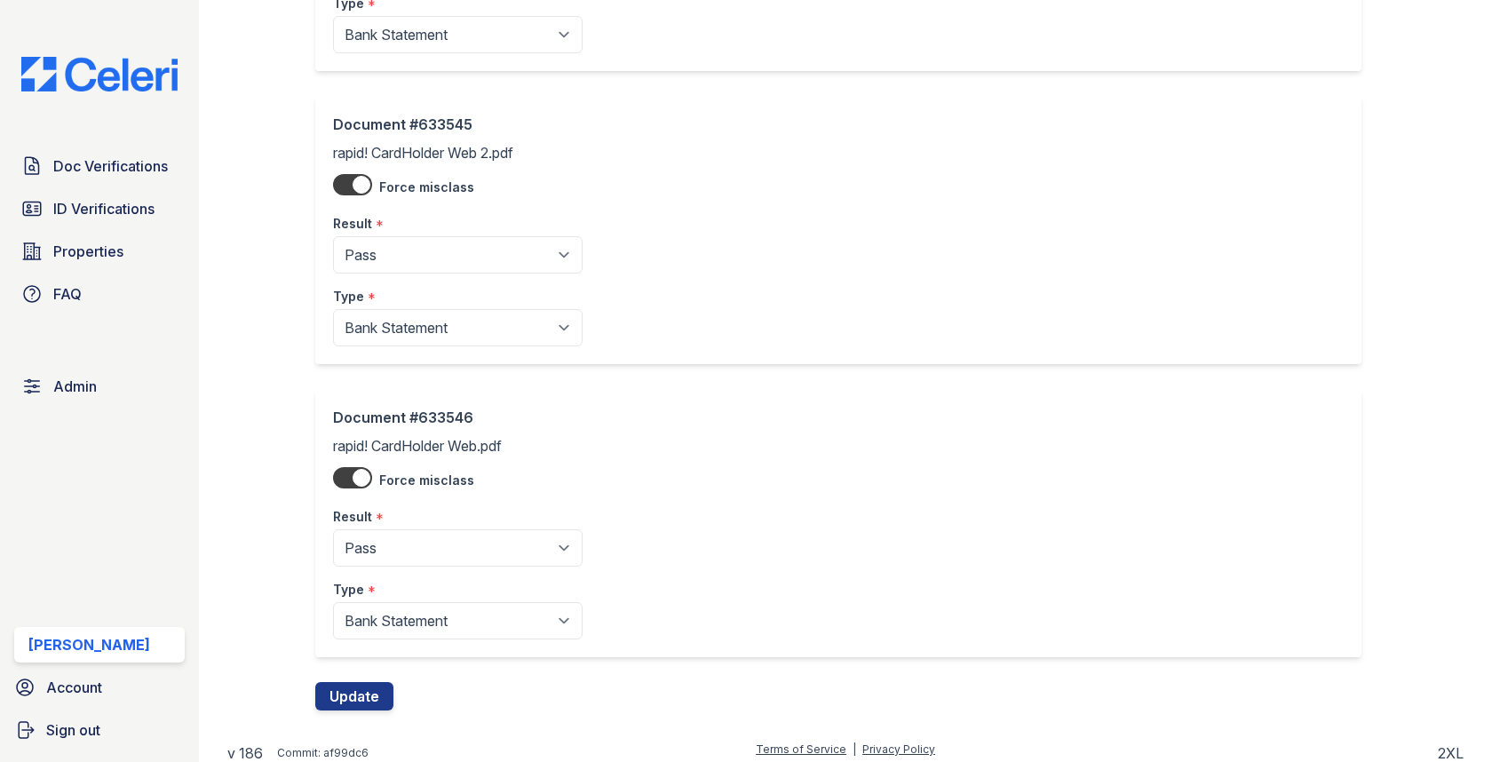
click at [358, 670] on div "Document #633546 rapid! CardHolder Web.pdf Force misclass Result * Pending Sent…" at bounding box center [844, 535] width 1059 height 293
click at [357, 682] on button "Update" at bounding box center [354, 696] width 78 height 28
